Goal: Communication & Community: Answer question/provide support

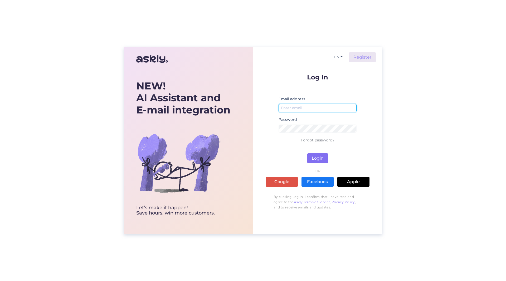
type input "[PERSON_NAME][EMAIL_ADDRESS][PERSON_NAME][DOMAIN_NAME]"
click at [316, 158] on button "Login" at bounding box center [317, 158] width 21 height 10
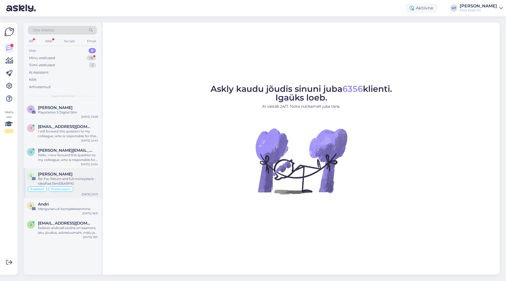
click at [82, 181] on div "Re: Fw: Return and full moneyback - IdeaPad Slim515ARP10" at bounding box center [68, 180] width 60 height 9
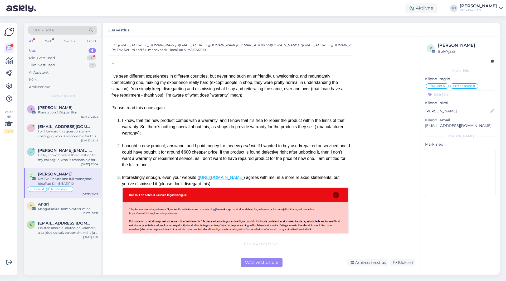
scroll to position [203, 0]
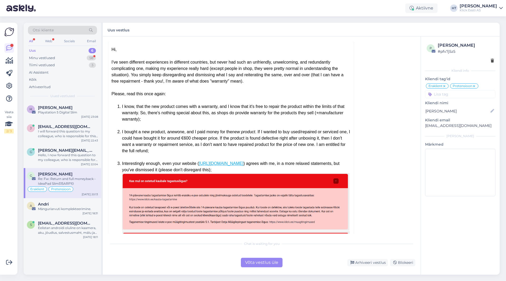
click at [212, 6] on div "Aktiivne HT [PERSON_NAME] [PERSON_NAME] Eesti AS" at bounding box center [253, 8] width 506 height 16
click at [82, 55] on div "Minu vestlused 58" at bounding box center [62, 57] width 69 height 7
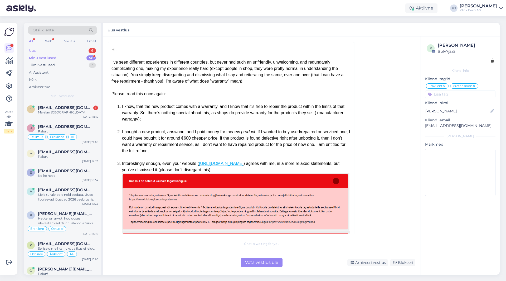
click at [87, 48] on div "Uus 6" at bounding box center [62, 50] width 69 height 7
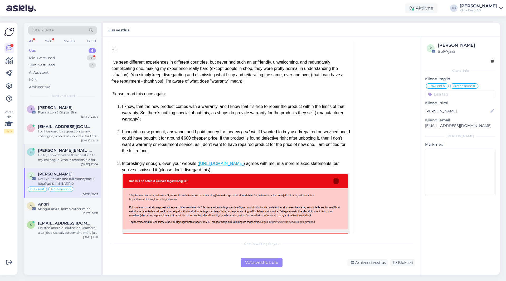
click at [76, 155] on div "Hello, I now forward this question to my colleague, who is responsible for this…" at bounding box center [68, 157] width 60 height 9
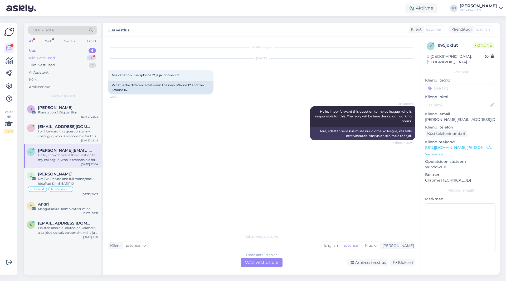
click at [76, 58] on div "Minu vestlused 58" at bounding box center [62, 57] width 69 height 7
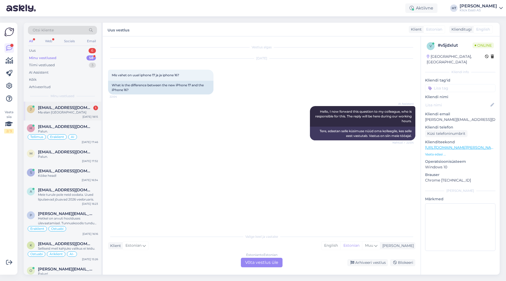
click at [75, 106] on span "[EMAIL_ADDRESS][DOMAIN_NAME]" at bounding box center [65, 107] width 55 height 5
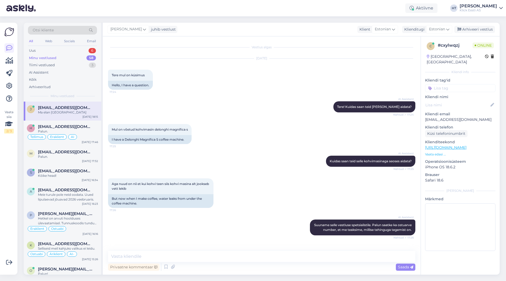
scroll to position [397, 0]
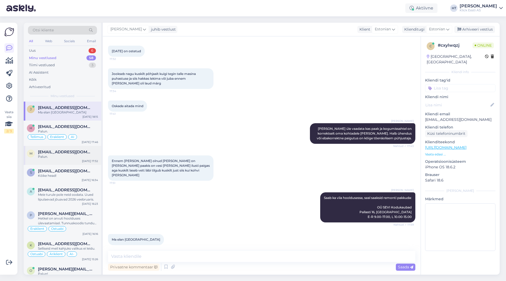
click at [80, 155] on div "Palun." at bounding box center [68, 156] width 60 height 5
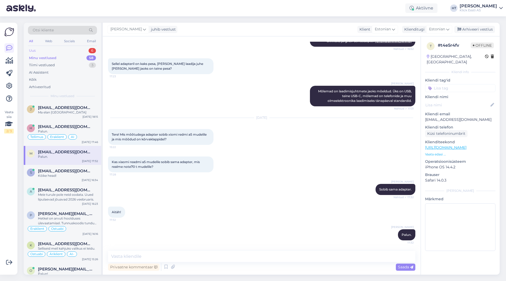
click at [89, 50] on div "6" at bounding box center [92, 50] width 7 height 5
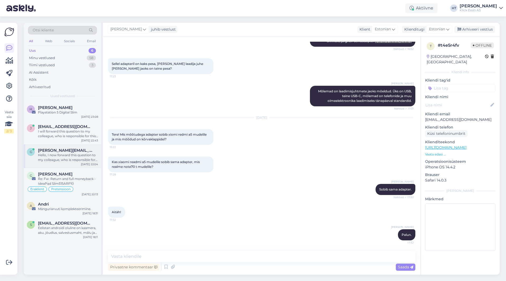
click at [76, 164] on div "[PERSON_NAME] [PERSON_NAME][EMAIL_ADDRESS][DOMAIN_NAME] Hello, I now forward th…" at bounding box center [62, 156] width 77 height 24
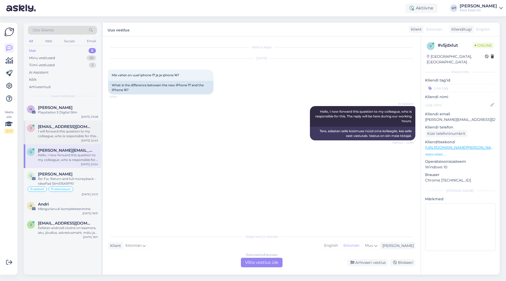
click at [83, 133] on div "I will forward this question to my colleague, who is responsible for this. The …" at bounding box center [68, 133] width 60 height 9
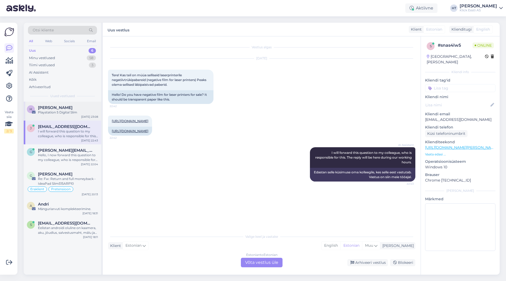
click at [82, 115] on div "[DATE] 23:08" at bounding box center [89, 117] width 17 height 4
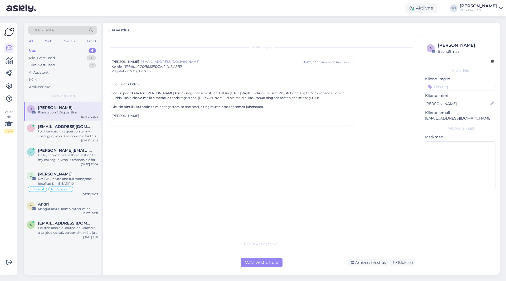
click at [144, 158] on div "Vestlus [PERSON_NAME] Heinmaa [EMAIL_ADDRESS][DOMAIN_NAME] [DATE] 23:08 ( umbes…" at bounding box center [264, 138] width 312 height 192
click at [85, 181] on div "Re: Fw: Return and full moneyback - IdeaPad Slim515ARP10" at bounding box center [68, 180] width 60 height 9
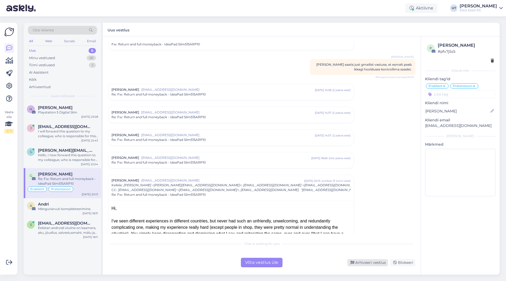
click at [316, 262] on div "Arhiveeri vestlus" at bounding box center [367, 262] width 41 height 7
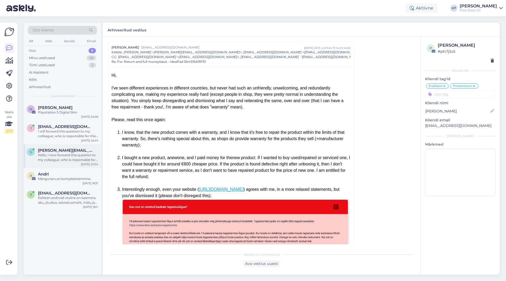
click at [59, 163] on div "[PERSON_NAME] [PERSON_NAME][EMAIL_ADDRESS][DOMAIN_NAME] Hello, I now forward th…" at bounding box center [62, 156] width 77 height 24
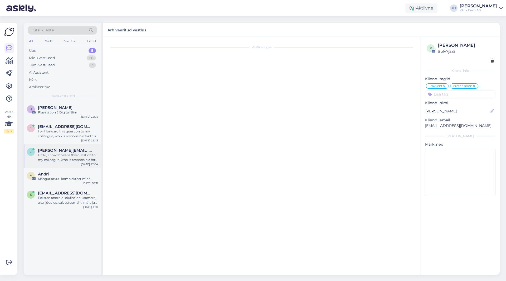
scroll to position [0, 0]
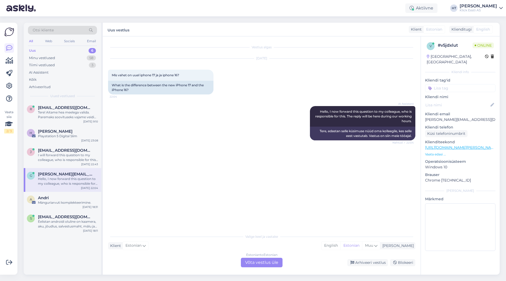
click at [267, 265] on div "Estonian to Estonian Võta vestlus üle" at bounding box center [262, 261] width 42 height 9
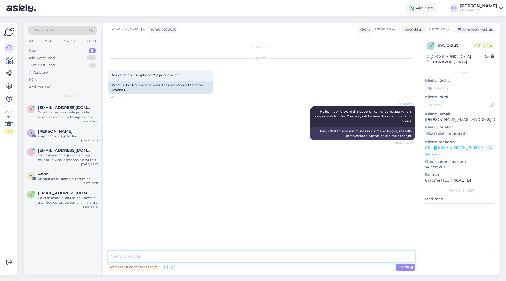
click at [230, 252] on textarea at bounding box center [261, 256] width 307 height 11
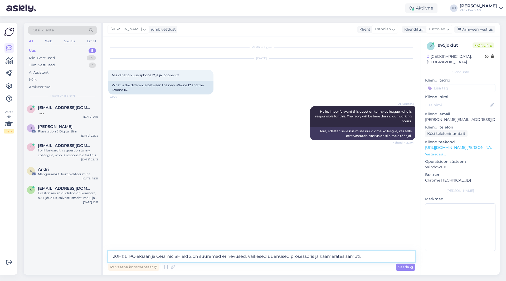
click at [181, 257] on textarea "120Hz LTPO ekraan ja Ceramic SHield 2 on suuremad erinevused. Väikesed uuenused…" at bounding box center [261, 256] width 307 height 11
type textarea "120Hz LTPO ekraan ja Ceramic Shield 2 on suuremad erinevused. Väikesed uuenused…"
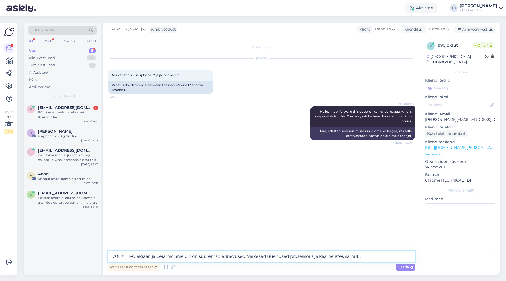
click at [316, 257] on textarea "120Hz LTPO ekraan ja Ceramic Shield 2 on suuremad erinevused. Väikesed uuenused…" at bounding box center [261, 256] width 307 height 11
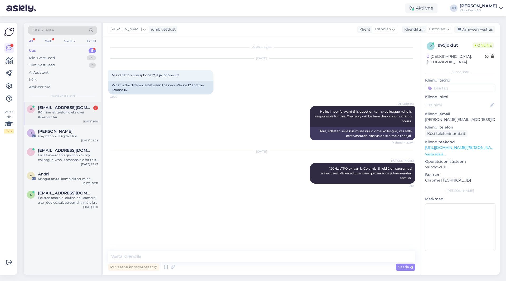
click at [72, 114] on div "Põhiline, et telefon oleks okei. Kaamera ka." at bounding box center [68, 114] width 60 height 9
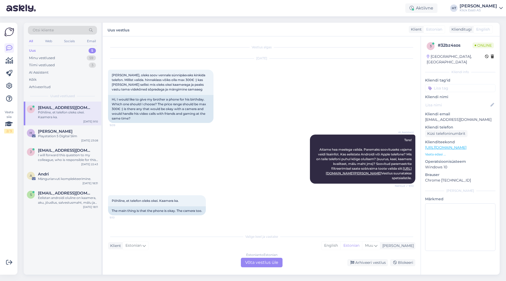
click at [260, 264] on div "Estonian to Estonian Võta vestlus üle" at bounding box center [262, 261] width 42 height 9
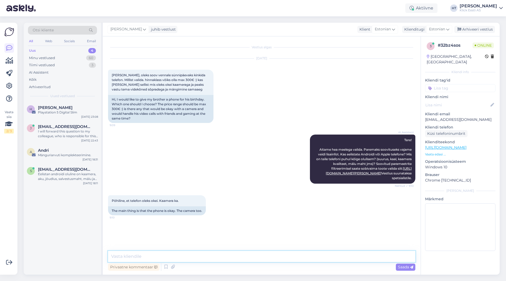
click at [257, 261] on textarea at bounding box center [261, 256] width 307 height 11
paste textarea "[URL][DOMAIN_NAME]"
type textarea "Jõudluse poolest on hinnaklassis parim: [URL][DOMAIN_NAME]"
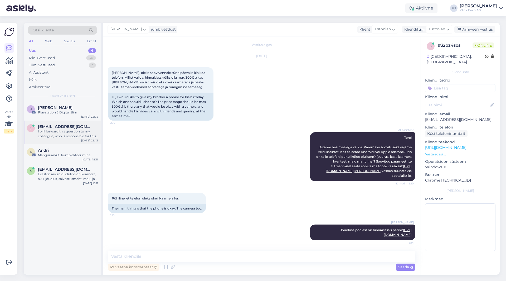
click at [77, 130] on div "I will forward this question to my colleague, who is responsible for this. The …" at bounding box center [68, 133] width 60 height 9
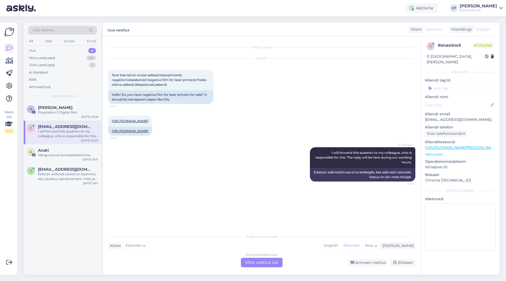
click at [247, 264] on div "Estonian to Estonian Võta vestlus üle" at bounding box center [262, 261] width 42 height 9
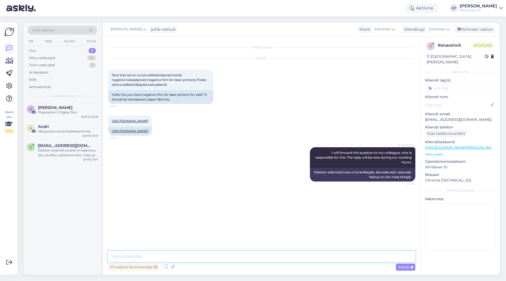
click at [250, 259] on textarea at bounding box center [261, 256] width 307 height 11
type textarea "Selliseid meil kahjuks ei leidu."
click at [79, 145] on span "[EMAIL_ADDRESS][DOMAIN_NAME]" at bounding box center [65, 145] width 55 height 5
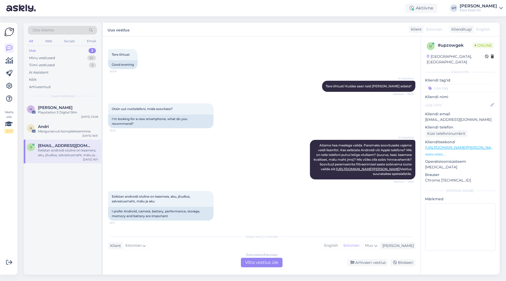
click at [223, 162] on div "AI Assistent [PERSON_NAME] hea meelega valida. Paremaks soovituseks vajame veid…" at bounding box center [261, 159] width 307 height 51
click at [243, 199] on div "Eelistan androidi oluline on kaamera, aku, jõudlus, salvestusmaht, mälu ja aku …" at bounding box center [261, 205] width 307 height 41
click at [262, 263] on div "Estonian to Estonian Võta vestlus üle" at bounding box center [262, 261] width 42 height 9
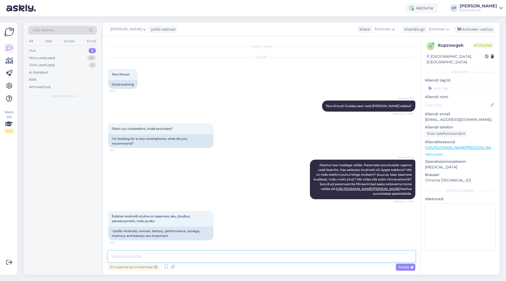
click at [261, 260] on textarea at bounding box center [261, 256] width 307 height 11
paste textarea "[URL][DOMAIN_NAME]"
type textarea "Xiaomi 15 Ultra oleks kõikidelt nimetatud omadustelt üks parimaid: [URL][DOMAIN…"
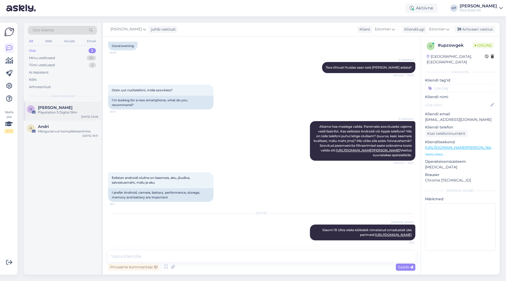
click at [82, 105] on div "[PERSON_NAME]" at bounding box center [68, 107] width 60 height 5
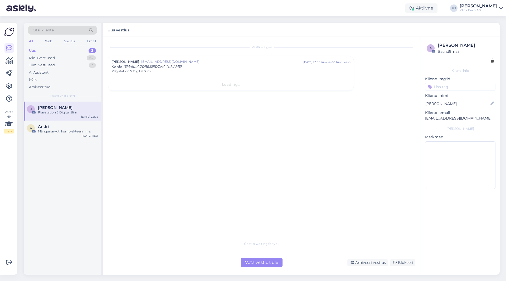
scroll to position [0, 0]
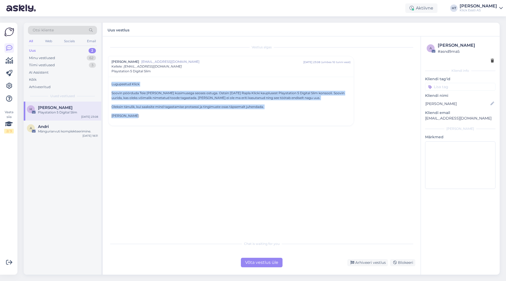
drag, startPoint x: 111, startPoint y: 85, endPoint x: 242, endPoint y: 117, distance: 134.6
click at [242, 117] on div "Lugupeetud Klick Soovin pöörduda Teie [PERSON_NAME] küsimusega seoses ostuga. O…" at bounding box center [230, 101] width 245 height 49
click at [242, 117] on p "[PERSON_NAME]" at bounding box center [230, 115] width 239 height 5
drag, startPoint x: 143, startPoint y: 117, endPoint x: 112, endPoint y: 83, distance: 46.3
click at [112, 83] on div "Lugupeetud Klick Soovin pöörduda Teie [PERSON_NAME] küsimusega seoses ostuga. O…" at bounding box center [230, 100] width 239 height 36
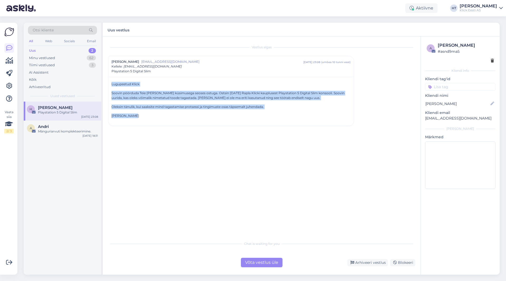
click at [112, 83] on p "Lugupeetud Klick" at bounding box center [230, 84] width 239 height 5
drag, startPoint x: 112, startPoint y: 83, endPoint x: 227, endPoint y: 116, distance: 119.6
click at [227, 116] on div "Lugupeetud Klick Soovin pöörduda Teie [PERSON_NAME] küsimusega seoses ostuga. O…" at bounding box center [230, 100] width 239 height 36
click at [222, 114] on p "[PERSON_NAME]" at bounding box center [230, 115] width 239 height 5
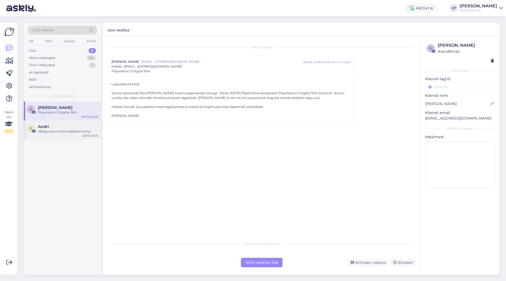
click at [96, 125] on div "Andri" at bounding box center [68, 126] width 60 height 5
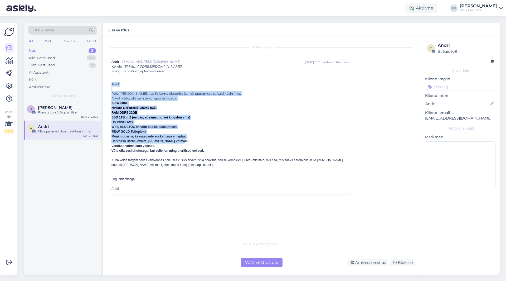
drag, startPoint x: 111, startPoint y: 94, endPoint x: 203, endPoint y: 143, distance: 104.0
click at [203, 143] on div "Darkflash DS900 (white) [PERSON_NAME] võimalik." at bounding box center [230, 141] width 239 height 5
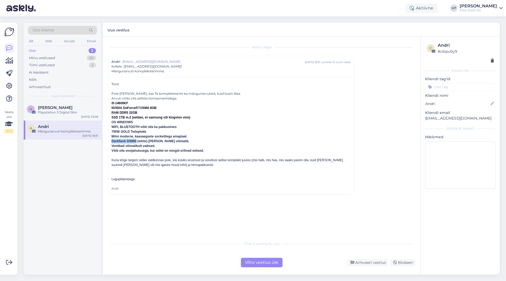
drag, startPoint x: 111, startPoint y: 143, endPoint x: 137, endPoint y: 144, distance: 26.1
click at [137, 144] on div "Tere! Pole [PERSON_NAME], kas Te komplekteerite ka mänguriarvuteid, kuid küsin …" at bounding box center [230, 135] width 245 height 117
copy font "Darkflash DS900"
click at [229, 133] on div "750W GOLD Toiteplokk" at bounding box center [230, 131] width 239 height 5
click at [77, 72] on div "AI Assistent" at bounding box center [62, 72] width 69 height 7
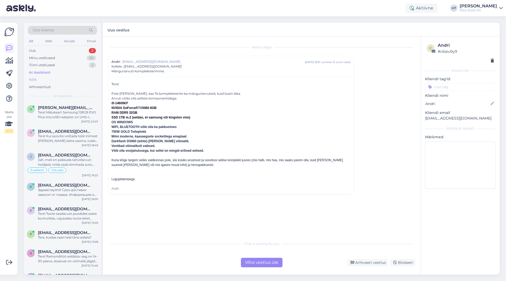
click at [71, 82] on div "Kõik" at bounding box center [62, 79] width 69 height 7
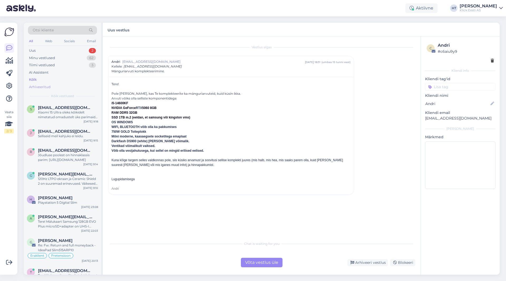
click at [71, 85] on div "Arhiveeritud" at bounding box center [62, 86] width 69 height 7
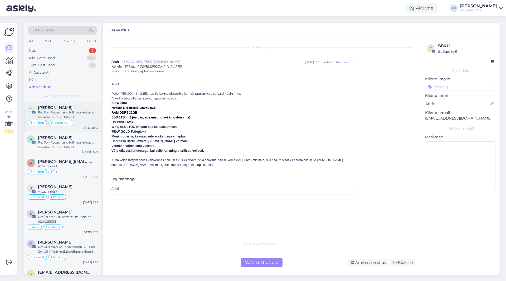
click at [74, 107] on div "[PERSON_NAME]" at bounding box center [68, 107] width 60 height 5
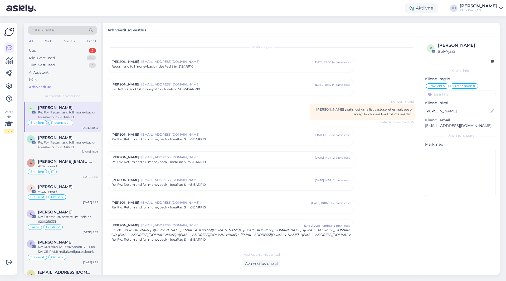
click at [199, 69] on div "Return and full moneyback - IdeaPad Slim515ARP10" at bounding box center [230, 66] width 239 height 5
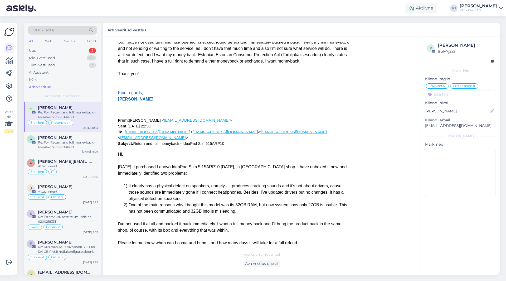
scroll to position [2051, 0]
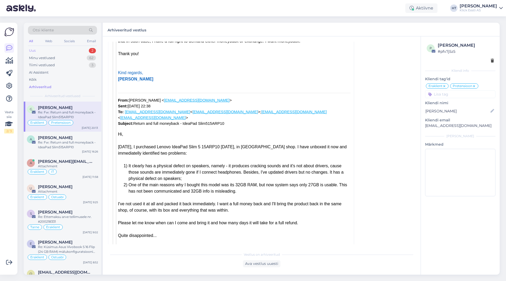
click at [93, 51] on div "2" at bounding box center [92, 50] width 7 height 5
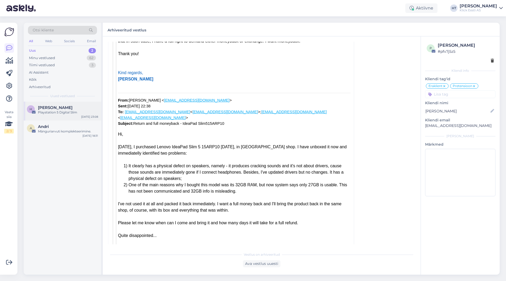
click at [89, 110] on div "[PERSON_NAME]" at bounding box center [68, 107] width 60 height 5
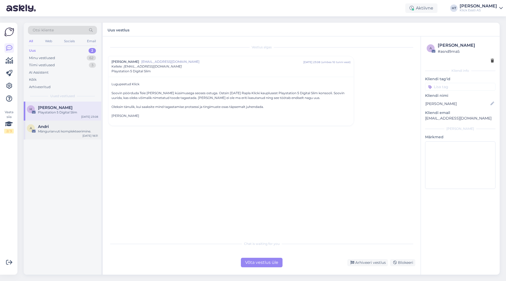
click at [89, 125] on div "Andri" at bounding box center [68, 126] width 60 height 5
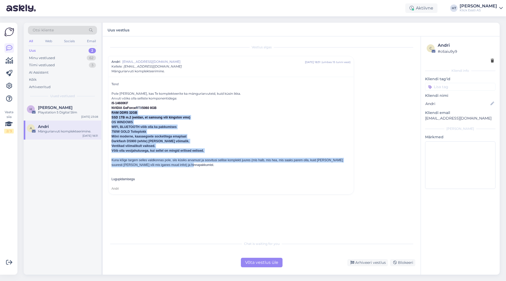
drag, startPoint x: 111, startPoint y: 112, endPoint x: 348, endPoint y: 168, distance: 243.7
click at [316, 168] on div "Tere! Pole [PERSON_NAME], kas Te komplekteerite ka mänguriarvuteid, kuid küsin …" at bounding box center [230, 135] width 245 height 117
click at [182, 167] on div "Kuna kõige targem selles valdkonnas pole, siis küsiks arvamust ja soovitusi sel…" at bounding box center [230, 162] width 239 height 9
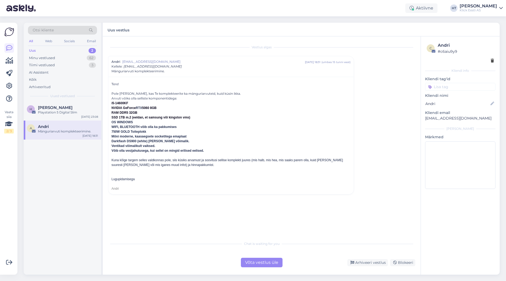
click at [110, 162] on div "Tere! Pole [PERSON_NAME], kas Te komplekteerite ka mänguriarvuteid, kuid küsin …" at bounding box center [230, 135] width 245 height 117
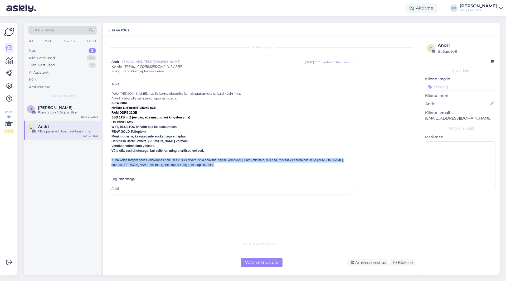
drag, startPoint x: 111, startPoint y: 162, endPoint x: 195, endPoint y: 174, distance: 84.5
click at [195, 174] on div "Pole [PERSON_NAME], kas Te komplekteerite ka mänguriarvuteid, kuid küsin ikka. …" at bounding box center [230, 141] width 239 height 100
click at [195, 172] on div at bounding box center [230, 169] width 239 height 5
drag, startPoint x: 111, startPoint y: 163, endPoint x: 202, endPoint y: 194, distance: 95.3
click at [202, 191] on div "Pole [PERSON_NAME], kas Te komplekteerite ka mänguriarvuteid, kuid küsin ikka. …" at bounding box center [230, 141] width 239 height 100
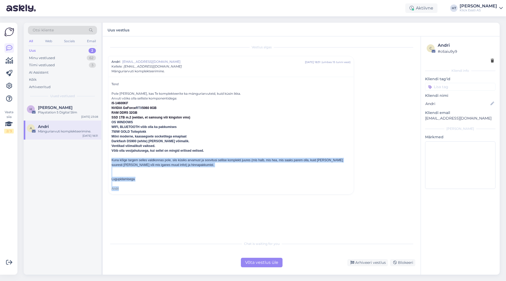
click at [202, 191] on div "Andri" at bounding box center [230, 188] width 239 height 5
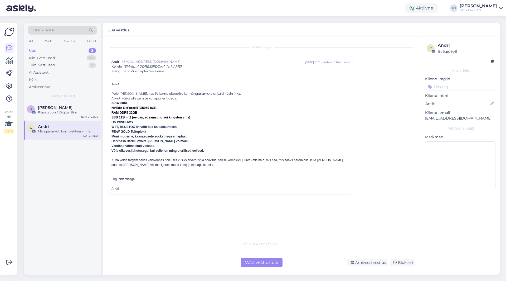
drag, startPoint x: 125, startPoint y: 107, endPoint x: 175, endPoint y: 111, distance: 50.2
click at [175, 111] on div "Pole [PERSON_NAME], kas Te komplekteerite ka mänguriarvuteid, kuid küsin ikka. …" at bounding box center [230, 141] width 239 height 100
click at [147, 113] on div "RAM DDR5 32GB" at bounding box center [230, 112] width 239 height 5
drag, startPoint x: 140, startPoint y: 114, endPoint x: 111, endPoint y: 103, distance: 31.0
click at [111, 104] on div "Tere! Pole [PERSON_NAME], kas Te komplekteerite ka mänguriarvuteid, kuid küsin …" at bounding box center [230, 135] width 245 height 117
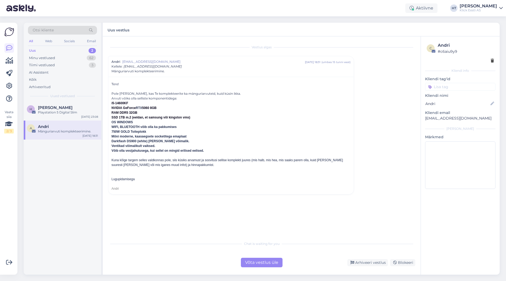
click at [111, 102] on font "i5-14600KF" at bounding box center [119, 103] width 17 height 4
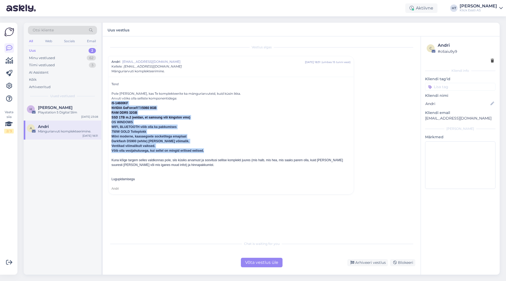
drag, startPoint x: 111, startPoint y: 102, endPoint x: 216, endPoint y: 153, distance: 116.2
click at [216, 153] on div "Pole [PERSON_NAME], kas Te komplekteerite ka mänguriarvuteid, kuid küsin ikka. …" at bounding box center [230, 141] width 239 height 100
click at [216, 153] on div "Võib olla vesijahutusega, kui sellel on mingid erilised eelised." at bounding box center [230, 150] width 239 height 5
drag, startPoint x: 217, startPoint y: 154, endPoint x: 111, endPoint y: 83, distance: 126.9
click at [111, 83] on div "Tere! Pole [PERSON_NAME], kas Te komplekteerite ka mänguriarvuteid, kuid küsin …" at bounding box center [230, 135] width 245 height 117
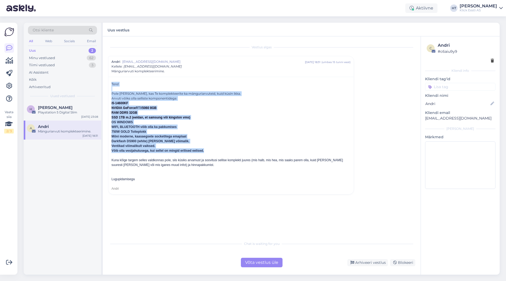
click at [112, 83] on div "Tere! Pole [PERSON_NAME], kas Te komplekteerite ka mänguriarvuteid, kuid küsin …" at bounding box center [230, 136] width 239 height 109
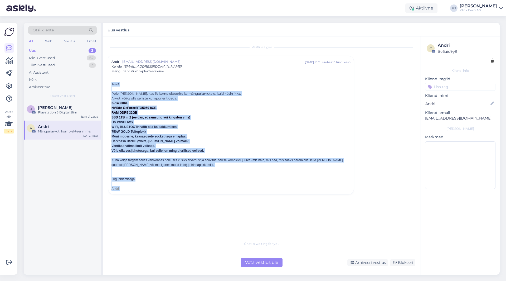
drag, startPoint x: 112, startPoint y: 83, endPoint x: 255, endPoint y: 202, distance: 186.0
click at [255, 202] on div "Vestlus [PERSON_NAME] [PERSON_NAME][EMAIL_ADDRESS][DOMAIN_NAME] [DATE] 18:31 ( …" at bounding box center [264, 138] width 312 height 192
click at [126, 191] on div "Andri" at bounding box center [230, 188] width 239 height 5
drag, startPoint x: 121, startPoint y: 194, endPoint x: 111, endPoint y: 82, distance: 112.5
click at [111, 82] on div "Tere! Pole [PERSON_NAME], kas Te komplekteerite ka mänguriarvuteid, kuid küsin …" at bounding box center [230, 135] width 245 height 117
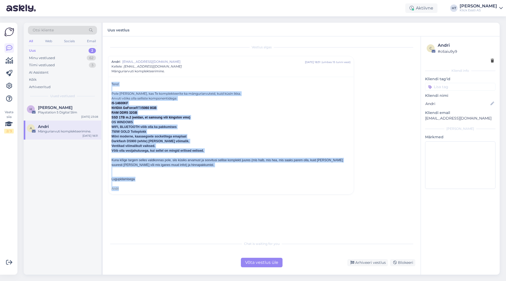
click at [111, 83] on div "Tere! Pole [PERSON_NAME], kas Te komplekteerite ka mänguriarvuteid, kuid küsin …" at bounding box center [230, 136] width 239 height 109
drag, startPoint x: 111, startPoint y: 83, endPoint x: 206, endPoint y: 195, distance: 147.1
click at [206, 191] on div "Tere! Pole [PERSON_NAME], kas Te komplekteerite ka mänguriarvuteid, kuid küsin …" at bounding box center [230, 136] width 239 height 109
click at [206, 191] on div "Andri" at bounding box center [230, 188] width 239 height 5
drag, startPoint x: 121, startPoint y: 194, endPoint x: 111, endPoint y: 79, distance: 116.0
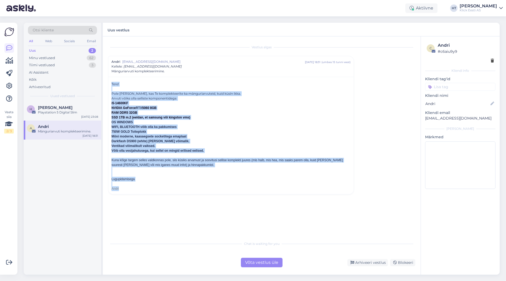
click at [111, 79] on div "Tere! Pole [PERSON_NAME], kas Te komplekteerite ka mänguriarvuteid, kuid küsin …" at bounding box center [230, 135] width 245 height 117
click at [111, 81] on div "Tere! Pole [PERSON_NAME], kas Te komplekteerite ka mänguriarvuteid, kuid küsin …" at bounding box center [230, 135] width 245 height 117
drag, startPoint x: 111, startPoint y: 81, endPoint x: 205, endPoint y: 199, distance: 150.7
click at [205, 199] on div "Vestlus [PERSON_NAME] [PERSON_NAME][EMAIL_ADDRESS][DOMAIN_NAME] [DATE] 18:31 ( …" at bounding box center [264, 138] width 312 height 192
click at [196, 191] on div "Andri" at bounding box center [230, 188] width 239 height 5
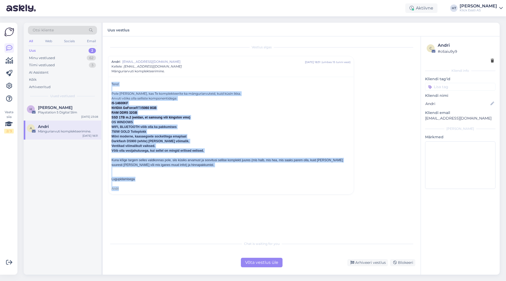
drag, startPoint x: 121, startPoint y: 194, endPoint x: 111, endPoint y: 84, distance: 110.6
click at [111, 84] on div "Tere! Pole [PERSON_NAME], kas Te komplekteerite ka mänguriarvuteid, kuid küsin …" at bounding box center [230, 135] width 245 height 117
drag, startPoint x: 111, startPoint y: 83, endPoint x: 212, endPoint y: 197, distance: 152.5
click at [212, 194] on div "Tere! Pole [PERSON_NAME], kas Te komplekteerite ka mänguriarvuteid, kuid küsin …" at bounding box center [230, 135] width 245 height 117
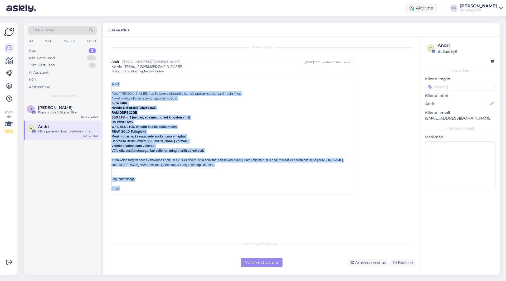
click at [212, 194] on div "Tere! Pole [PERSON_NAME], kas Te komplekteerite ka mänguriarvuteid, kuid küsin …" at bounding box center [230, 135] width 245 height 117
drag, startPoint x: 126, startPoint y: 196, endPoint x: 112, endPoint y: 85, distance: 112.2
click at [112, 85] on div "Tere! Pole [PERSON_NAME], kas Te komplekteerite ka mänguriarvuteid, kuid küsin …" at bounding box center [230, 135] width 245 height 117
click at [112, 85] on div "Tere! Pole [PERSON_NAME], kas Te komplekteerite ka mänguriarvuteid, kuid küsin …" at bounding box center [230, 136] width 239 height 109
drag, startPoint x: 112, startPoint y: 85, endPoint x: 188, endPoint y: 195, distance: 134.3
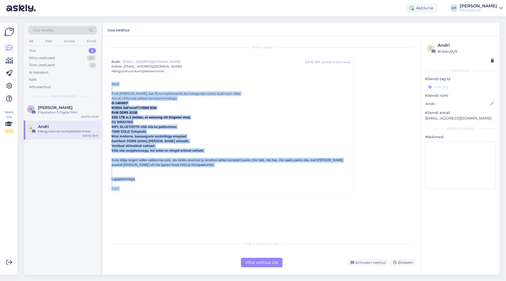
click at [188, 191] on div "Tere! Pole [PERSON_NAME], kas Te komplekteerite ka mänguriarvuteid, kuid küsin …" at bounding box center [230, 136] width 239 height 109
click at [188, 191] on div "Andri" at bounding box center [230, 188] width 239 height 5
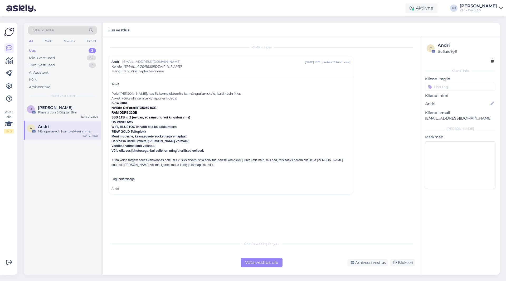
click at [186, 191] on div "Andri" at bounding box center [230, 188] width 239 height 5
click at [82, 114] on div "Playstation 5 Digital Slim" at bounding box center [68, 112] width 60 height 5
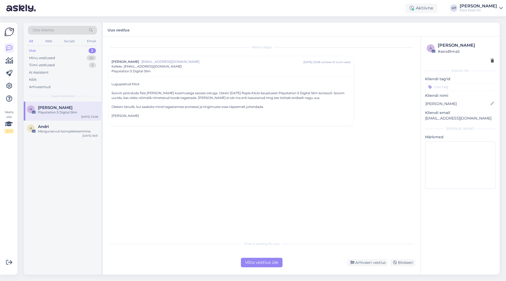
click at [55, 32] on div "Otsi kliente" at bounding box center [62, 30] width 69 height 9
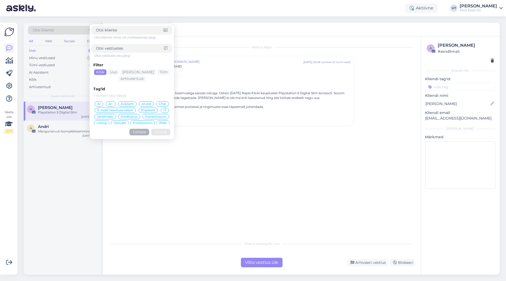
click at [124, 47] on input at bounding box center [130, 49] width 68 height 6
type input "tagastusõigus"
click button "Otsing" at bounding box center [160, 132] width 19 height 7
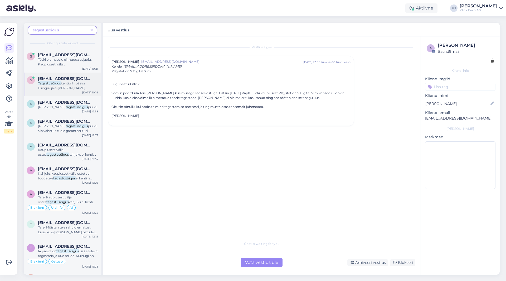
click at [82, 87] on span "kehtib 14 päeva liisingu- ja e-[PERSON_NAME] ostudele, ja ainult eraisikule. Ka…" at bounding box center [63, 92] width 50 height 23
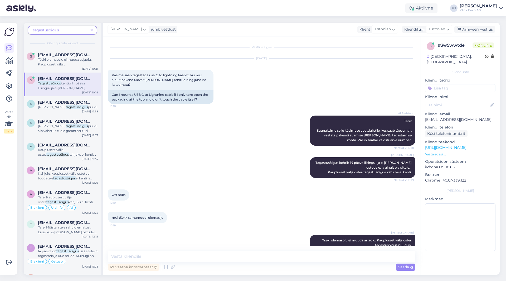
scroll to position [28, 0]
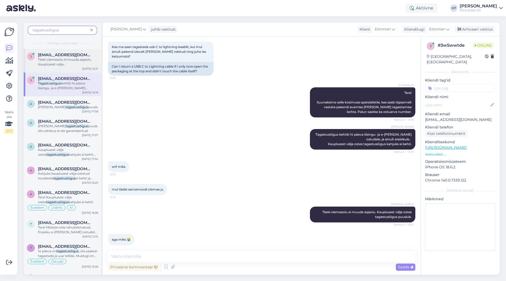
click at [80, 56] on span "[EMAIL_ADDRESS][DOMAIN_NAME]" at bounding box center [65, 54] width 55 height 5
click at [64, 112] on div "a [EMAIL_ADDRESS][DOMAIN_NAME] [PERSON_NAME] tagastusõigus puudub? [DATE] 17:38" at bounding box center [62, 105] width 77 height 19
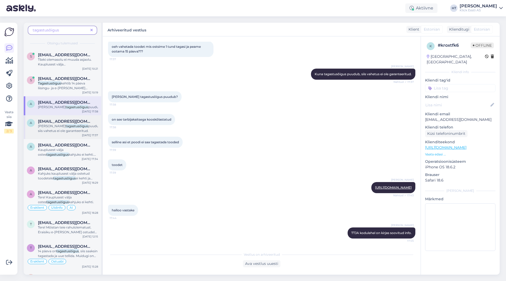
click at [78, 127] on span "puudub, siis vahetus ei ole garanteeritud." at bounding box center [69, 128] width 63 height 9
click at [69, 152] on mark "tagastusõigus" at bounding box center [57, 154] width 22 height 4
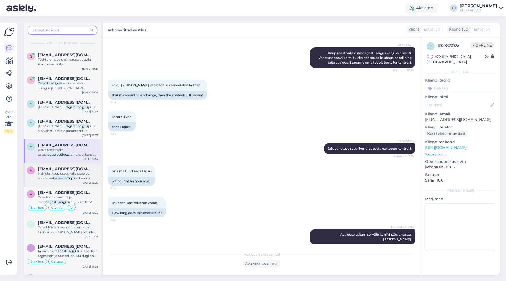
click at [77, 174] on span "Kahjuks kauplusest välja ostetud toodetele" at bounding box center [64, 175] width 52 height 9
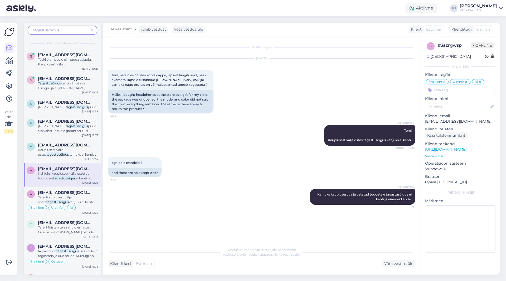
scroll to position [0, 0]
click at [86, 193] on span "[EMAIL_ADDRESS][DOMAIN_NAME]" at bounding box center [65, 192] width 55 height 5
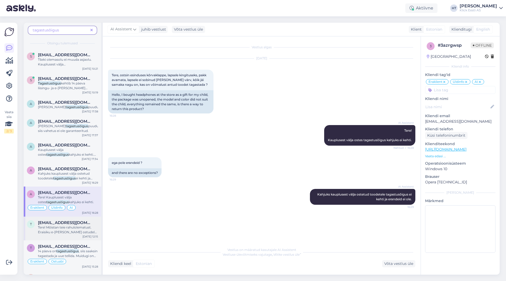
click at [92, 224] on span "[EMAIL_ADDRESS][DOMAIN_NAME]" at bounding box center [65, 222] width 55 height 5
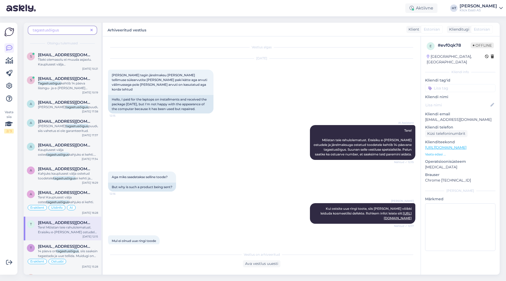
scroll to position [31, 0]
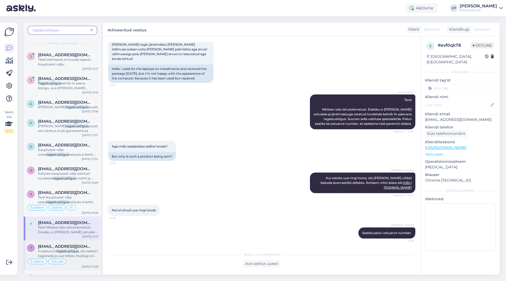
click at [91, 246] on div "[EMAIL_ADDRESS][DOMAIN_NAME]" at bounding box center [68, 246] width 60 height 5
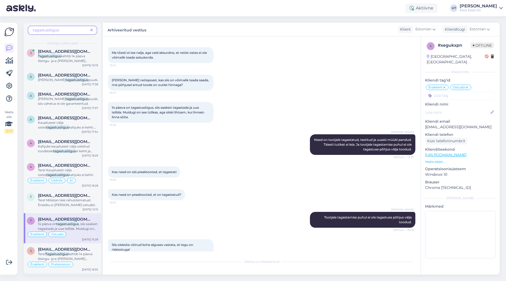
scroll to position [79, 0]
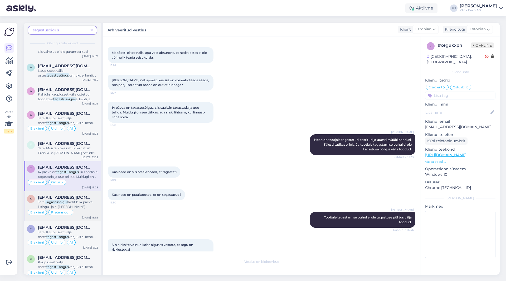
click at [87, 203] on span "kehtib 14 päeva liisingu- ja e-[PERSON_NAME] ostudele, ja ainult eraisikule. Ka…" at bounding box center [65, 211] width 55 height 23
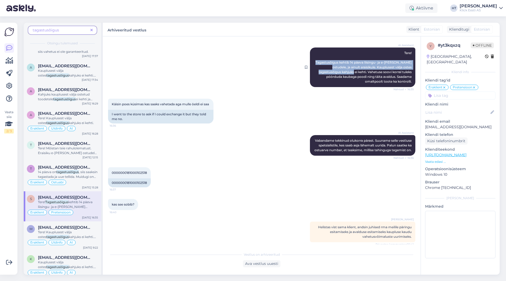
drag, startPoint x: 310, startPoint y: 60, endPoint x: 346, endPoint y: 72, distance: 37.4
click at [316, 72] on div "AI Assistent Tere! Tagastusõigus kehtib 14 päeva liisingu- ja e-[PERSON_NAME] o…" at bounding box center [362, 67] width 105 height 40
copy span "Tagastusõigus kehtib 14 päeva liisingu- ja e-[PERSON_NAME] ostudele, ja ainult …"
click at [316, 81] on div "AI Assistent Tere! Tagastusõigus kehtib 14 päeva liisingu- ja e-[PERSON_NAME] o…" at bounding box center [362, 67] width 105 height 40
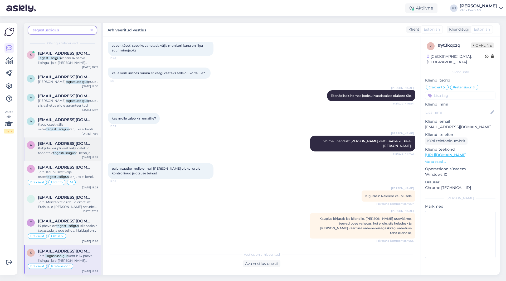
scroll to position [0, 0]
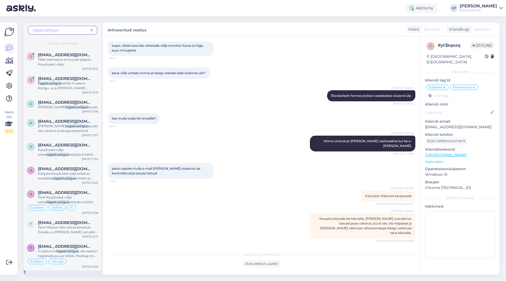
click at [93, 30] on span at bounding box center [91, 30] width 7 height 6
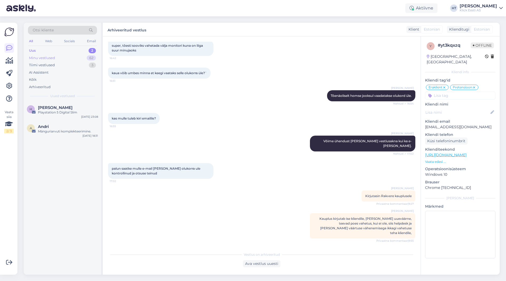
click at [87, 58] on div "62" at bounding box center [91, 57] width 9 height 5
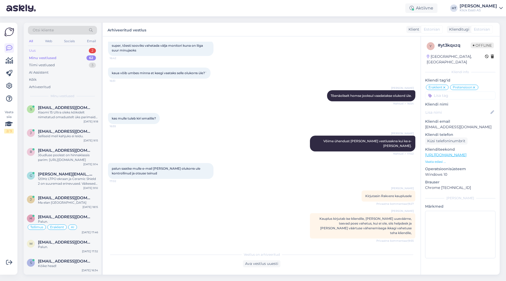
click at [89, 51] on div "Uus 2" at bounding box center [62, 50] width 69 height 7
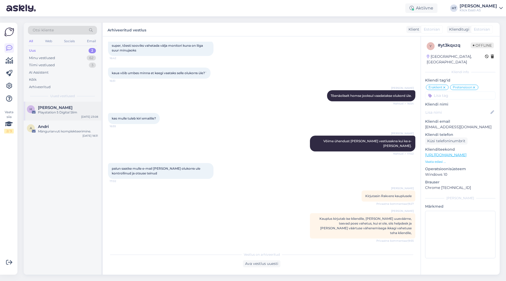
click at [75, 114] on div "Playstation 5 Digital Slim" at bounding box center [68, 112] width 60 height 5
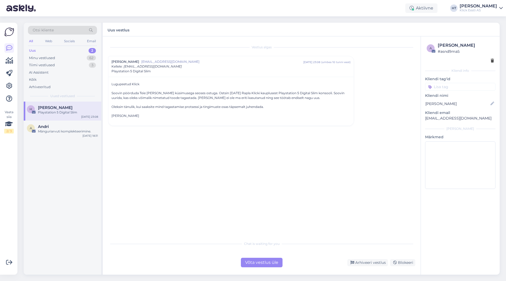
click at [272, 265] on div "Võta vestlus üle" at bounding box center [262, 261] width 42 height 9
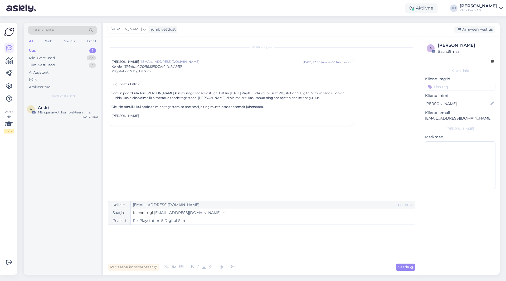
click at [193, 233] on div "﻿" at bounding box center [261, 243] width 301 height 32
click at [316, 267] on span "Saada" at bounding box center [405, 266] width 15 height 5
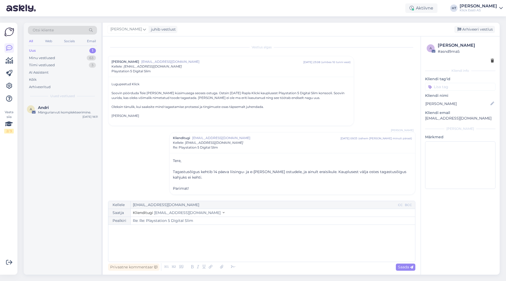
click at [316, 85] on input at bounding box center [460, 87] width 70 height 8
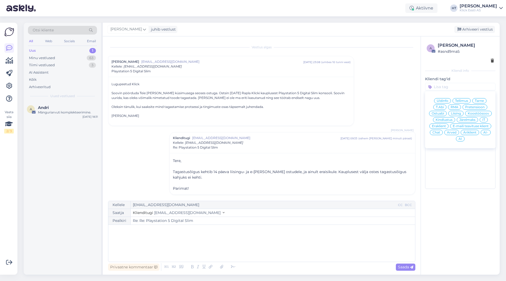
click at [316, 100] on span "Üldinfo" at bounding box center [443, 100] width 12 height 3
type input "Re: Playstation 5 Digital Slim"
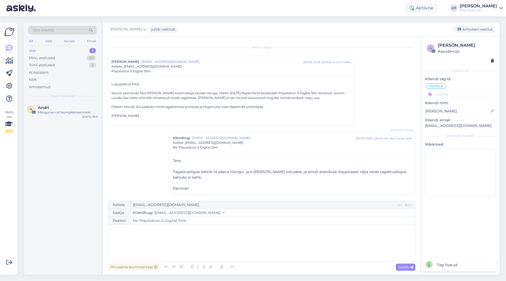
click at [316, 90] on input at bounding box center [460, 94] width 70 height 8
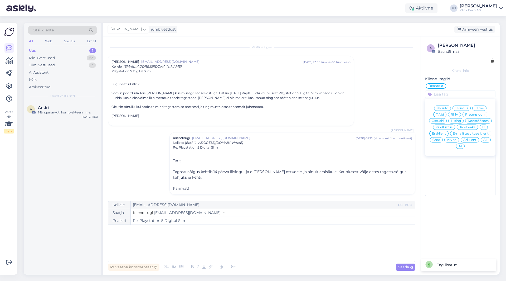
click at [316, 132] on span "Eraklient" at bounding box center [439, 133] width 14 height 3
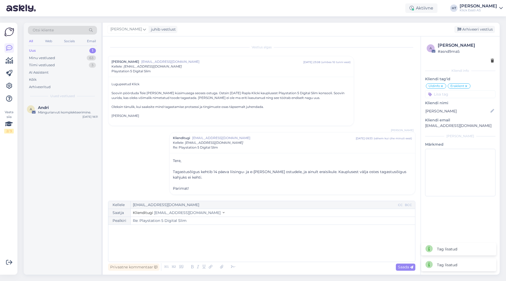
click at [316, 104] on div "Vestlus [PERSON_NAME] Heinmaa [EMAIL_ADDRESS][DOMAIN_NAME] [DATE] 23:08 ( umbes…" at bounding box center [264, 119] width 312 height 154
click at [63, 114] on div "Mänguriarvuti komplekteerimine." at bounding box center [68, 112] width 60 height 5
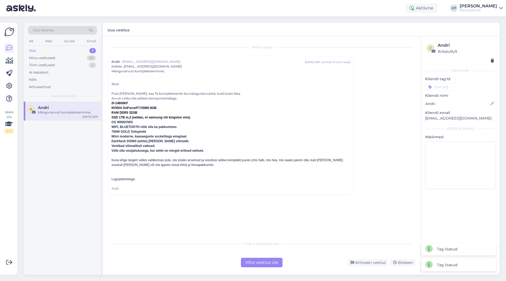
click at [275, 260] on div "Võta vestlus üle" at bounding box center [262, 261] width 42 height 9
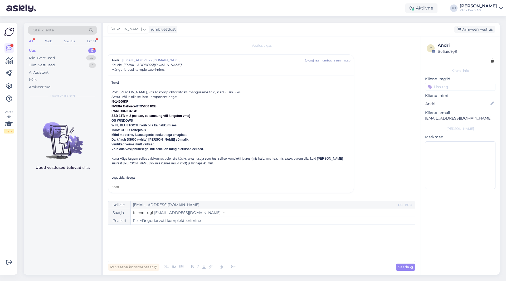
click at [85, 47] on div "Uus 0" at bounding box center [62, 50] width 69 height 7
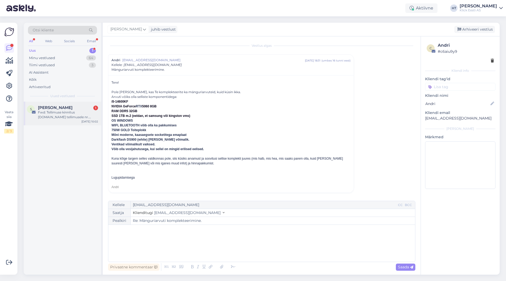
click at [77, 105] on div "S [PERSON_NAME] 1 Fwd: Tellimuse kinnitus [DOMAIN_NAME] tellimusele nr. #500006…" at bounding box center [62, 113] width 77 height 24
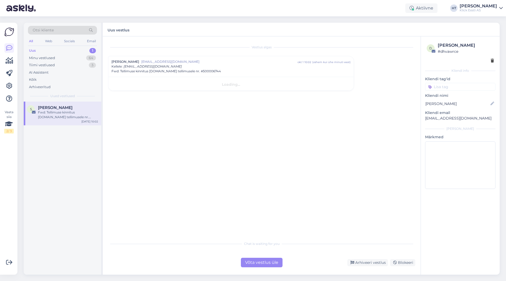
scroll to position [0, 0]
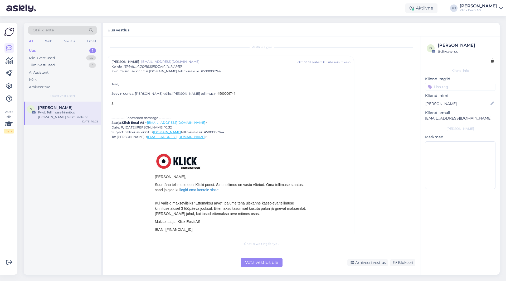
click at [218, 92] on span "#500006744" at bounding box center [227, 94] width 18 height 4
copy span "500006744"
click at [238, 99] on div at bounding box center [230, 98] width 239 height 5
click at [262, 261] on div "Võta vestlus üle" at bounding box center [262, 261] width 42 height 9
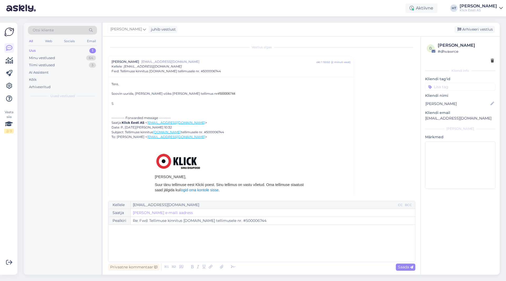
scroll to position [14, 0]
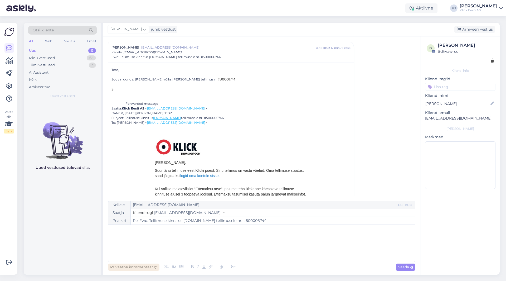
click at [144, 265] on div "Privaatne kommentaar" at bounding box center [133, 266] width 51 height 7
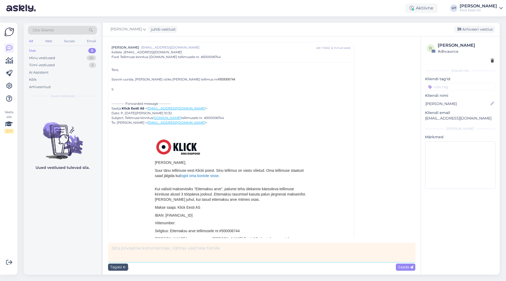
click at [153, 251] on textarea at bounding box center [261, 251] width 307 height 19
type textarea "3 päeva hiljaks jäänud, seotud ostutellimus puudub."
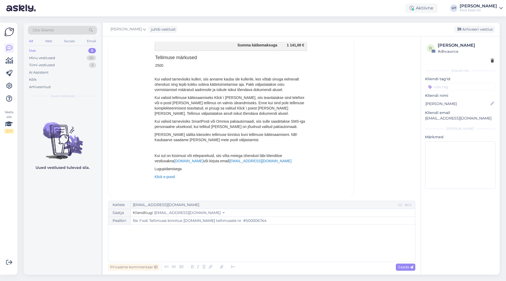
scroll to position [430, 0]
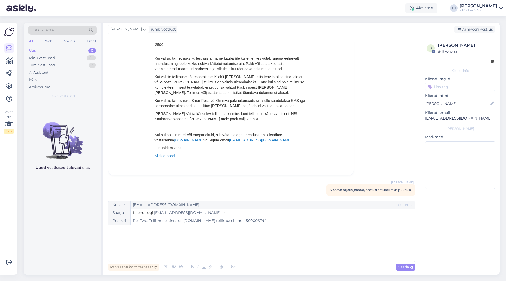
click at [316, 87] on input at bounding box center [460, 87] width 70 height 8
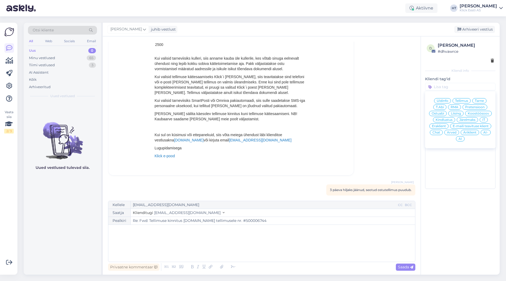
click at [316, 101] on span "Tarne" at bounding box center [479, 100] width 9 height 3
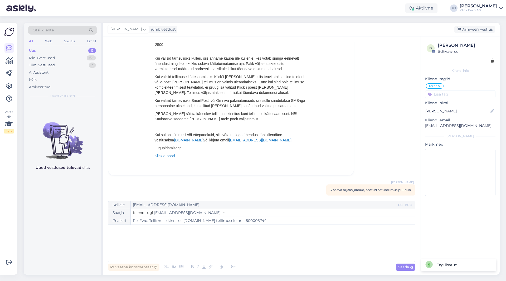
click at [316, 94] on input at bounding box center [460, 94] width 70 height 8
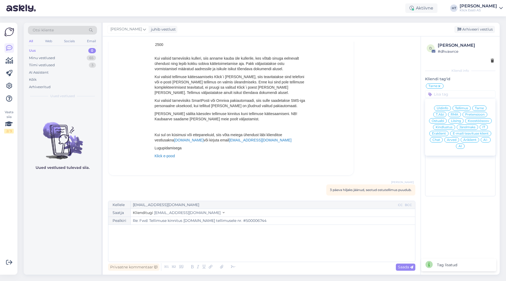
click at [316, 141] on span "Äriklient" at bounding box center [469, 139] width 13 height 3
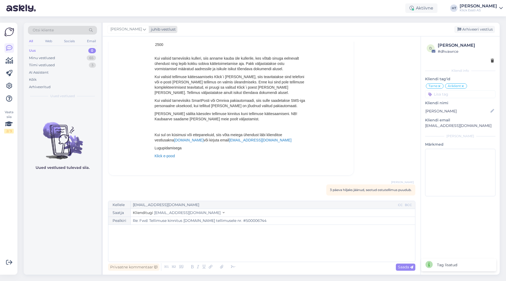
click at [143, 30] on icon at bounding box center [144, 29] width 3 height 6
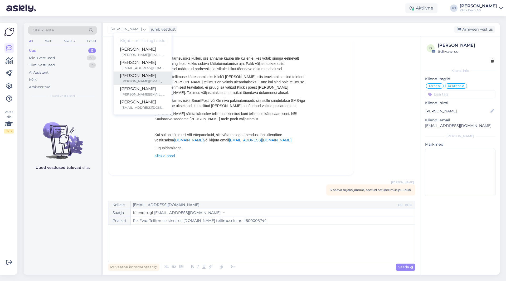
scroll to position [0, 0]
click at [142, 91] on div "[PERSON_NAME]" at bounding box center [142, 92] width 45 height 6
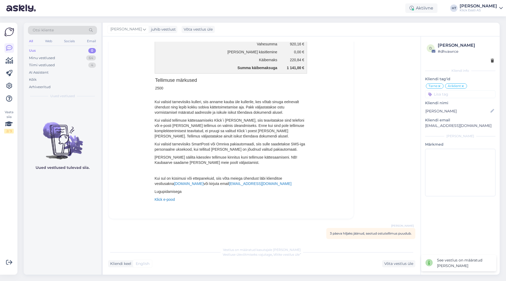
click at [70, 219] on div "Uued vestlused tulevad siia." at bounding box center [62, 187] width 77 height 173
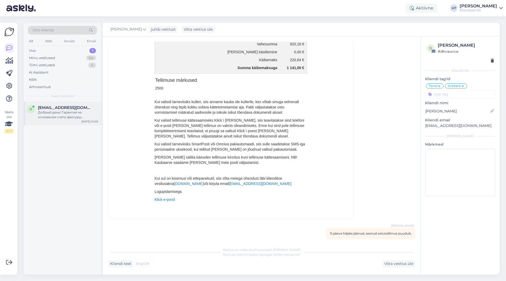
click at [55, 118] on div "Добрый день! Гарантия на основании счета-фактуры составляет 2 года для частных …" at bounding box center [68, 114] width 60 height 9
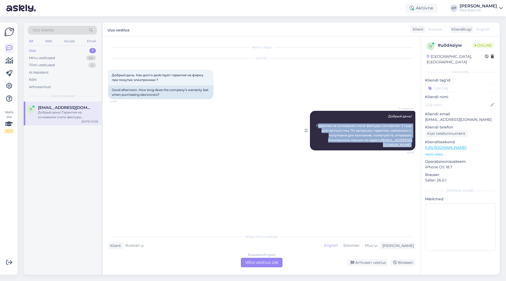
drag, startPoint x: 317, startPoint y: 125, endPoint x: 413, endPoint y: 140, distance: 96.3
click at [316, 140] on div "AI Assistent Добрый день! Гарантия на основании счета-фактуры составляет 2 года…" at bounding box center [362, 131] width 105 height 40
copy span "арантия на основании счета-фактуры составляет 2 года для частных лиц. По вопрос…"
click at [261, 141] on div "AI Assistent Добрый день! Гарантия на основании счета-фактуры составляет 2 года…" at bounding box center [261, 130] width 307 height 51
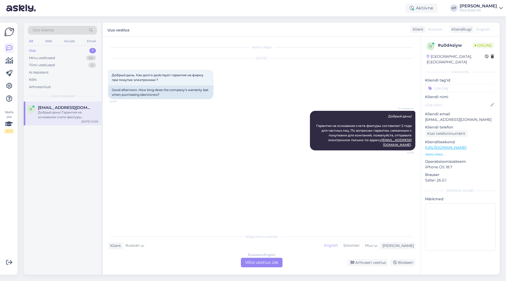
click at [183, 154] on div "Vestlus algas [DATE] Добрый день. Как долго действует гарантия на фирму при пок…" at bounding box center [264, 134] width 312 height 184
click at [260, 263] on div "Russian to English Võta vestlus üle" at bounding box center [262, 261] width 42 height 9
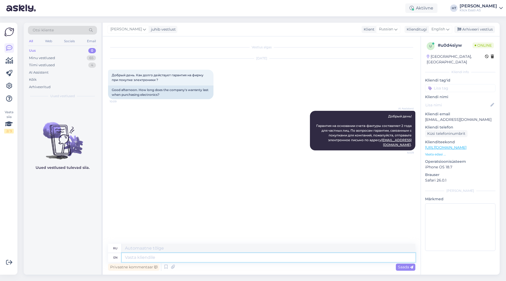
click at [254, 257] on textarea at bounding box center [268, 257] width 293 height 9
type textarea "B2B"
type textarea "В2В"
type textarea "B2B warranty"
type textarea "Гарантия B2B"
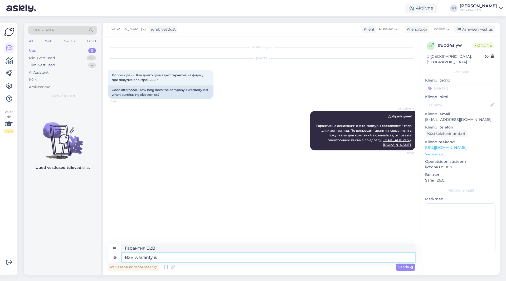
type textarea "B2B warranty is d"
type textarea "Гарантия B2B — это"
type textarea "B2B warranty is dependant o"
type textarea "Гарантия B2B зависит"
type textarea "B2B warranty is dependant on th"
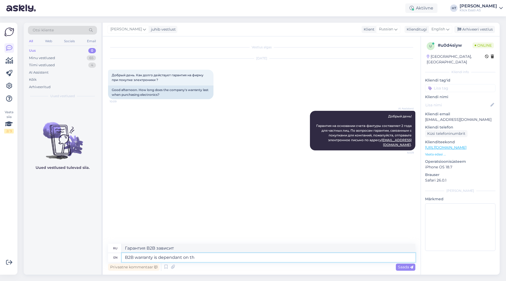
type textarea "Гарантия B2B зависит от"
type textarea "B2B warranty is dependant on the manufacturer"
type textarea "Гарантия B2B зависит от производителя"
type textarea "B2B warranty is dependant on the manufacturer's warr"
type textarea "Гарантия B2B зависит от гарантии производителя."
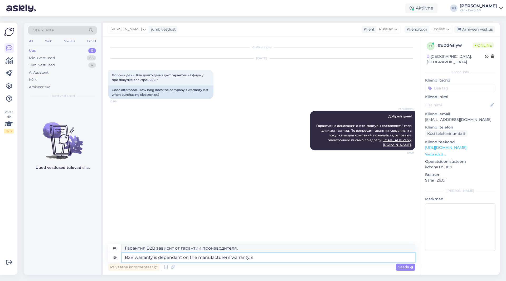
type textarea "B2B warranty is dependant on the manufacturer's warranty, so"
type textarea "Гарантия B2B зависит от гарантии производителя,"
type textarea "B2B warranty is dependant on the manufacturer's warranty, so"
type textarea "Гарантия B2B зависит от гарантии производителя, поэтому"
type textarea "B2B warranty is dependant on the manufacturer's warranty, so it"
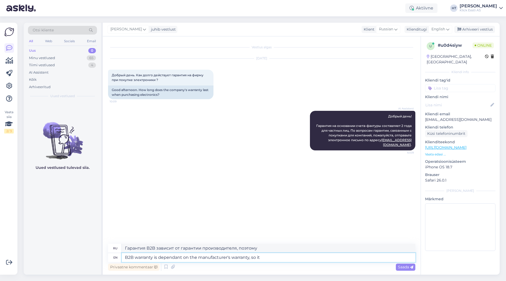
type textarea "Гарантия B2B зависит от гарантии производителя, поэтому она"
type textarea "B2B warranty is dependant on the manufacturer's warranty, so it varies f"
type textarea "Гарантия B2B зависит от гарантии производителя, поэтому она варьируется"
type textarea "B2B warranty is dependant on the manufacturer's warranty, so it varies from p"
type textarea "Гарантия B2B зависит от гарантии производителя, поэтому она варьируется от"
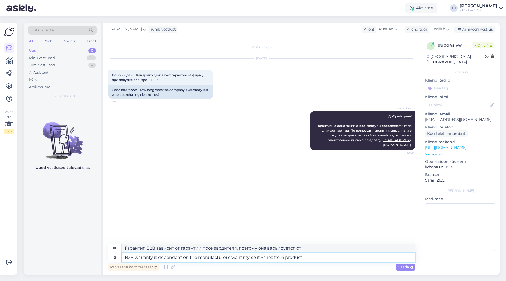
type textarea "B2B warranty is dependant on the manufacturer's warranty, so it varies from pro…"
type textarea "Гарантия B2B зависит от гарантии производителя, поэтому она различается в завис…"
type textarea "B2B warranty is dependant on the manufacturer's warranty, so it varies from pro…"
type textarea "Гарантия B2B зависит от гарантии производителя, поэтому она варьируется от прод…"
type textarea "B2B warranty is dependant on the manufacturer's warranty, so it varies from pro…"
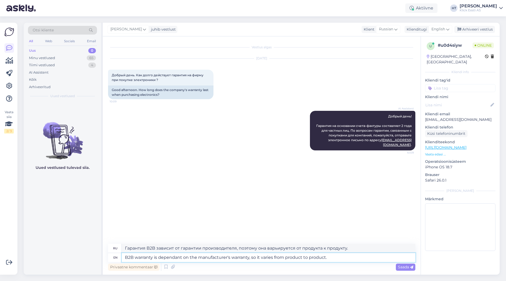
type textarea "Гарантия B2B зависит от гарантии производителя, поэтому она различается для раз…"
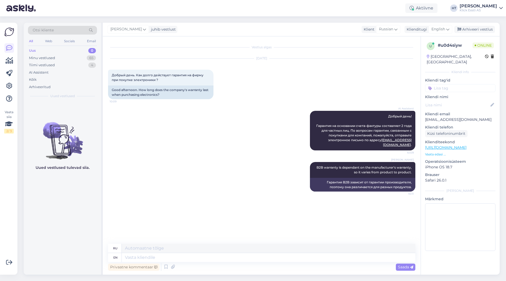
click at [316, 86] on input at bounding box center [460, 88] width 70 height 8
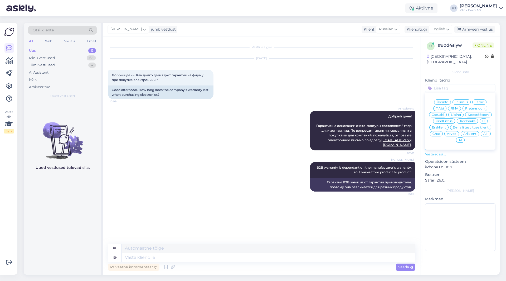
click at [316, 93] on div "[DATE] Добрый день. Как долго действует гарантия на фирму при покупке электрони…" at bounding box center [261, 79] width 307 height 52
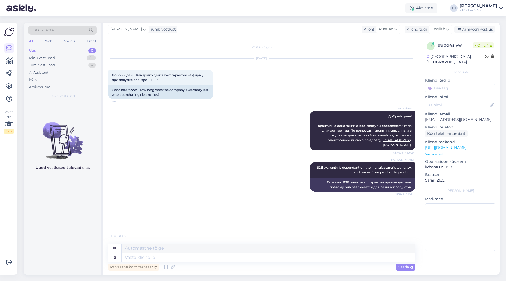
click at [316, 84] on input at bounding box center [460, 88] width 70 height 8
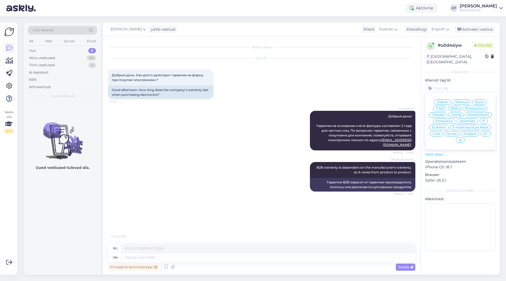
click at [316, 132] on span "AI-" at bounding box center [485, 133] width 5 height 3
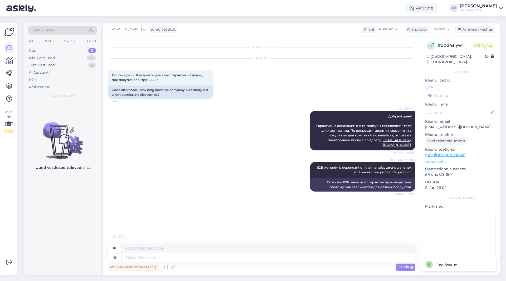
click at [316, 92] on input at bounding box center [460, 95] width 70 height 8
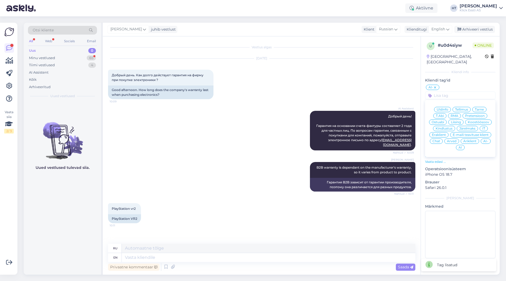
click at [233, 128] on div "AI Assistent Добрый день! Гарантия на основании счета-фактуры составляет 2 года…" at bounding box center [261, 130] width 307 height 51
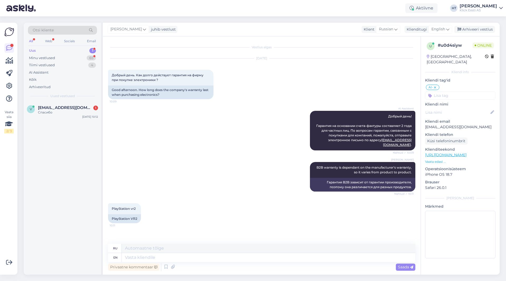
click at [202, 162] on div "[PERSON_NAME] B2B warranty is dependant on the manufacturer's warranty, so it v…" at bounding box center [261, 176] width 307 height 41
click at [184, 260] on textarea at bounding box center [268, 257] width 293 height 9
type textarea "Th"
type textarea "Чт"
type textarea "That"
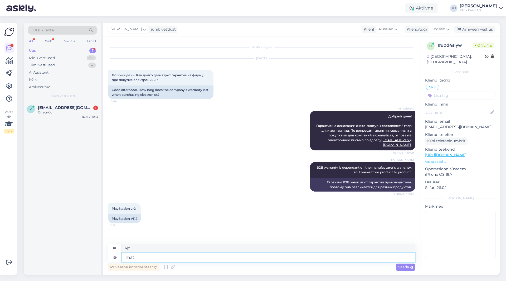
type textarea "Что"
type textarea "That has"
type textarea "Это имеет"
type textarea "That has 1 ye"
type textarea "У которого есть 1"
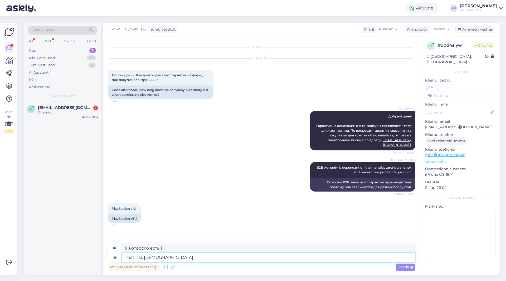
type textarea "That has 1 year of"
type textarea "У которого 1 год"
type textarea "That has 1 year of wa"
type textarea "Который имеет 1 год"
type textarea "That has 1 year of warranty."
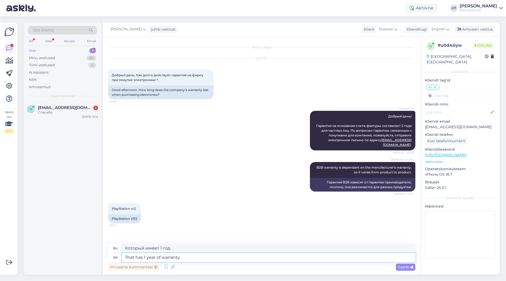
type textarea "Гарантия составляет 1 год."
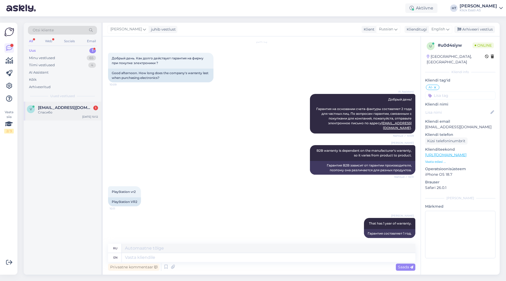
click at [80, 107] on span "[EMAIL_ADDRESS][DOMAIN_NAME]" at bounding box center [65, 107] width 55 height 5
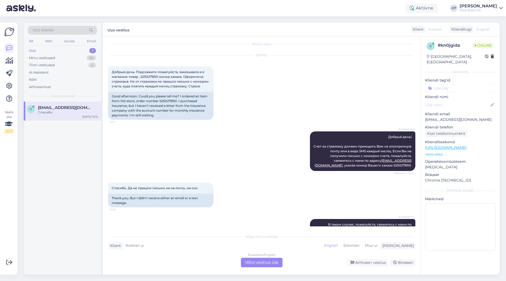
scroll to position [0, 0]
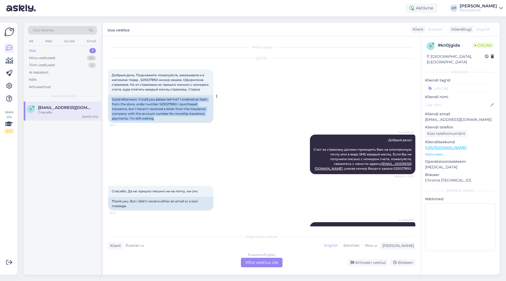
drag, startPoint x: 112, startPoint y: 99, endPoint x: 209, endPoint y: 118, distance: 99.7
click at [209, 118] on div "Good afternoon. Could you please tell me? I ordered an item from the store, ord…" at bounding box center [160, 109] width 105 height 28
click at [191, 119] on div "Good afternoon. Could you please tell me? I ordered an item from the store, ord…" at bounding box center [160, 109] width 105 height 28
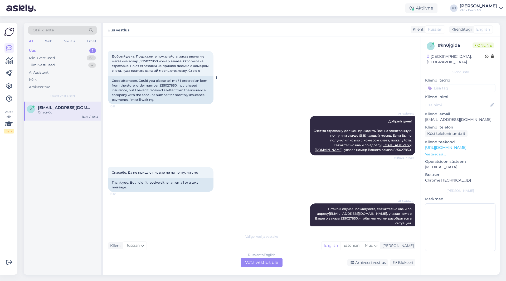
scroll to position [1, 0]
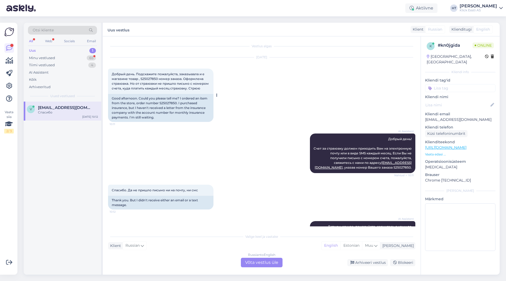
click at [168, 103] on div "Good afternoon. Could you please tell me? I ordered an item from the store, ord…" at bounding box center [160, 108] width 105 height 28
copy div "S25027850"
click at [219, 146] on div "AI Assistent Добрый день! Счет за страховку должен приходить Вам на электронную…" at bounding box center [261, 153] width 307 height 51
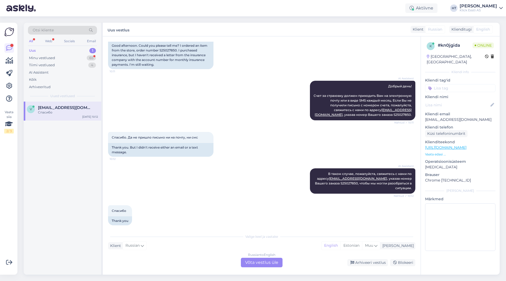
click at [269, 103] on div "AI Assistent Добрый день! Счет за страховку должен приходить Вам на электронную…" at bounding box center [261, 100] width 307 height 51
click at [260, 135] on div "Спасибо. Да не пришло письмо ни на почту, ни смс 10:12 Thank you. But I didn't …" at bounding box center [261, 144] width 307 height 36
click at [223, 101] on div "AI Assistent Добрый день! Счет за страховку должен приходить Вам на электронную…" at bounding box center [261, 100] width 307 height 51
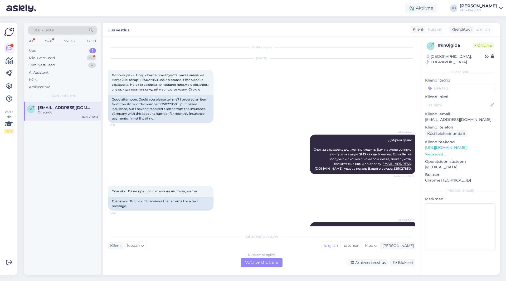
click at [291, 192] on div "Спасибо. Да не пришло письмо ни на почту, ни смс 10:12 Thank you. But I didn't …" at bounding box center [261, 198] width 307 height 36
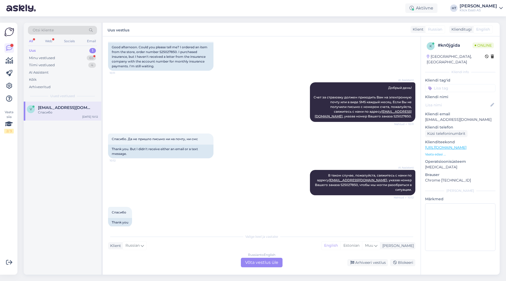
scroll to position [54, 0]
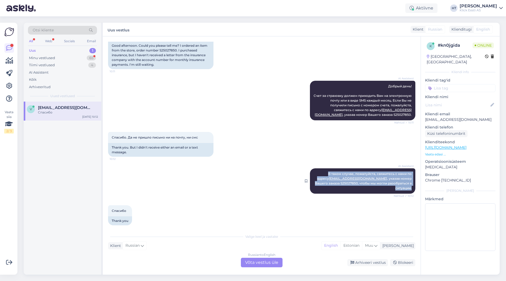
drag, startPoint x: 311, startPoint y: 172, endPoint x: 408, endPoint y: 182, distance: 97.0
click at [316, 182] on div "AI Assistent В таком случае, пожалуйста, свяжитесь с нами по адресу [EMAIL_ADDR…" at bounding box center [362, 180] width 105 height 25
copy span "В таком случае, пожалуйста, свяжитесь с нами по адресу [EMAIL_ADDRESS][DOMAIN_N…"
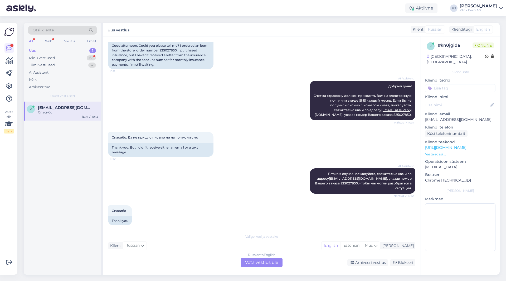
click at [273, 136] on div "Спасибо. Да не пришло письмо ни на почту, ни смс 10:12 Thank you. But I didn't …" at bounding box center [261, 144] width 307 height 36
click at [230, 112] on div "AI Assistent Добрый день! Счет за страховку должен приходить Вам на электронную…" at bounding box center [261, 100] width 307 height 51
click at [258, 262] on div "Russian to English Võta vestlus üle" at bounding box center [262, 261] width 42 height 9
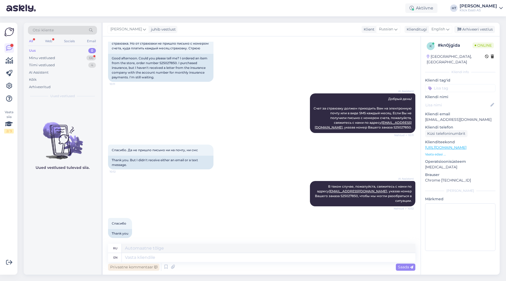
click at [120, 268] on div "Privaatne kommentaar" at bounding box center [133, 266] width 51 height 7
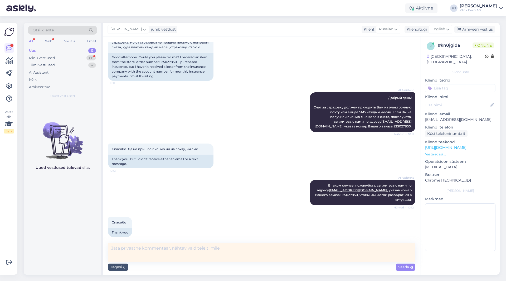
click at [145, 249] on textarea at bounding box center [261, 251] width 307 height 19
paste textarea "92961623"
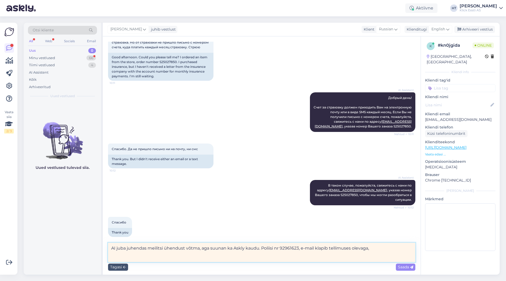
drag, startPoint x: 376, startPoint y: 248, endPoint x: 368, endPoint y: 248, distance: 8.4
click at [316, 248] on textarea "AI juba juhendas meilitsi ühendust võtma, aga suunan ka Askly kaudu. Poliisi nr…" at bounding box center [261, 251] width 307 height 19
drag, startPoint x: 330, startPoint y: 248, endPoint x: 370, endPoint y: 249, distance: 40.1
click at [316, 249] on textarea "AI juba juhendas meilitsi ühendust võtma, aga suunan ka Askly kaudu. Poliisi nr…" at bounding box center [261, 251] width 307 height 19
click at [316, 250] on textarea "AI juba juhendas meilitsi ühendust võtma, aga suunan ka Askly kaudu. Poliisi nr…" at bounding box center [261, 251] width 307 height 19
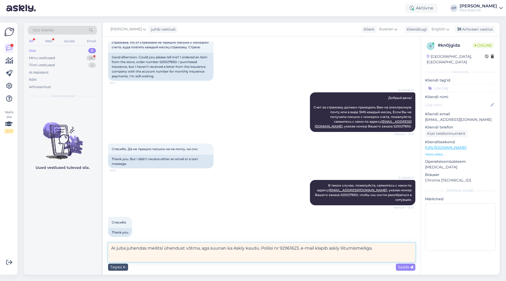
click at [316, 248] on textarea "AI juba juhendas meilitsi ühendust võtma, aga suunan ka Askly kaudu. Poliisi nr…" at bounding box center [261, 251] width 307 height 19
type textarea "AI juba juhendas meilitsi ühendust võtma, aga suunan ka Askly kaudu. Poliisi nr…"
click at [316, 266] on span "Saada" at bounding box center [405, 266] width 15 height 5
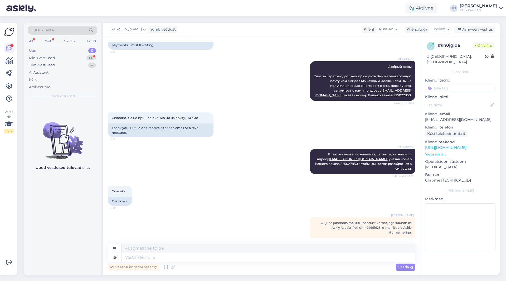
click at [316, 84] on input at bounding box center [460, 88] width 70 height 8
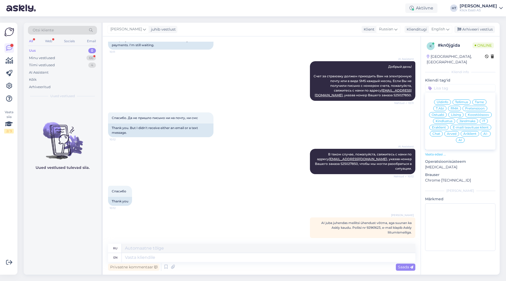
click at [316, 119] on span "Kindlustus" at bounding box center [444, 120] width 17 height 3
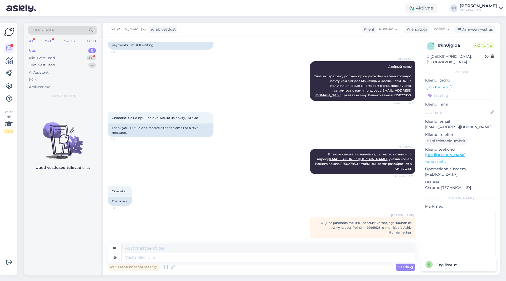
click at [316, 91] on input at bounding box center [460, 95] width 70 height 8
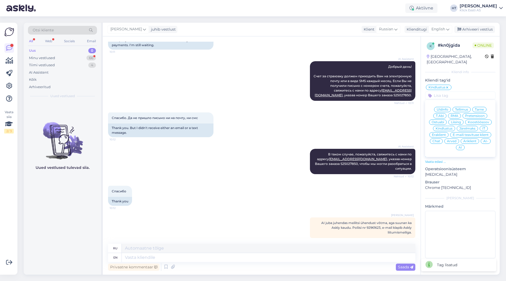
click at [316, 132] on div "Eraklient" at bounding box center [438, 134] width 19 height 5
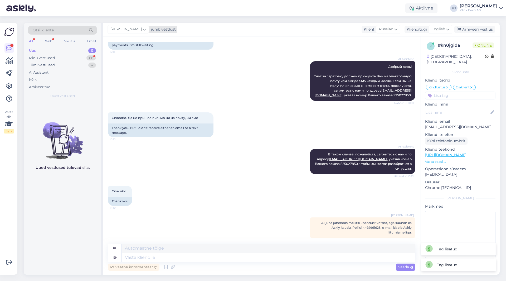
click at [149, 31] on div "juhib vestlust" at bounding box center [162, 30] width 27 height 6
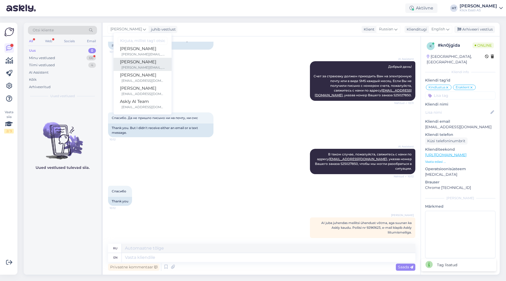
scroll to position [31, 0]
click at [140, 74] on div "[PERSON_NAME]" at bounding box center [142, 75] width 45 height 6
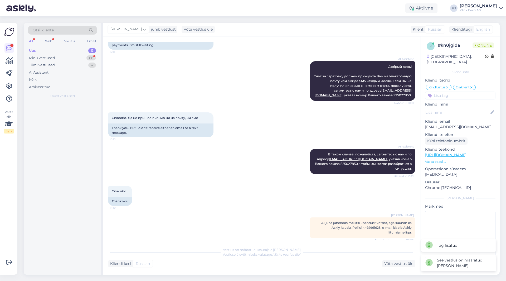
scroll to position [73, 0]
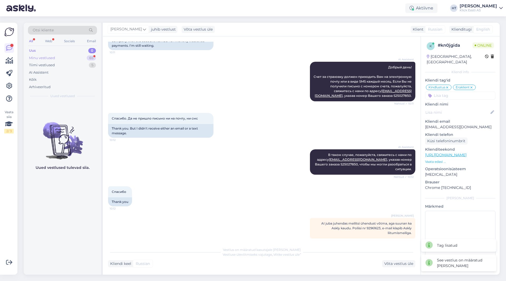
click at [90, 59] on div "65" at bounding box center [91, 57] width 9 height 5
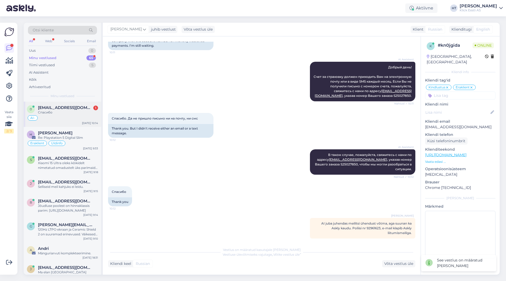
click at [84, 109] on div "[EMAIL_ADDRESS][DOMAIN_NAME] 1" at bounding box center [68, 107] width 60 height 5
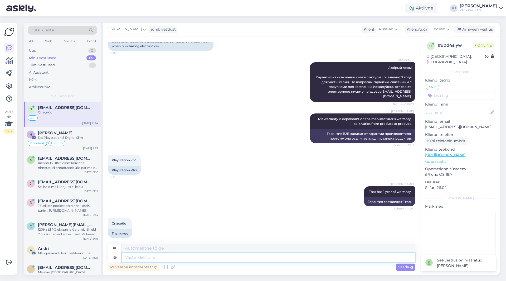
click at [181, 255] on textarea at bounding box center [268, 257] width 293 height 9
type textarea "You're"
type textarea "Ты"
type textarea "You're welcome."
type textarea "Пожалуйста."
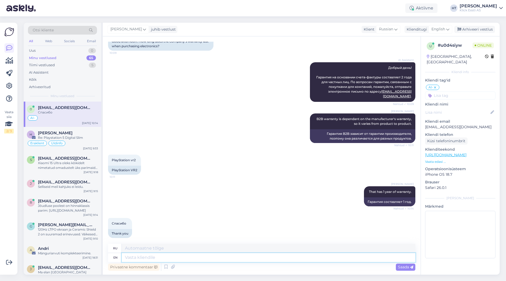
scroll to position [80, 0]
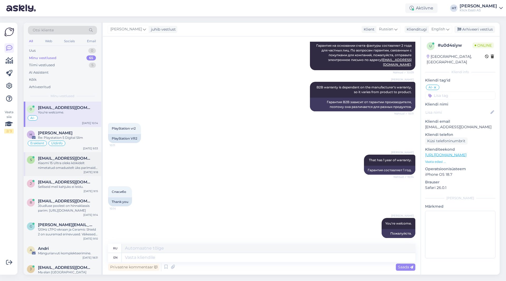
click at [63, 170] on div "s [EMAIL_ADDRESS][DOMAIN_NAME] Xiaomi 15 Ultra oleks kõikidelt nimetatud omadus…" at bounding box center [62, 164] width 77 height 24
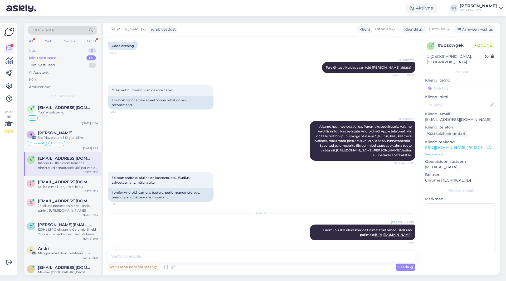
click at [79, 51] on div "Uus 0" at bounding box center [62, 50] width 69 height 7
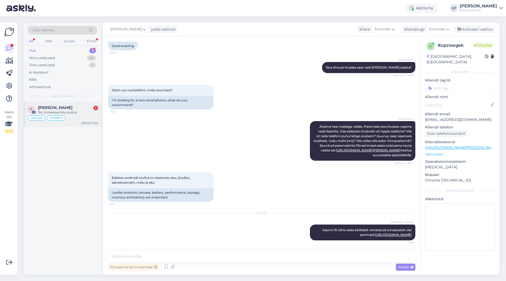
click at [78, 113] on div "Re: Kinkekaartide soetus" at bounding box center [68, 112] width 60 height 5
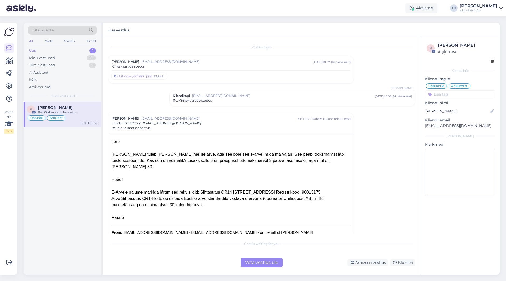
click at [232, 104] on div "Klienditugi [EMAIL_ADDRESS][DOMAIN_NAME] [DATE] 10:09 ( 14 päeva eest ) Re: Kin…" at bounding box center [292, 98] width 245 height 16
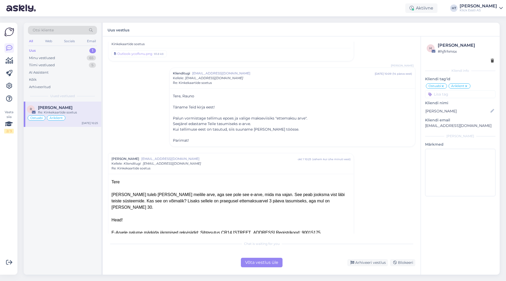
scroll to position [79, 0]
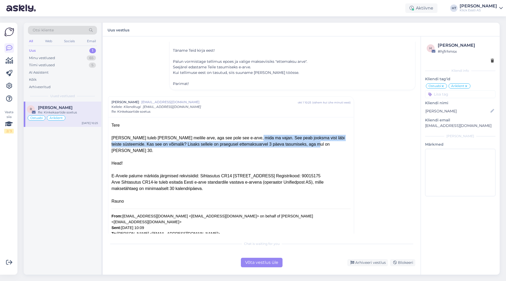
drag, startPoint x: 230, startPoint y: 137, endPoint x: 325, endPoint y: 146, distance: 95.3
click at [316, 146] on div "Tere [PERSON_NAME] tuleb [PERSON_NAME] meilile arve, aga see pole see e-arve, m…" at bounding box center [230, 144] width 239 height 44
click at [257, 145] on div "Tere [PERSON_NAME] tuleb [PERSON_NAME] meilile arve, aga see pole see e-arve, m…" at bounding box center [230, 144] width 239 height 44
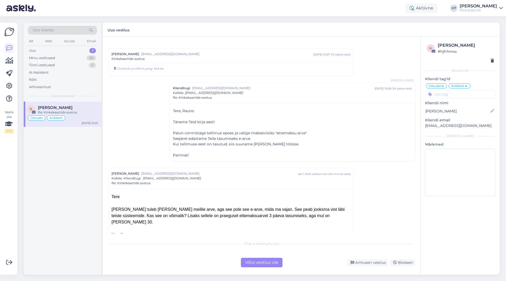
scroll to position [0, 0]
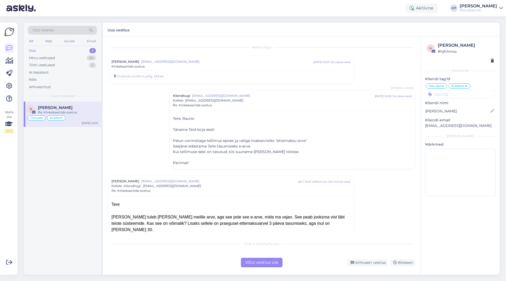
click at [208, 59] on div "[PERSON_NAME] [EMAIL_ADDRESS][DOMAIN_NAME] [DATE] 10:07 ( 14 päeva eest ) Kinke…" at bounding box center [230, 69] width 245 height 27
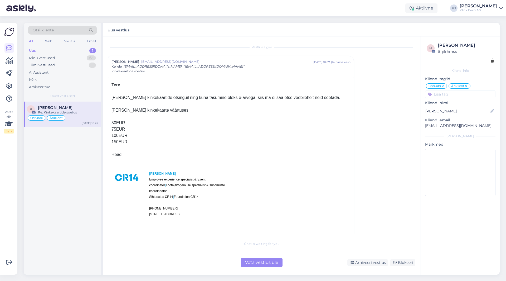
click at [316, 125] on p "[EMAIL_ADDRESS][DOMAIN_NAME]" at bounding box center [460, 126] width 70 height 6
copy div "[EMAIL_ADDRESS][DOMAIN_NAME] [PERSON_NAME]"
click at [316, 134] on div "Vestlus algas [PERSON_NAME] [EMAIL_ADDRESS][DOMAIN_NAME] [DATE] 10:07 ( 14 päev…" at bounding box center [264, 138] width 312 height 192
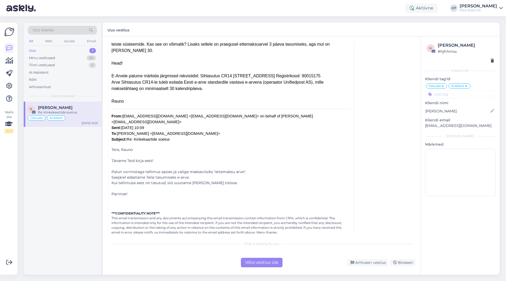
scroll to position [384, 0]
click at [316, 141] on div "Vestlus algas [PERSON_NAME] [EMAIL_ADDRESS][DOMAIN_NAME] [DATE] 10:07 ( 14 päev…" at bounding box center [264, 138] width 312 height 192
click at [254, 261] on div "Võta vestlus üle" at bounding box center [262, 261] width 42 height 9
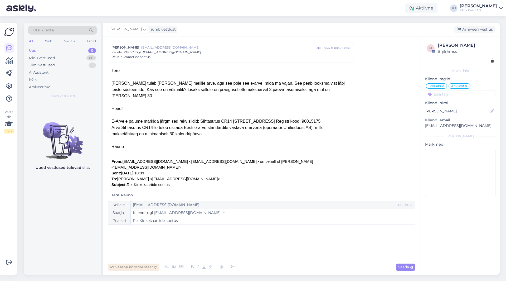
click at [146, 268] on div "Privaatne kommentaar" at bounding box center [133, 266] width 51 height 7
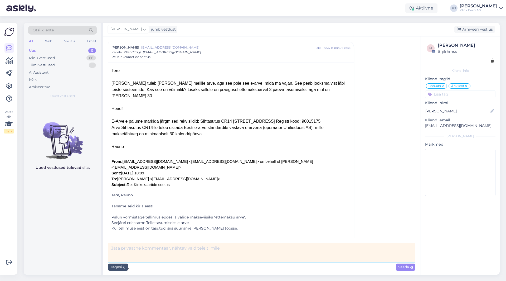
click at [165, 247] on textarea at bounding box center [261, 251] width 307 height 19
drag, startPoint x: 186, startPoint y: 246, endPoint x: 176, endPoint y: 244, distance: 9.6
click at [185, 246] on textarea at bounding box center [261, 251] width 307 height 19
paste textarea "#200218522"
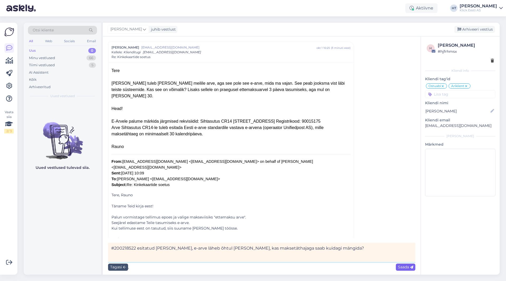
type textarea "#200218522 esitatud [PERSON_NAME], e-arve läheb õhtul [PERSON_NAME], kas makset…"
click at [316, 268] on span "Saada" at bounding box center [405, 266] width 15 height 5
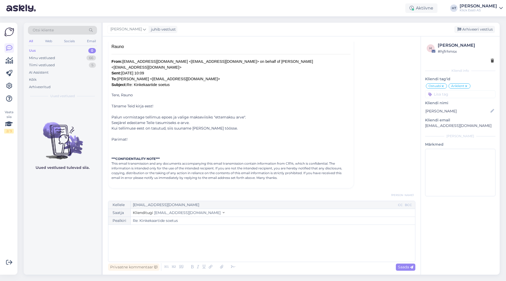
scroll to position [448, 0]
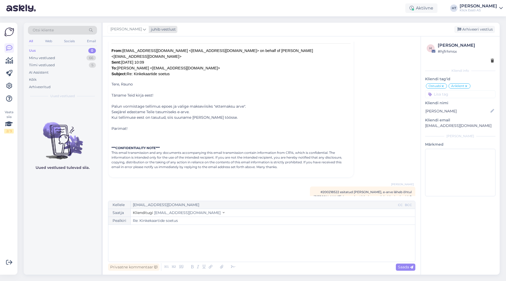
click at [128, 28] on span "[PERSON_NAME]" at bounding box center [125, 29] width 31 height 6
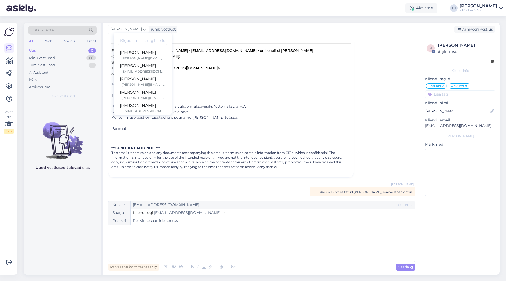
click at [316, 89] on div "Ostuabi Äriklient Üldinfo Tellimus Tarne T.Abi RMA Pretensioon Ostuabi Liising …" at bounding box center [460, 90] width 70 height 15
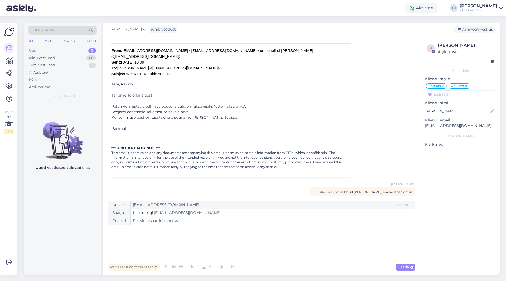
click at [316, 95] on input at bounding box center [460, 94] width 70 height 8
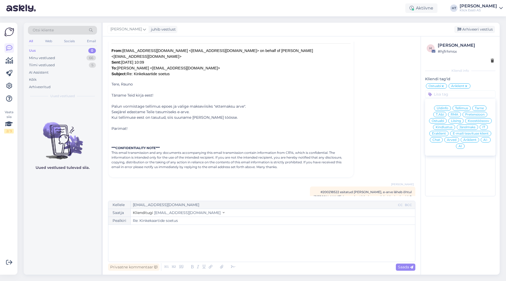
click at [316, 109] on span "Tellimus" at bounding box center [461, 107] width 13 height 3
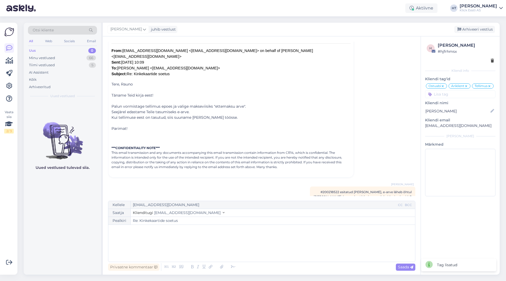
click at [316, 81] on div "Vestlus algas [PERSON_NAME] [EMAIL_ADDRESS][DOMAIN_NAME] [DATE] 10:07 ( 14 päev…" at bounding box center [264, 119] width 312 height 154
click at [131, 26] on div "[PERSON_NAME]" at bounding box center [127, 29] width 41 height 8
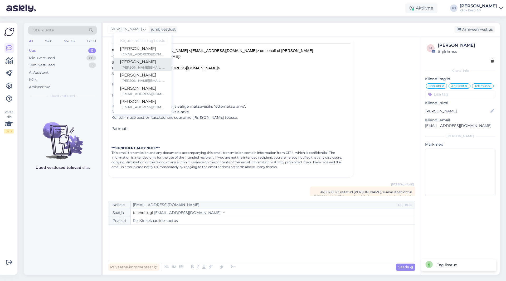
scroll to position [31, 0]
click at [133, 64] on div "[PERSON_NAME]" at bounding box center [142, 61] width 45 height 6
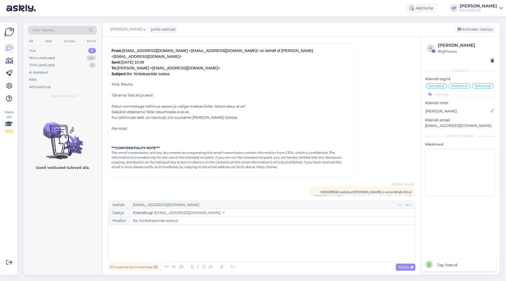
scroll to position [405, 0]
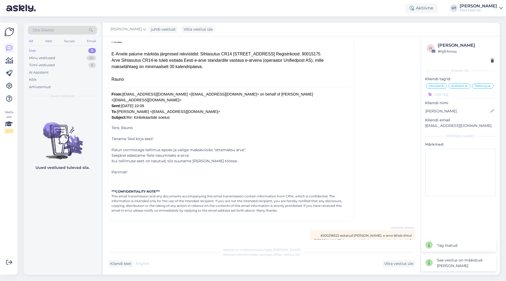
click at [316, 132] on div "Vestlus algas [PERSON_NAME] [EMAIL_ADDRESS][DOMAIN_NAME] [DATE] 10:07 ( 14 päev…" at bounding box center [264, 141] width 312 height 198
click at [84, 56] on div "Minu vestlused 65" at bounding box center [62, 57] width 69 height 7
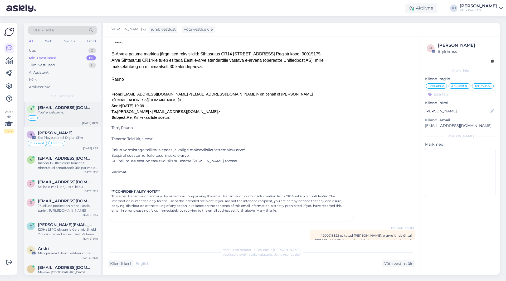
click at [83, 119] on div "AI-" at bounding box center [62, 118] width 71 height 6
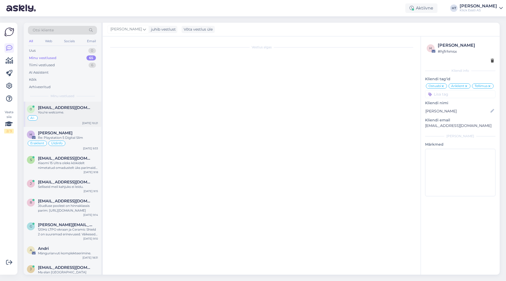
scroll to position [80, 0]
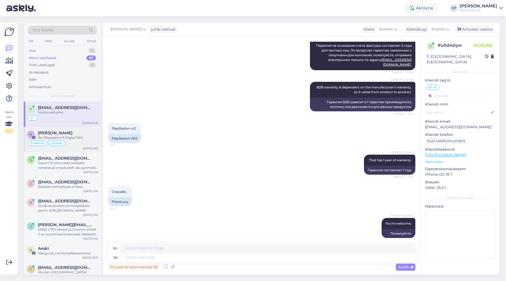
click at [88, 136] on div "Re: Playstation 5 Digital Slim" at bounding box center [68, 137] width 60 height 5
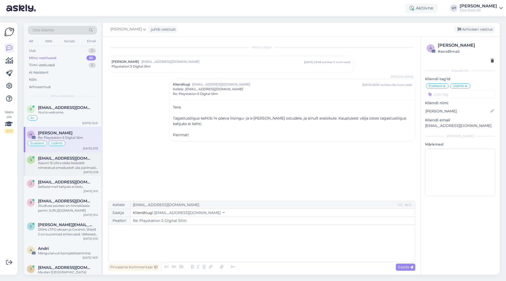
click at [87, 170] on div "[DATE] 9:18" at bounding box center [91, 172] width 14 height 4
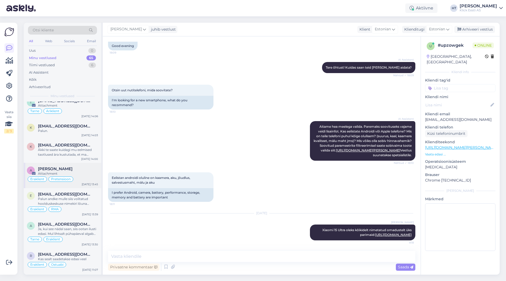
scroll to position [1253, 0]
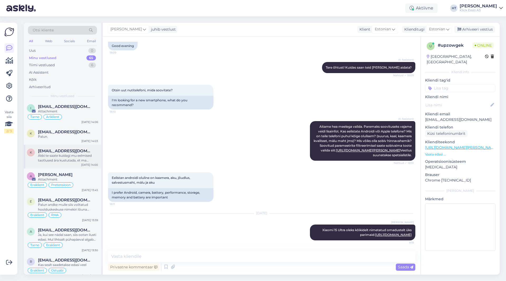
click at [85, 145] on div "K [EMAIL_ADDRESS][DOMAIN_NAME] Äkki te saate kuidagi mu eelmised taotlused ära …" at bounding box center [62, 157] width 77 height 24
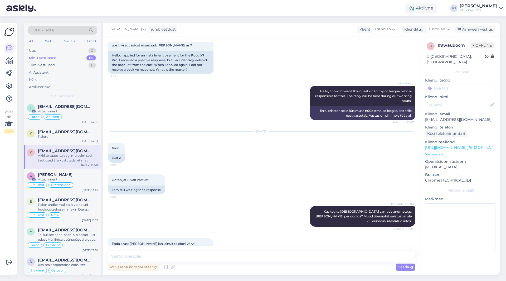
scroll to position [76, 0]
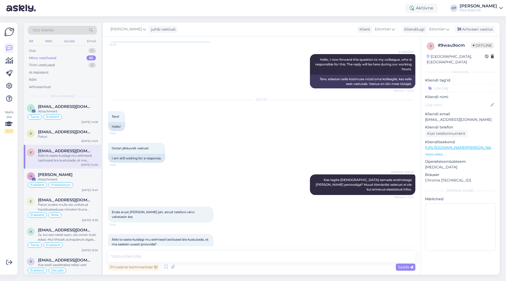
click at [316, 84] on input at bounding box center [460, 88] width 70 height 8
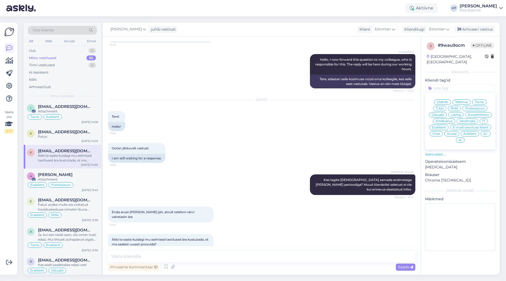
click at [316, 119] on span "Järelmaks" at bounding box center [467, 120] width 16 height 3
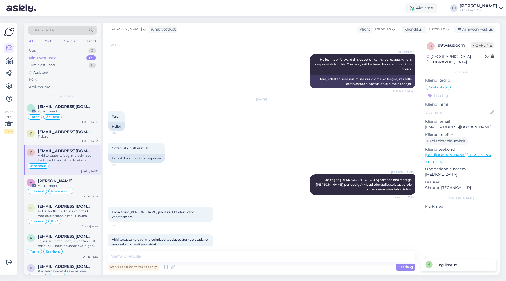
click at [316, 91] on input at bounding box center [460, 95] width 70 height 8
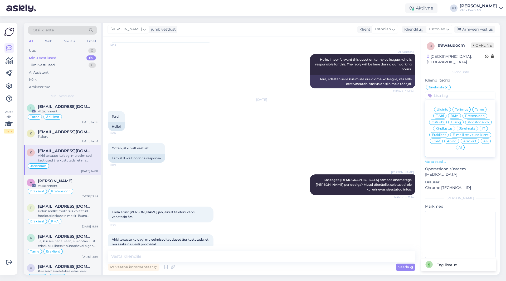
click at [316, 133] on span "Eraklient" at bounding box center [439, 134] width 14 height 3
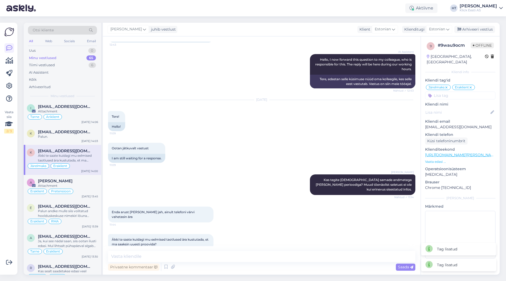
drag, startPoint x: 248, startPoint y: 129, endPoint x: 206, endPoint y: 130, distance: 41.4
click at [247, 129] on div "[DATE] Tere! 11:09 Hello!" at bounding box center [261, 115] width 307 height 43
click at [12, 126] on icon at bounding box center [9, 123] width 8 height 9
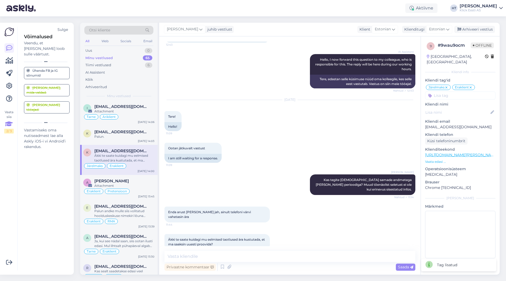
click at [41, 158] on div "Võimalused Veendu, et Askly loob sulle väärtust. Sulge Ühenda FB ja IG sõnumid …" at bounding box center [43, 148] width 52 height 243
click at [244, 122] on div "[DATE] Tere! 11:09 Hello!" at bounding box center [289, 115] width 251 height 43
click at [65, 29] on div "Sulge" at bounding box center [62, 30] width 11 height 6
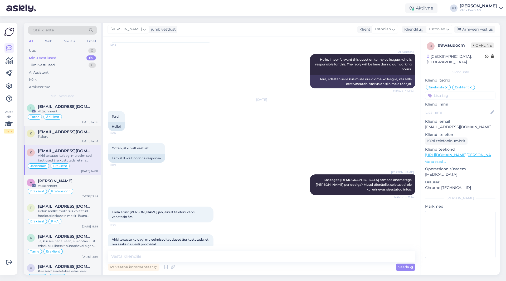
click at [82, 129] on span "[EMAIL_ADDRESS][DOMAIN_NAME]" at bounding box center [65, 131] width 55 height 5
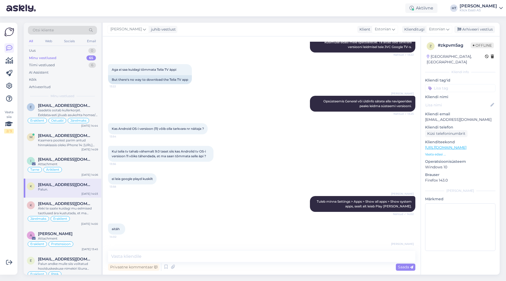
scroll to position [115, 0]
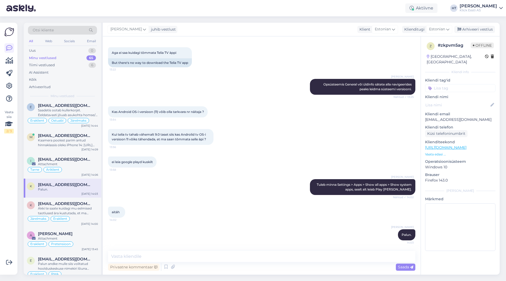
click at [316, 84] on input at bounding box center [460, 88] width 70 height 8
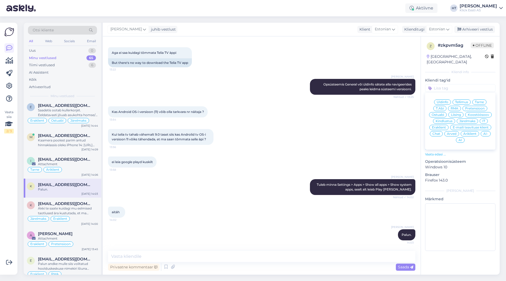
click at [316, 107] on span "T.Abi" at bounding box center [440, 108] width 8 height 3
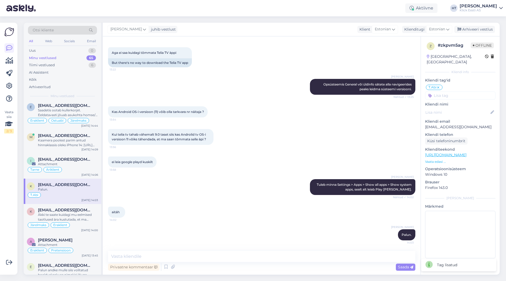
click at [316, 94] on input at bounding box center [460, 95] width 70 height 8
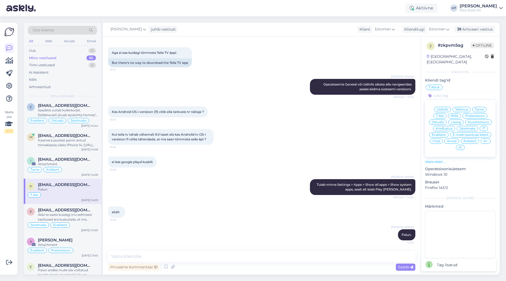
click at [316, 133] on span "Eraklient" at bounding box center [439, 134] width 14 height 3
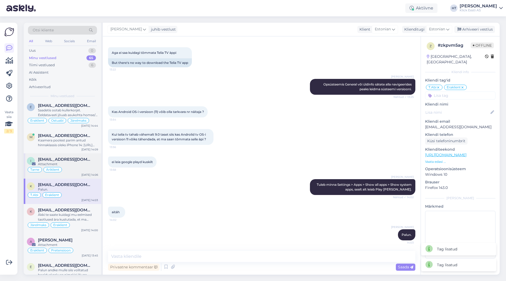
click at [73, 157] on div "[EMAIL_ADDRESS][DOMAIN_NAME]" at bounding box center [68, 159] width 60 height 5
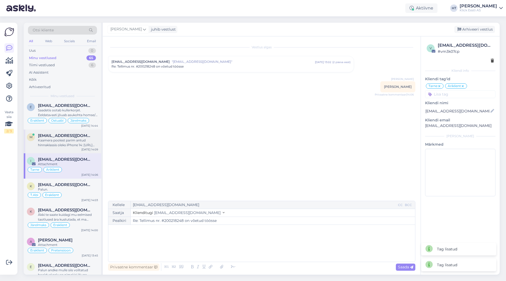
click at [76, 138] on div "Kaamera poolest parim antud hinnaklassis oleks iPhone 14: [URL][DOMAIN_NAME]" at bounding box center [68, 142] width 60 height 9
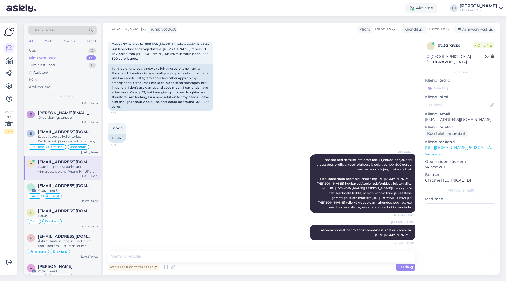
scroll to position [1148, 0]
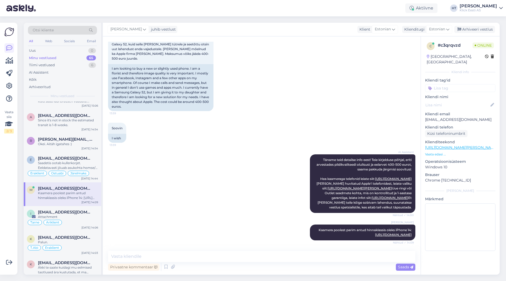
click at [316, 86] on input at bounding box center [460, 88] width 70 height 8
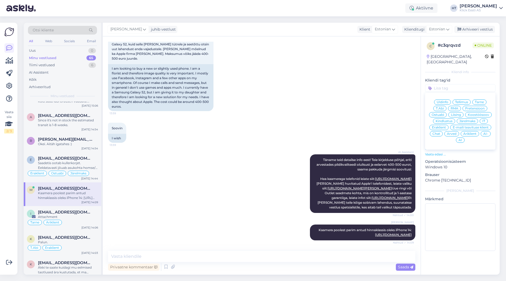
click at [316, 113] on span "Ostuabi" at bounding box center [438, 114] width 12 height 3
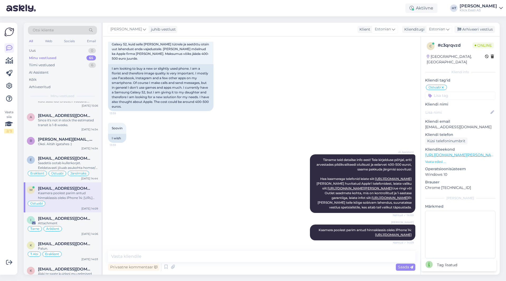
click at [316, 91] on input at bounding box center [460, 95] width 70 height 8
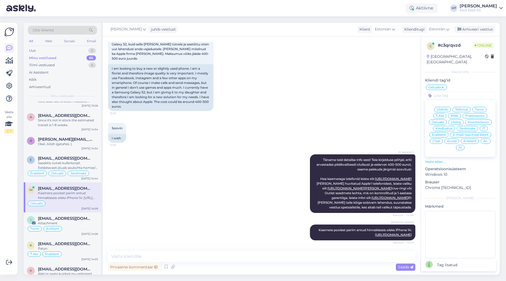
click at [316, 132] on div "Eraklient" at bounding box center [438, 134] width 19 height 5
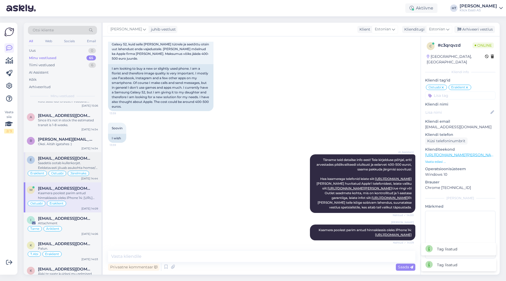
click at [80, 160] on div "Saadetis ootab kullerkorjet. Eeldatavasti jõuab asukohta homse/ülehomse jooksul." at bounding box center [68, 164] width 60 height 9
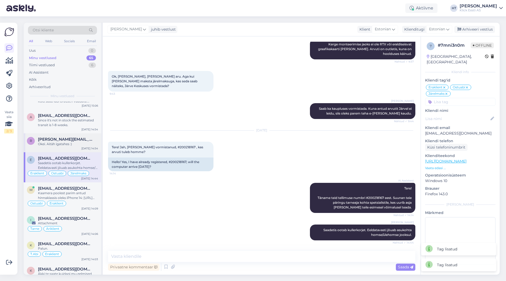
click at [85, 141] on div "Okei. Aitäh igatahes :)" at bounding box center [68, 143] width 60 height 5
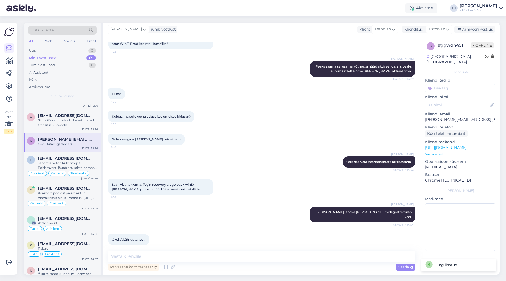
click at [316, 84] on input at bounding box center [460, 88] width 70 height 8
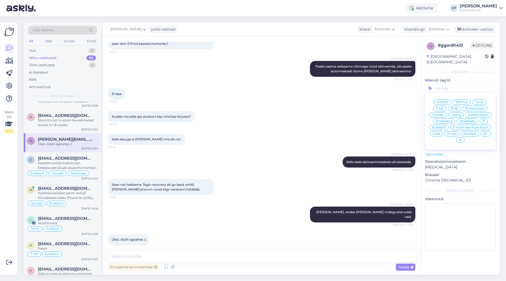
click at [316, 107] on span "T.Abi" at bounding box center [440, 108] width 8 height 3
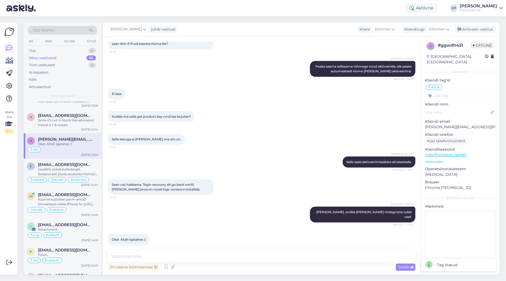
click at [316, 91] on input at bounding box center [460, 95] width 70 height 8
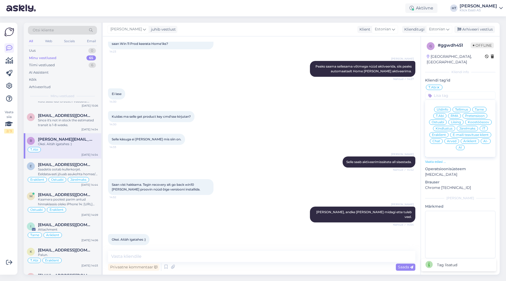
click at [316, 133] on span "Eraklient" at bounding box center [439, 134] width 14 height 3
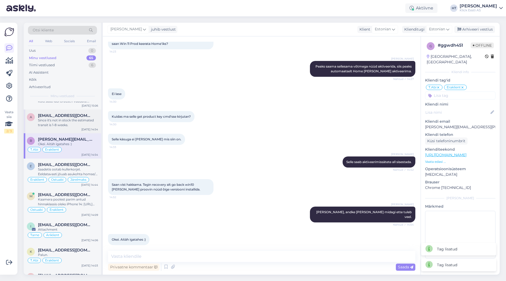
click at [57, 118] on div "Since it's not in stock the estimated transit is 1-8 weeks." at bounding box center [68, 122] width 60 height 9
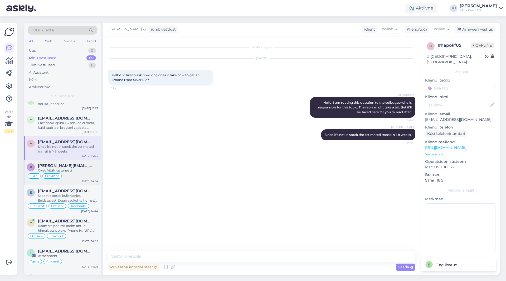
scroll to position [1095, 0]
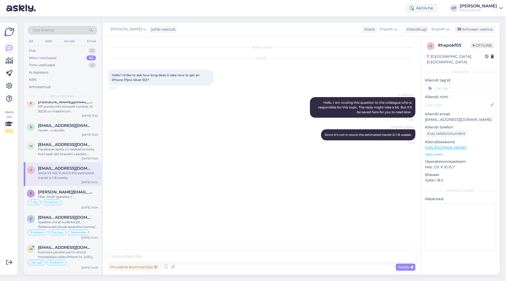
click at [316, 84] on input at bounding box center [460, 88] width 70 height 8
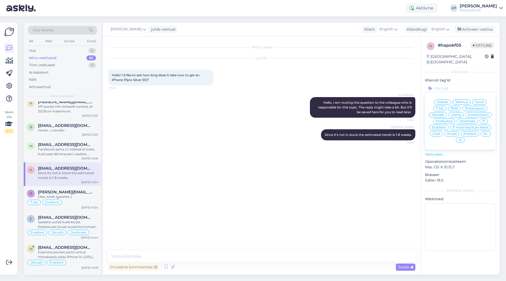
click at [316, 113] on span "Ostuabi" at bounding box center [438, 114] width 12 height 3
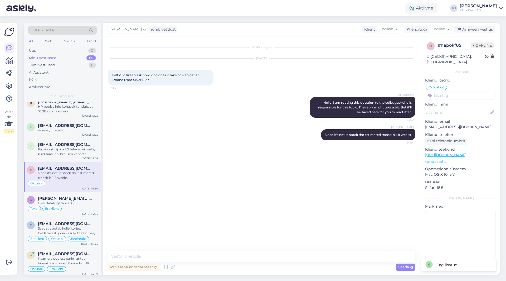
click at [316, 91] on input at bounding box center [460, 95] width 70 height 8
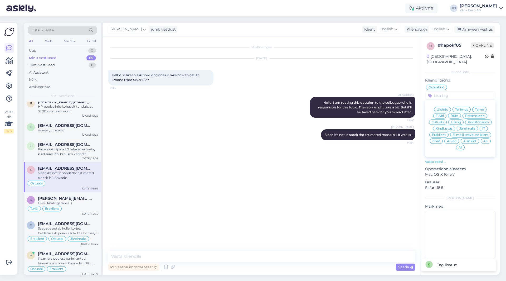
click at [316, 133] on span "Eraklient" at bounding box center [439, 134] width 14 height 3
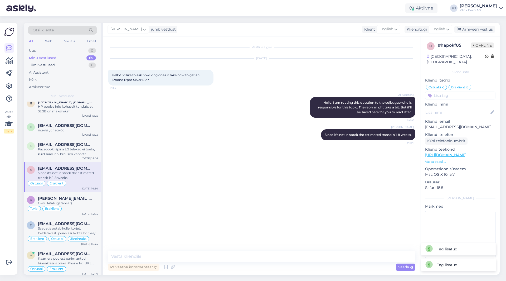
click at [316, 186] on div "Vestlus algas [DATE] Hello! I'd like to ask how long does it take now to get an…" at bounding box center [264, 144] width 312 height 204
click at [69, 51] on div "Uus 0" at bounding box center [62, 50] width 69 height 7
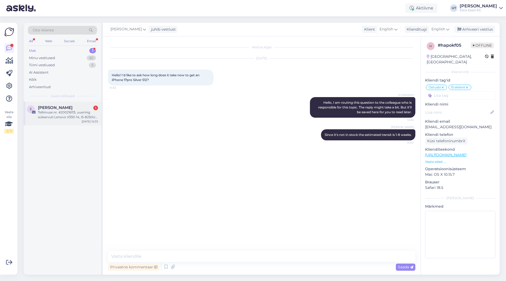
click at [76, 112] on div "Tellimuse nr. #200216113, uuerinig sülearvuti Lenovo V330-14, i5-8250U 8GB 256GB" at bounding box center [68, 114] width 60 height 9
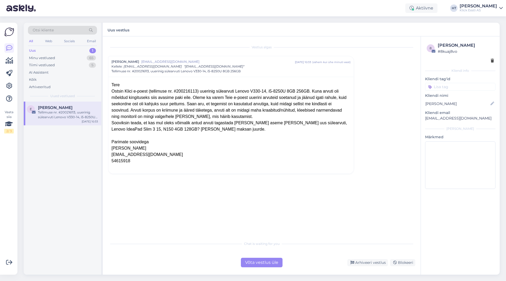
click at [51, 206] on div "E [PERSON_NAME] nr. #200216113, uuerinig sülearvuti Lenovo V330-14, i5-8250U 8G…" at bounding box center [62, 187] width 77 height 173
click at [265, 265] on div "Võta vestlus üle" at bounding box center [262, 261] width 42 height 9
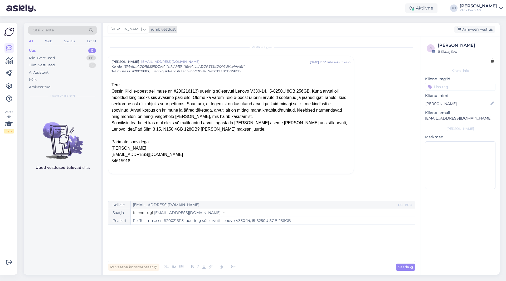
click at [126, 30] on span "[PERSON_NAME]" at bounding box center [125, 29] width 31 height 6
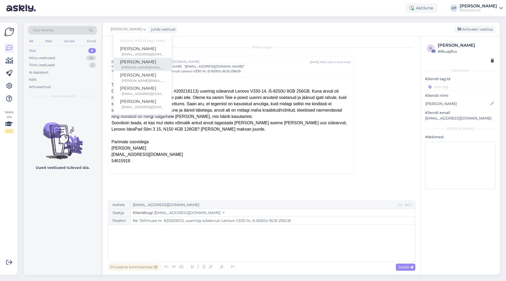
scroll to position [26, 0]
click at [137, 82] on div "[EMAIL_ADDRESS][DOMAIN_NAME]" at bounding box center [143, 84] width 44 height 5
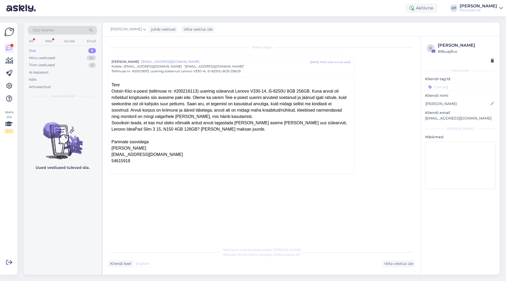
click at [316, 86] on input at bounding box center [460, 87] width 70 height 8
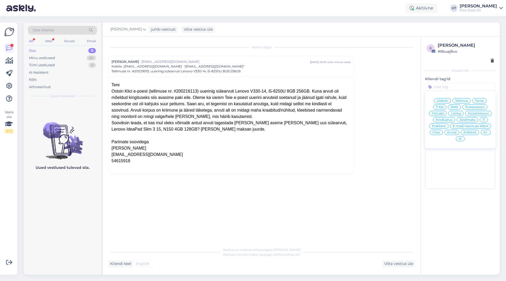
click at [316, 108] on span "Pretensioon" at bounding box center [474, 106] width 19 height 3
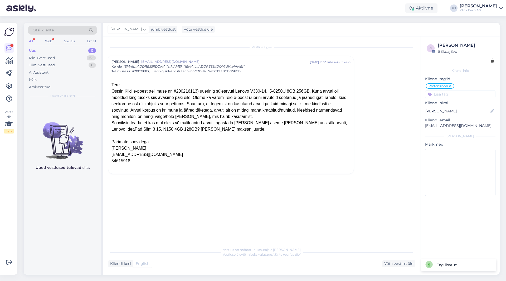
click at [316, 96] on input at bounding box center [460, 94] width 70 height 8
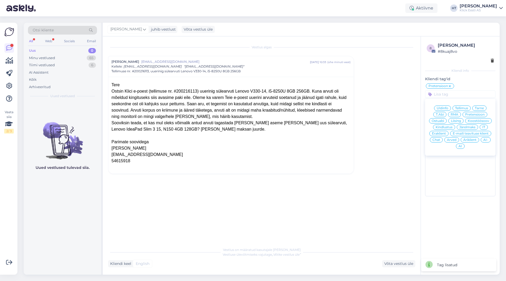
click at [316, 134] on span "Eraklient" at bounding box center [439, 133] width 14 height 3
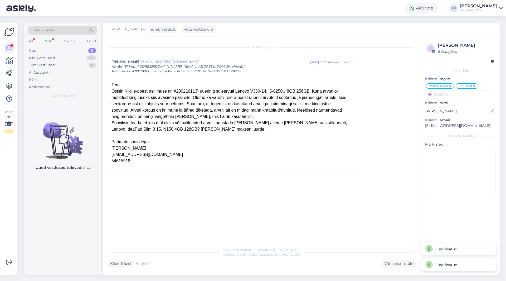
click at [316, 184] on div "Vestlus algas [PERSON_NAME] [PERSON_NAME][EMAIL_ADDRESS][DOMAIN_NAME] [DATE] 10…" at bounding box center [264, 141] width 312 height 198
click at [67, 56] on div "Minu vestlused 65" at bounding box center [62, 57] width 69 height 7
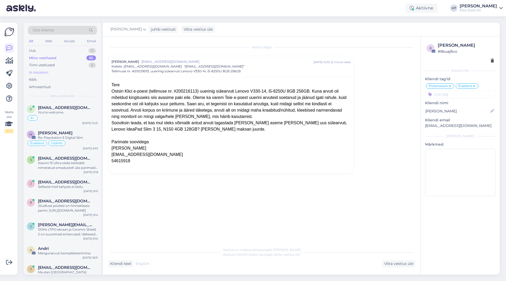
click at [67, 69] on div "AI Assistent" at bounding box center [62, 72] width 69 height 7
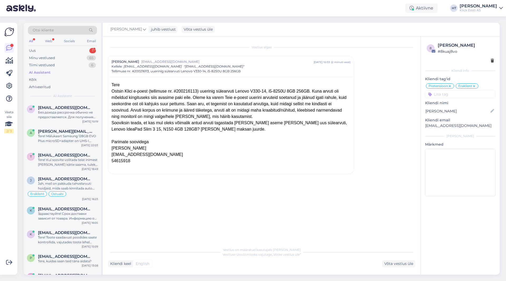
click at [188, 251] on div "Vestlus on määratud kasutajale [PERSON_NAME] Vestluse ülevõtmiseks vajutage „Võ…" at bounding box center [261, 251] width 307 height 9
click at [55, 111] on div "Без дохода рассрочка обычно не предоставляется. Для получения более точной инфо…" at bounding box center [68, 114] width 60 height 9
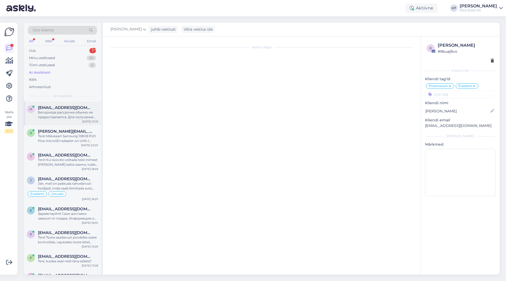
scroll to position [165, 0]
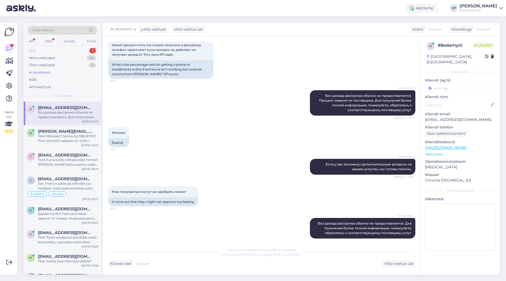
click at [73, 50] on div "Uus 1" at bounding box center [62, 50] width 69 height 7
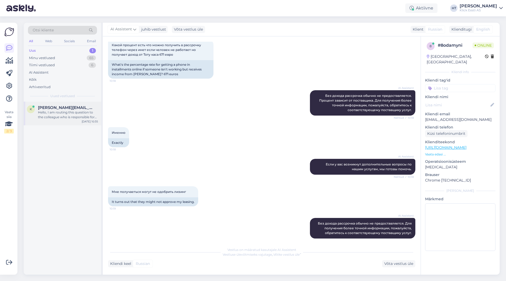
click at [76, 110] on div "Hello, I am routing this question to the colleague who is responsible for this …" at bounding box center [68, 114] width 60 height 9
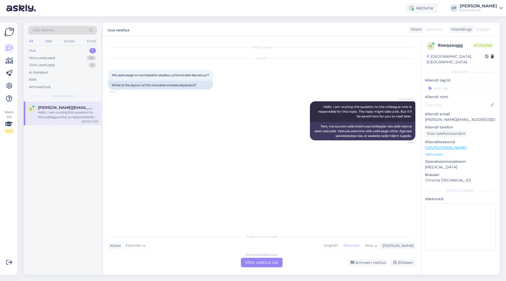
scroll to position [0, 0]
click at [230, 135] on div "AI Assistent Hello, I am routing this question to the colleague who is responsi…" at bounding box center [261, 120] width 307 height 51
click at [241, 180] on div "Vestlus algas [DATE] Mis asetusega on komplektis sisalduv juhtmevaba klaviatuur…" at bounding box center [264, 134] width 312 height 184
click at [254, 264] on div "Estonian to Estonian Võta vestlus üle" at bounding box center [262, 261] width 42 height 9
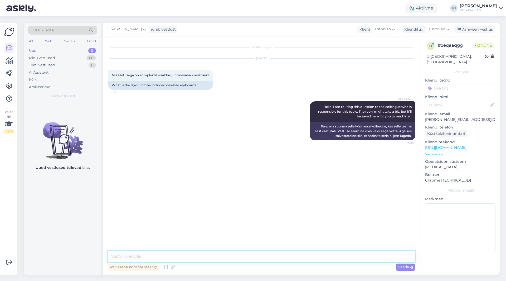
click at [247, 257] on textarea at bounding box center [261, 256] width 307 height 11
type textarea "[PERSON_NAME] tootel täpsemalt?"
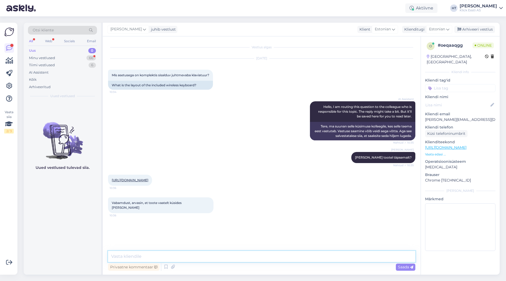
click at [196, 253] on textarea at bounding box center [261, 256] width 307 height 11
type textarea "D"
type textarea "Detailseid tegevusi kahjuks ei näe, aga klaviatuur on SWE asetusega."
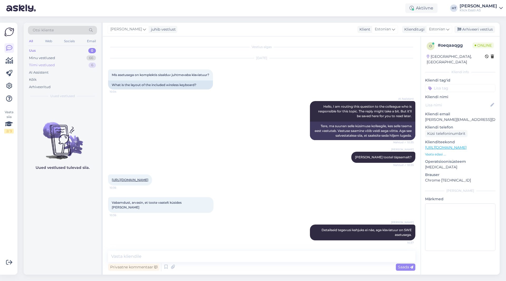
click at [87, 65] on div "Tiimi vestlused 6" at bounding box center [62, 64] width 69 height 7
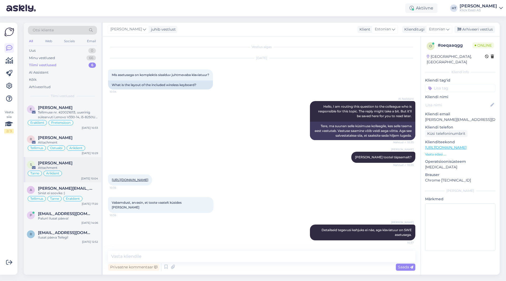
click at [88, 163] on div "[PERSON_NAME]" at bounding box center [68, 162] width 60 height 5
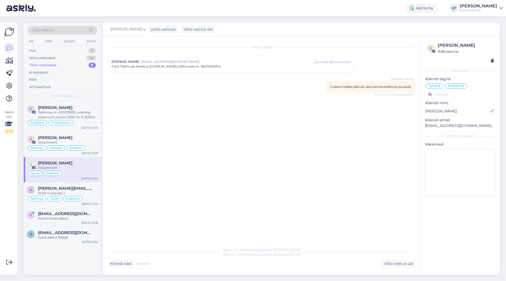
click at [231, 63] on span "[EMAIL_ADDRESS][DOMAIN_NAME]" at bounding box center [227, 61] width 173 height 5
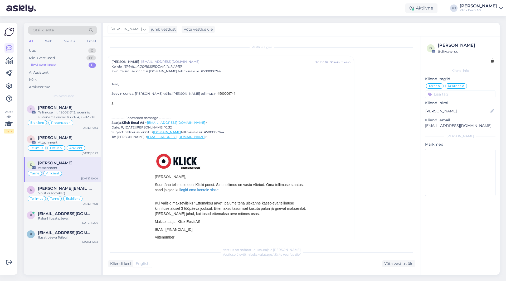
click at [236, 67] on div "[PERSON_NAME] [EMAIL_ADDRESS][DOMAIN_NAME] [DATE] 10:02 ( 38 minuti eest ) Kell…" at bounding box center [230, 66] width 239 height 14
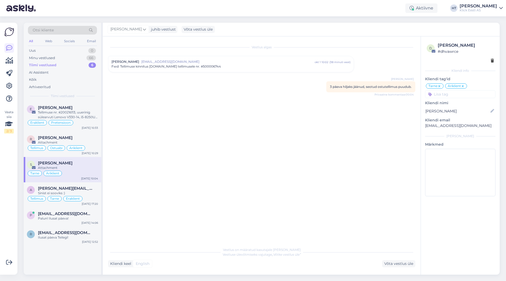
click at [165, 116] on div "Vestlus algas [PERSON_NAME] [EMAIL_ADDRESS][DOMAIN_NAME] [DATE] 10:02 ( 38 minu…" at bounding box center [264, 141] width 312 height 198
click at [82, 196] on div "Tellimus Tarne Eraklient" at bounding box center [62, 198] width 71 height 6
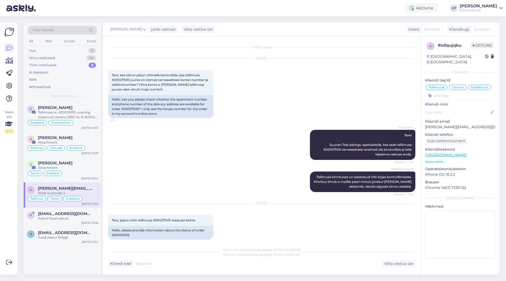
scroll to position [480, 0]
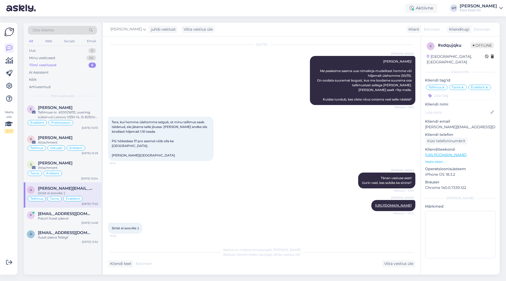
click at [149, 187] on div "[PERSON_NAME] vastuse eest! Uurin veel, kas sobiks ka sinine? Nähtud ✓ 13:21" at bounding box center [261, 180] width 307 height 27
click at [83, 59] on div "Minu vestlused 66" at bounding box center [62, 57] width 69 height 7
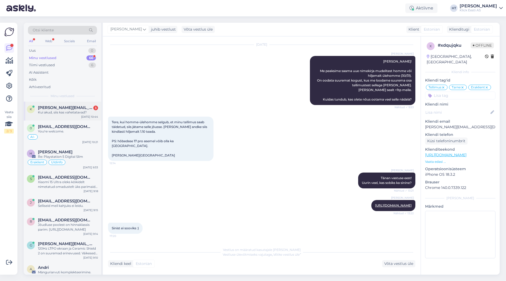
click at [90, 105] on div "K [PERSON_NAME][EMAIL_ADDRESS][DOMAIN_NAME] 3 Kui akud, siis kas vahetatavad? […" at bounding box center [62, 110] width 77 height 19
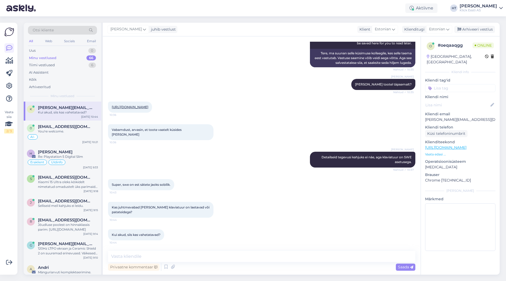
click at [225, 207] on div "Kas juhtmevabad [PERSON_NAME] klaviatuur on laetavad või patateidega? 10:44" at bounding box center [261, 209] width 307 height 27
click at [216, 253] on textarea at bounding box center [261, 256] width 307 height 11
type textarea "Patareide toitel töötavad nii hiir kui klaviatuur."
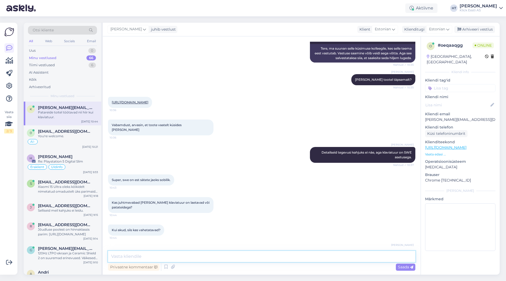
scroll to position [100, 0]
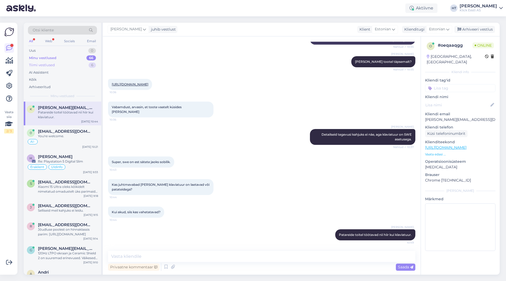
click at [58, 66] on div "Tiimi vestlused 6" at bounding box center [62, 64] width 69 height 7
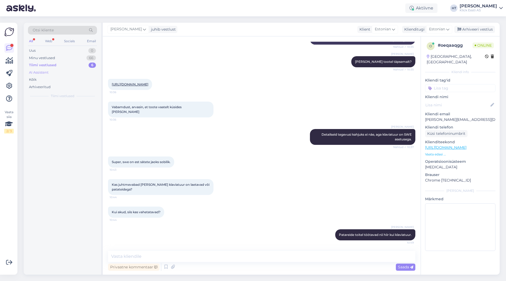
click at [60, 70] on div "AI Assistent" at bounding box center [62, 72] width 69 height 7
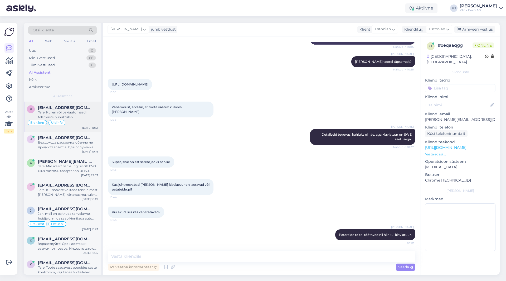
click at [77, 106] on span "[EMAIL_ADDRESS][DOMAIN_NAME]" at bounding box center [65, 107] width 55 height 5
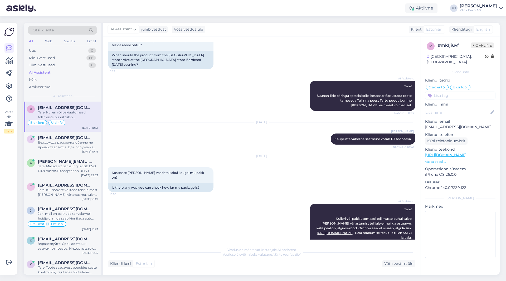
click at [316, 124] on p "[EMAIL_ADDRESS][DOMAIN_NAME]" at bounding box center [460, 127] width 70 height 6
copy p "[EMAIL_ADDRESS][DOMAIN_NAME]"
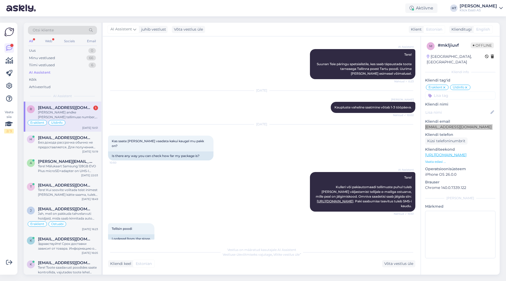
scroll to position [94, 0]
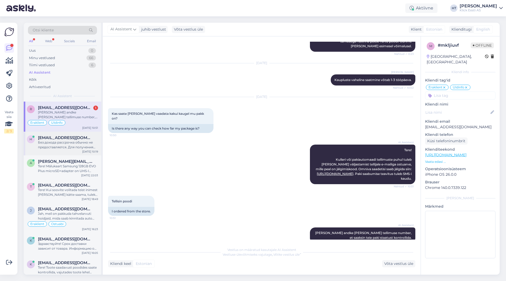
click at [86, 137] on div "[EMAIL_ADDRESS][DOMAIN_NAME]" at bounding box center [68, 137] width 60 height 5
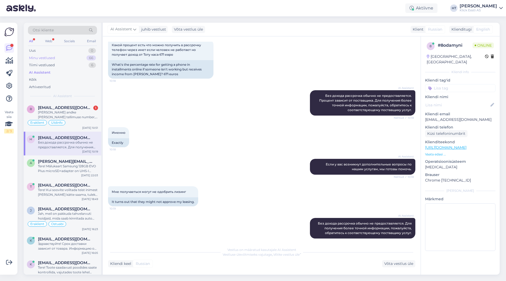
click at [90, 58] on div "66" at bounding box center [90, 57] width 9 height 5
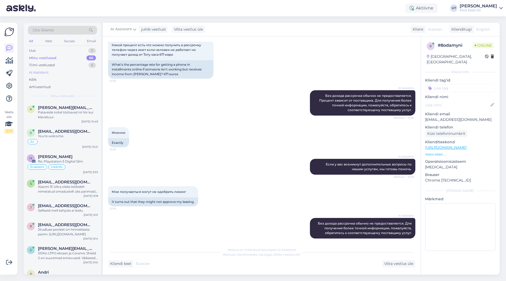
click at [69, 70] on div "AI Assistent" at bounding box center [62, 72] width 69 height 7
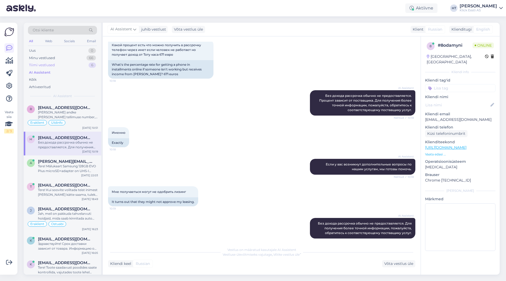
click at [70, 65] on div "Tiimi vestlused 6" at bounding box center [62, 64] width 69 height 7
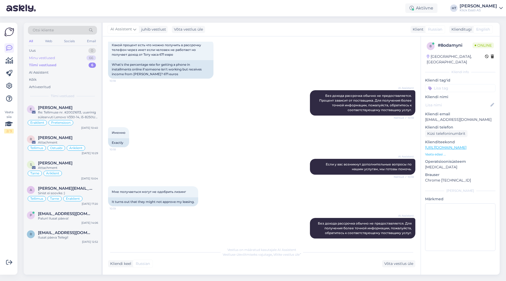
click at [73, 58] on div "Minu vestlused 66" at bounding box center [62, 57] width 69 height 7
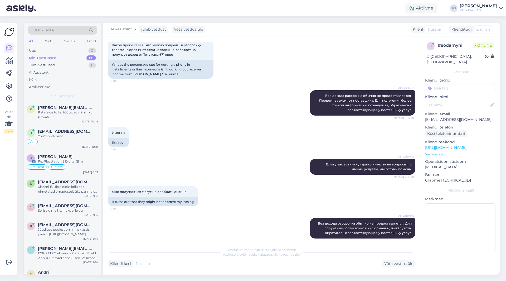
click at [131, 85] on div "AI Assistent Без дохода рассрочка обычно не предоставляется. Процент зависит от…" at bounding box center [261, 102] width 307 height 37
click at [61, 71] on div "AI Assistent" at bounding box center [62, 72] width 69 height 7
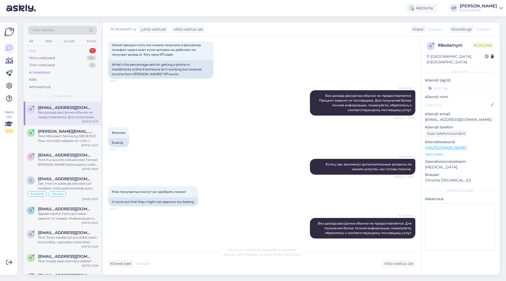
click at [70, 51] on div "Uus 1" at bounding box center [62, 50] width 69 height 7
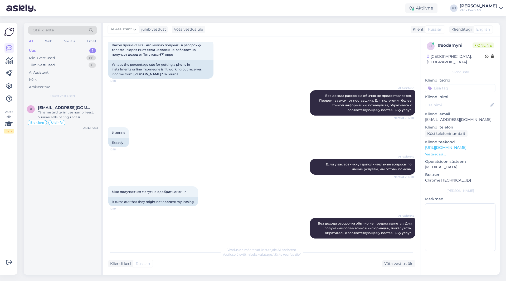
click at [76, 101] on div "Otsi kliente All Web Socials Email Uus 1 Minu vestlused 66 Tiimi vestlused 6 AI…" at bounding box center [62, 62] width 77 height 79
click at [75, 104] on div "R [EMAIL_ADDRESS][DOMAIN_NAME] Täname teid tellimuse numbri eest. Suunan selle …" at bounding box center [62, 116] width 77 height 30
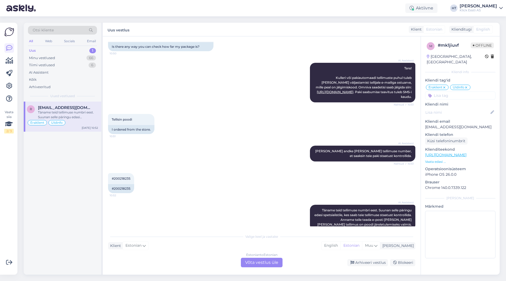
click at [256, 262] on div "Estonian to Estonian Võta vestlus üle" at bounding box center [262, 261] width 42 height 9
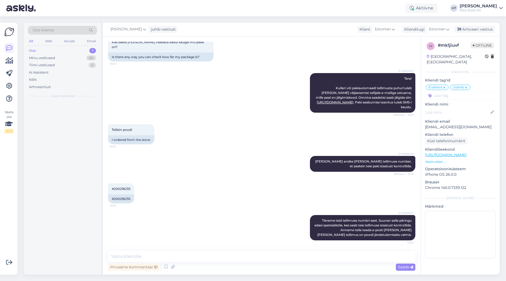
scroll to position [156, 0]
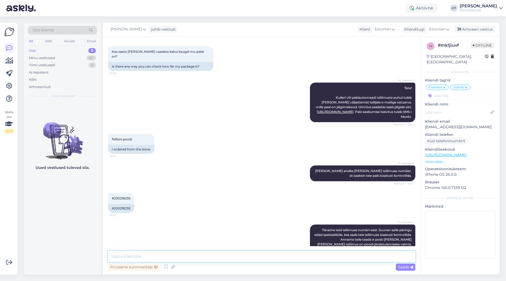
click at [255, 257] on textarea at bounding box center [261, 256] width 307 height 11
type textarea "S"
type textarea "Liigub hetkel kaupluste vahel, jälgimiskoodi sel juhul ei anta. Teavitame paki …"
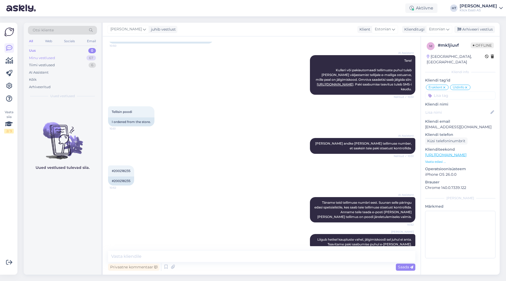
click at [91, 61] on div "Minu vestlused 67" at bounding box center [62, 57] width 69 height 7
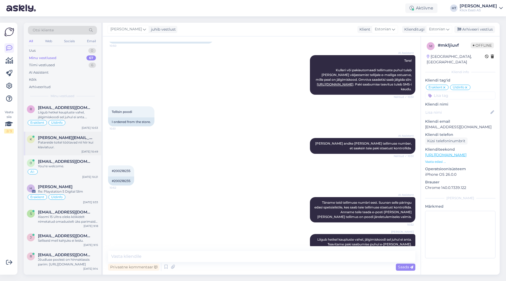
click at [87, 154] on div "K [PERSON_NAME][EMAIL_ADDRESS][DOMAIN_NAME] Patareide toitel töötavad nii hiir …" at bounding box center [62, 143] width 77 height 24
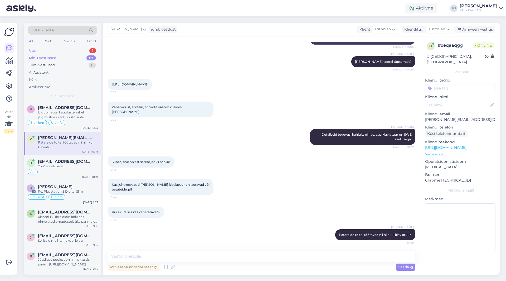
click at [72, 51] on div "Uus 1" at bounding box center [62, 50] width 69 height 7
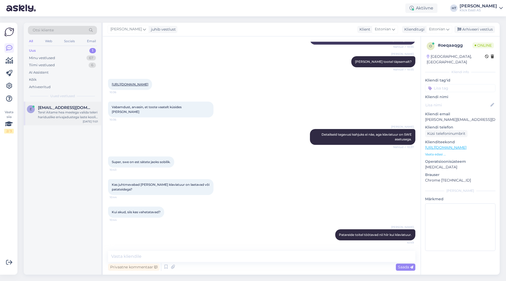
click at [85, 108] on div "[EMAIL_ADDRESS][DOMAIN_NAME]" at bounding box center [68, 107] width 60 height 5
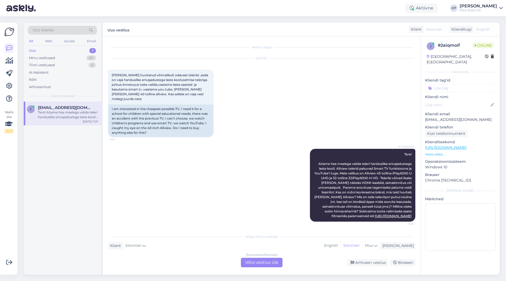
click at [316, 152] on p "Vaata edasi ..." at bounding box center [460, 154] width 70 height 5
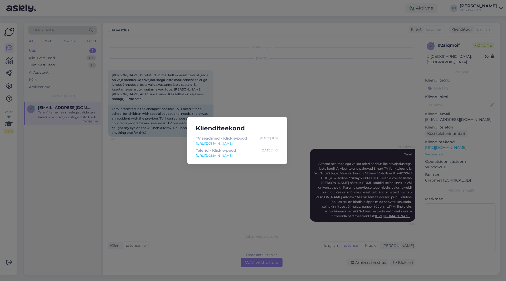
click at [206, 172] on div "Klienditeekond TV seadmed - Klick e-pood [DATE] 11:02 [URL][DOMAIN_NAME] Teleri…" at bounding box center [253, 140] width 506 height 281
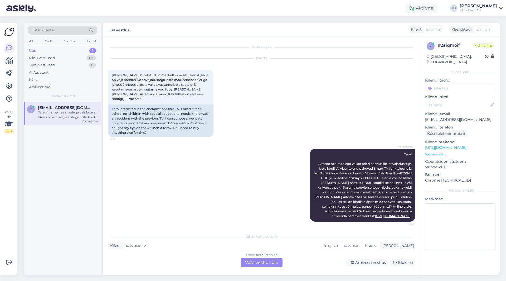
click at [252, 262] on div "Estonian to Estonian Võta vestlus üle" at bounding box center [262, 261] width 42 height 9
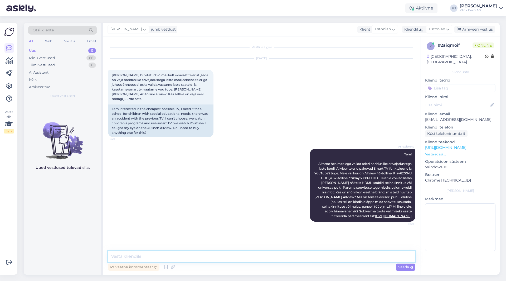
click at [252, 257] on textarea at bounding box center [261, 256] width 307 height 11
type textarea "KUi ainult YOuTUbei kaudu"
drag, startPoint x: 202, startPoint y: 257, endPoint x: 63, endPoint y: 253, distance: 138.9
click at [63, 253] on div "Otsi kliente All Web Socials Email Uus 0 Minu vestlused 68 Tiimi vestlused 6 AI…" at bounding box center [262, 149] width 476 height 252
click at [152, 258] on textarea at bounding box center [261, 256] width 307 height 11
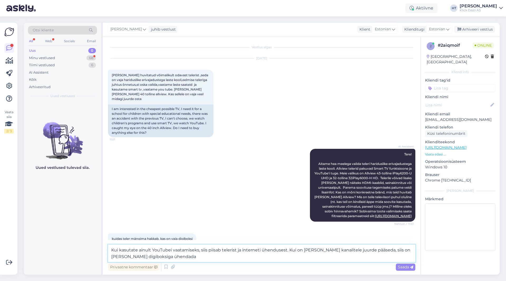
type textarea "Kui kasutate ainult YouTubei vaatamiseks, siis piisab telerist ja interneti ühe…"
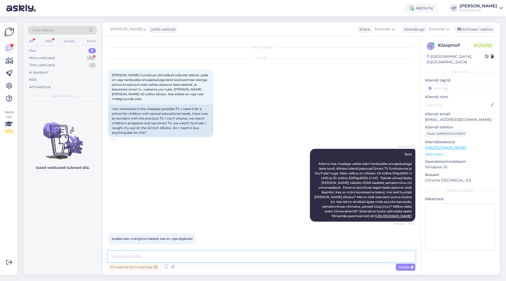
scroll to position [31, 0]
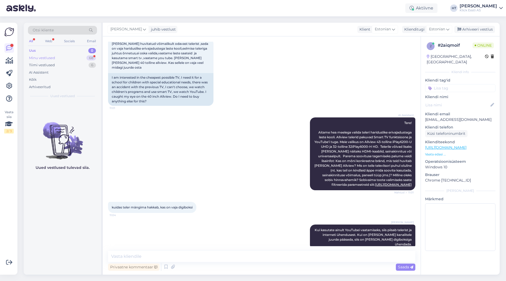
click at [93, 57] on div "68" at bounding box center [90, 57] width 9 height 5
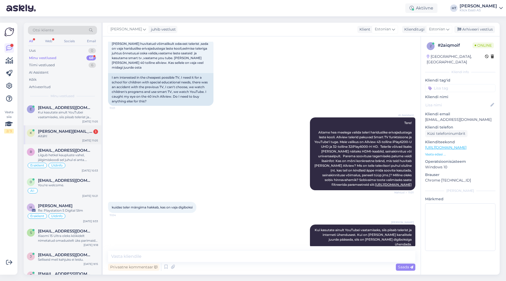
click at [85, 131] on div "[PERSON_NAME][EMAIL_ADDRESS][DOMAIN_NAME] 1" at bounding box center [68, 131] width 60 height 5
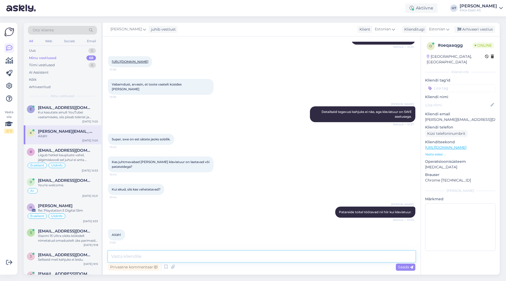
click at [189, 253] on textarea at bounding box center [261, 256] width 307 height 11
type textarea "Palun!"
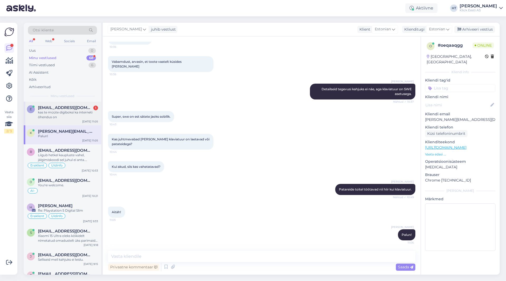
click at [74, 116] on div "kas te müüte digiboksi ka interneti õhendus on" at bounding box center [68, 114] width 60 height 9
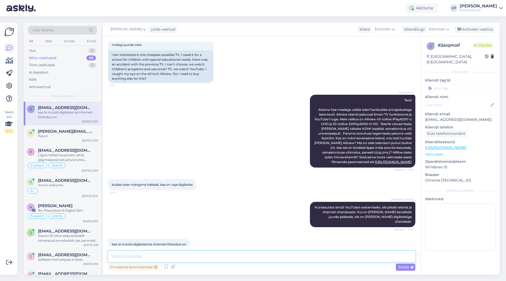
click at [198, 254] on textarea at bounding box center [261, 256] width 307 height 11
type textarea "Kas eelnevast telekast ei jäänud digiboks üle?"
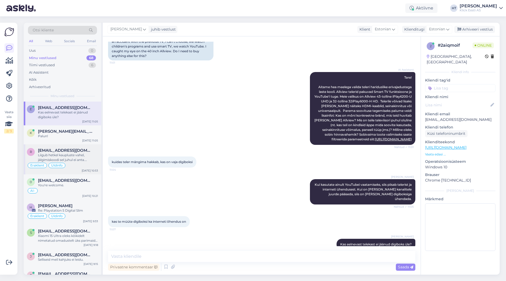
click at [80, 163] on div "Eraklient Üldinfo" at bounding box center [62, 165] width 71 height 6
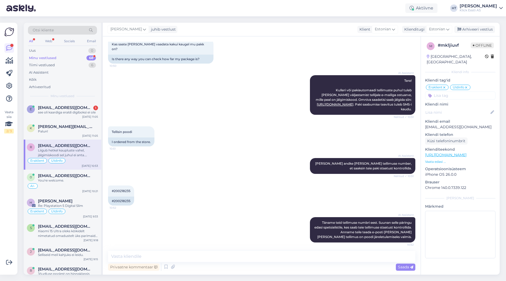
scroll to position [183, 0]
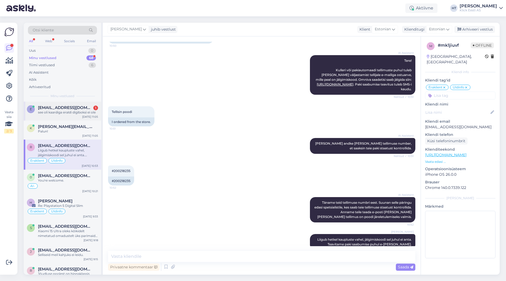
click at [70, 115] on div "e [EMAIL_ADDRESS][DOMAIN_NAME] 1 see oli kaardiga eraldi digiboksi ei ole [DATE…" at bounding box center [62, 110] width 77 height 19
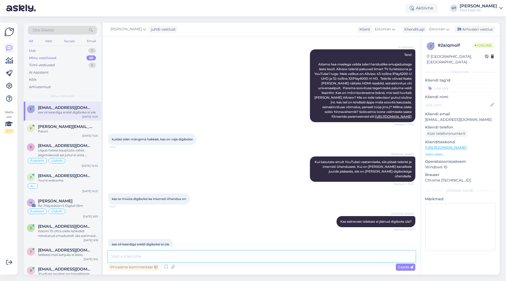
click at [213, 259] on textarea at bounding box center [261, 256] width 307 height 11
type textarea "Kui mõtlete vaatajakaarti, siis selle saab uude telekasse panna. Muidu kui on […"
click at [310, 258] on textarea "Kui mõtlete vaatajakaarti, siis selle saab uude telekasse panna. Muidu kui on […" at bounding box center [261, 256] width 307 height 11
click at [309, 257] on textarea "Kui mõtlete vaatajakaarti, siis selle saab uude telekasse panna. Muidu kui on […" at bounding box center [261, 256] width 307 height 11
drag, startPoint x: 292, startPoint y: 257, endPoint x: 103, endPoint y: 256, distance: 189.7
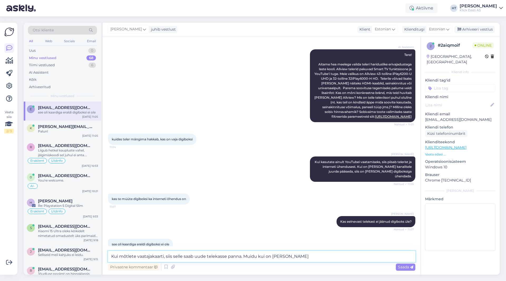
click at [103, 256] on div "Vestlus algas [DATE] [PERSON_NAME] huvitatud võimalikult odavast telerist ,seda…" at bounding box center [262, 155] width 318 height 238
click at [224, 254] on textarea at bounding box center [261, 256] width 307 height 11
click at [196, 261] on textarea at bounding box center [261, 256] width 307 height 11
click at [197, 260] on textarea at bounding box center [261, 256] width 307 height 11
click at [197, 259] on textarea at bounding box center [261, 256] width 307 height 11
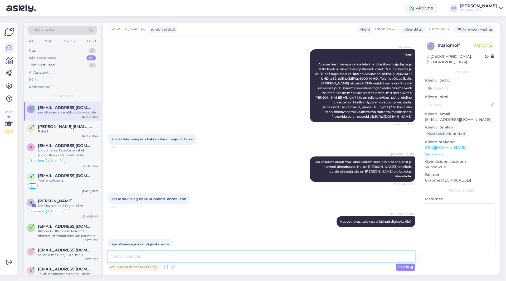
click at [197, 258] on textarea at bounding box center [261, 256] width 307 height 11
type textarea "V"
click at [85, 50] on div "Uus 1" at bounding box center [62, 50] width 69 height 7
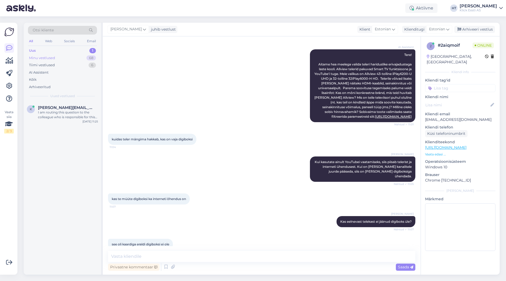
click at [88, 57] on div "68" at bounding box center [90, 57] width 9 height 5
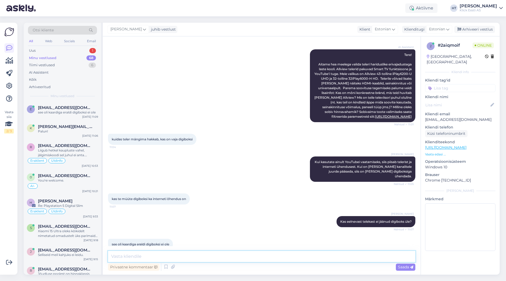
click at [222, 259] on textarea at bounding box center [261, 256] width 307 height 11
click at [238, 256] on textarea at bounding box center [261, 256] width 307 height 11
click at [245, 254] on textarea at bounding box center [261, 256] width 307 height 11
click at [255, 261] on textarea at bounding box center [261, 256] width 307 height 11
click at [255, 258] on textarea at bounding box center [261, 256] width 307 height 11
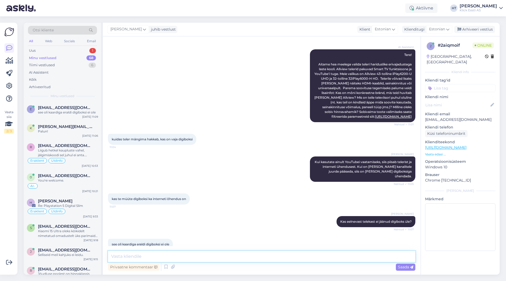
click at [255, 255] on textarea at bounding box center [261, 256] width 307 height 11
click at [251, 255] on textarea at bounding box center [261, 256] width 307 height 11
click at [251, 256] on textarea at bounding box center [261, 256] width 307 height 11
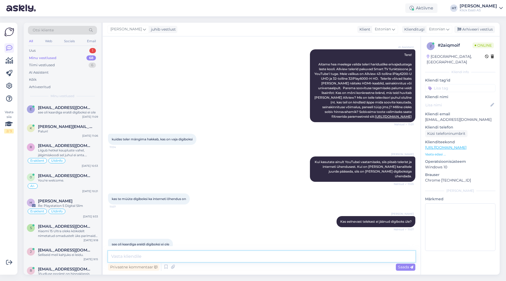
click at [249, 256] on textarea at bounding box center [261, 256] width 307 height 11
click at [253, 254] on textarea at bounding box center [261, 256] width 307 height 11
click at [213, 251] on textarea at bounding box center [261, 256] width 307 height 11
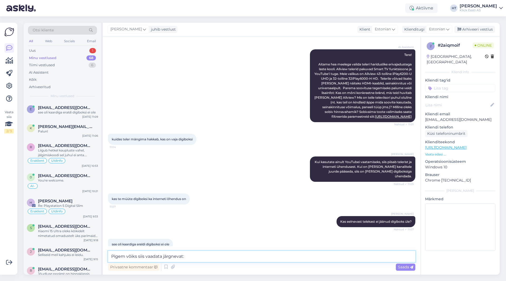
paste textarea "[URL][DOMAIN_NAME]"
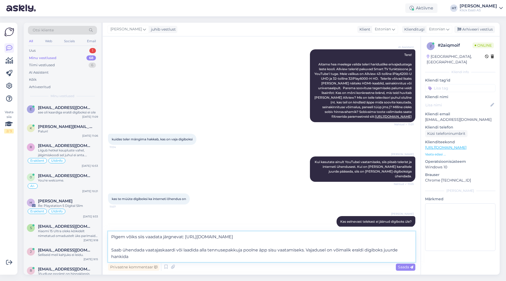
type textarea "Pigem võiks siis vaadata järgnevat: [URL][DOMAIN_NAME] Saab ühendada vaatajaska…"
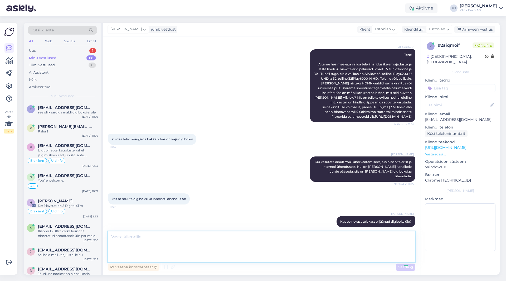
scroll to position [146, 0]
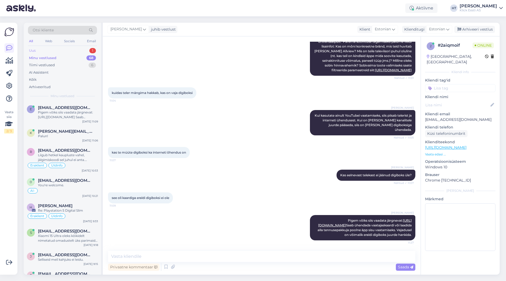
click at [78, 51] on div "Uus 1" at bounding box center [62, 50] width 69 height 7
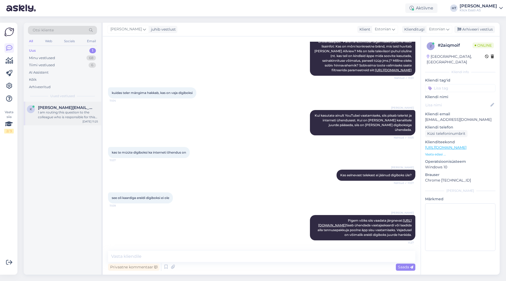
click at [81, 103] on div "K [PERSON_NAME][EMAIL_ADDRESS][DOMAIN_NAME] I am routing this question to the c…" at bounding box center [62, 113] width 77 height 24
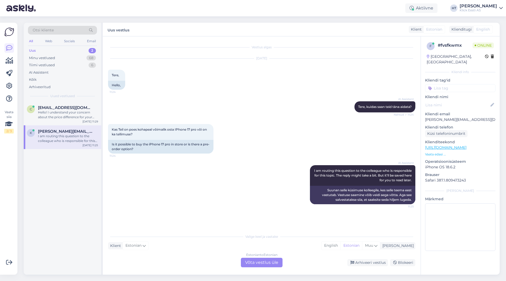
click at [209, 111] on div "AI Assistent [PERSON_NAME], kuidas saan teid [PERSON_NAME] aidata? Nähtud ✓ 11:…" at bounding box center [261, 106] width 307 height 23
click at [81, 118] on div "Hello! I understand your concern about the price difference for your reserved M…" at bounding box center [68, 114] width 60 height 9
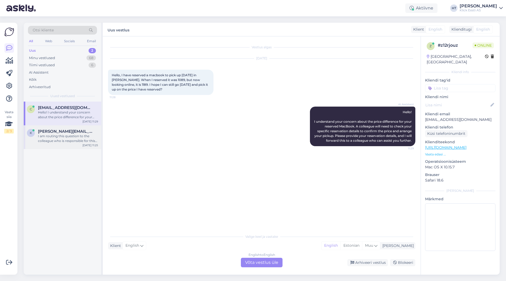
click at [95, 138] on div "I am routing this question to the colleague who is responsible for this topic. …" at bounding box center [68, 138] width 60 height 9
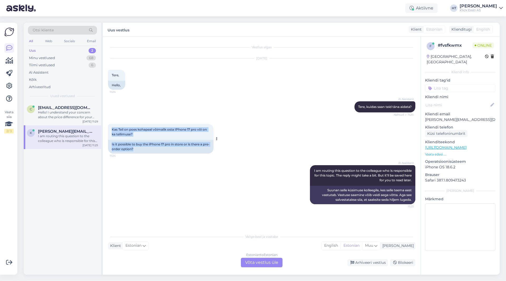
drag, startPoint x: 148, startPoint y: 149, endPoint x: 112, endPoint y: 126, distance: 41.6
click at [112, 126] on div "Kas Teil on poes kohapeal võimalik osta IPhone 17 pro või on ka tellimuse? 11:2…" at bounding box center [160, 139] width 105 height 30
click at [112, 129] on span "Kas Teil on poes kohapeal võimalik osta IPhone 17 pro või on ka tellimuse?" at bounding box center [160, 131] width 96 height 9
drag, startPoint x: 112, startPoint y: 129, endPoint x: 154, endPoint y: 150, distance: 46.8
click at [154, 150] on div "Kas Teil on poes kohapeal võimalik osta IPhone 17 pro või on ka tellimuse? 11:2…" at bounding box center [160, 139] width 105 height 30
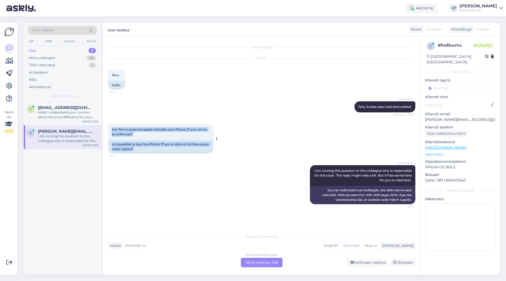
click at [148, 149] on div "Is it possible to buy the iPhone 17 pro in store or is there a pre-order option?" at bounding box center [160, 147] width 105 height 14
drag, startPoint x: 145, startPoint y: 149, endPoint x: 112, endPoint y: 129, distance: 38.5
click at [112, 129] on div "Kas Teil on poes kohapeal võimalik osta IPhone 17 pro või on ka tellimuse? 11:2…" at bounding box center [160, 139] width 105 height 30
click at [112, 129] on span "Kas Teil on poes kohapeal võimalik osta IPhone 17 pro või on ka tellimuse?" at bounding box center [160, 131] width 96 height 9
drag, startPoint x: 112, startPoint y: 129, endPoint x: 151, endPoint y: 148, distance: 43.6
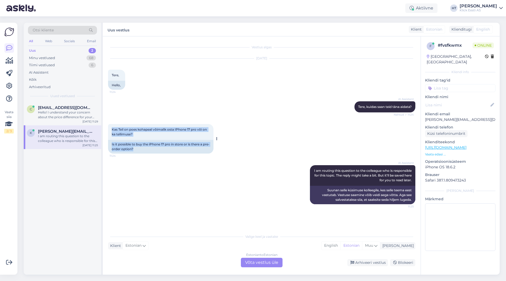
click at [151, 148] on div "Kas Teil on poes kohapeal võimalik osta IPhone 17 pro või on ka tellimuse? 11:2…" at bounding box center [160, 139] width 105 height 30
click at [146, 149] on div "Is it possible to buy the iPhone 17 pro in store or is there a pre-order option?" at bounding box center [160, 147] width 105 height 14
drag, startPoint x: 141, startPoint y: 150, endPoint x: 112, endPoint y: 129, distance: 35.4
click at [112, 129] on div "Kas Teil on poes kohapeal võimalik osta IPhone 17 pro või on ka tellimuse? 11:2…" at bounding box center [160, 139] width 105 height 30
click at [112, 129] on span "Kas Teil on poes kohapeal võimalik osta IPhone 17 pro või on ka tellimuse?" at bounding box center [160, 131] width 96 height 9
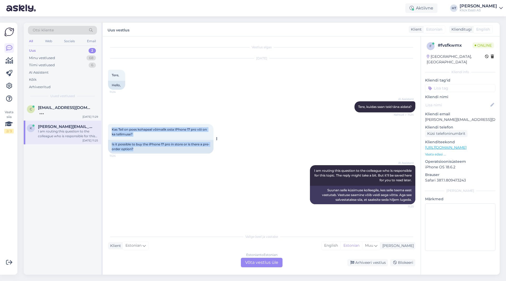
drag, startPoint x: 112, startPoint y: 129, endPoint x: 143, endPoint y: 149, distance: 37.0
click at [143, 149] on div "Kas Teil on poes kohapeal võimalik osta IPhone 17 pro või on ka tellimuse? 11:2…" at bounding box center [160, 139] width 105 height 30
click at [62, 129] on div "I am routing this question to the colleague who is responsible for this topic. …" at bounding box center [68, 133] width 60 height 9
click at [79, 157] on div "c [EMAIL_ADDRESS][DOMAIN_NAME] [DATE] 11:29 K [PERSON_NAME][EMAIL_ADDRESS][DOMA…" at bounding box center [62, 187] width 77 height 173
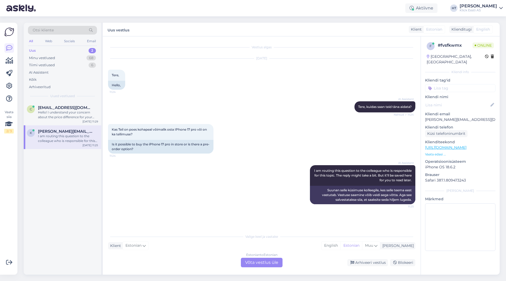
click at [266, 267] on div "Estonian to Estonian Võta vestlus üle" at bounding box center [262, 261] width 42 height 9
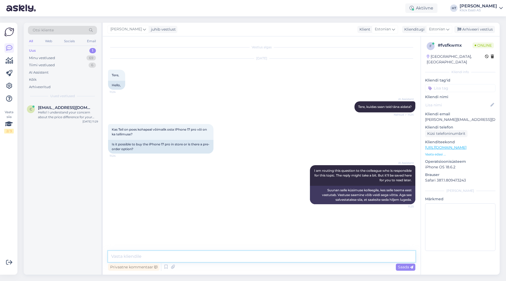
click at [262, 256] on textarea at bounding box center [261, 256] width 307 height 11
paste textarea "Kontrolli saadavust, vajutades nupukesele "Saadavus poodides": - Juhul, kui too…"
type textarea "Kontrolli saadavust, vajutades nupukesele "Saadavus poodides": - Juhul, kui too…"
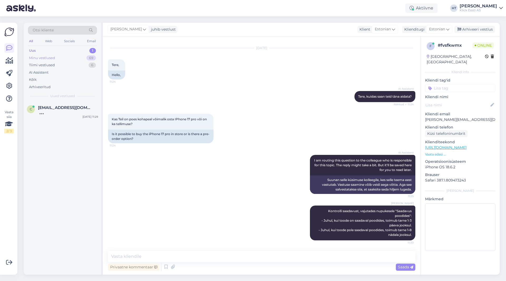
click at [75, 58] on div "Minu vestlused 69" at bounding box center [62, 57] width 69 height 7
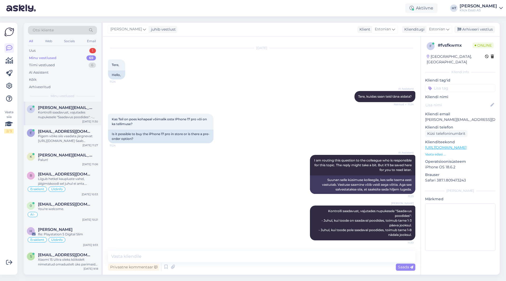
click at [85, 105] on span "[PERSON_NAME][EMAIL_ADDRESS][DOMAIN_NAME]" at bounding box center [65, 107] width 55 height 5
click at [79, 166] on div "K [PERSON_NAME][EMAIL_ADDRESS][DOMAIN_NAME] Palun! [DATE] 11:06" at bounding box center [62, 158] width 77 height 19
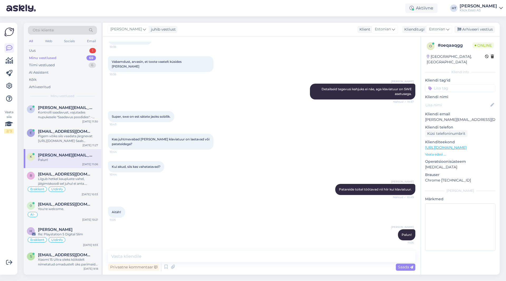
click at [9, 173] on div "Vaata siia 2 / 3" at bounding box center [9, 148] width 10 height 243
click at [8, 173] on div "Vaata siia 2 / 3" at bounding box center [9, 148] width 10 height 243
click at [64, 47] on div "Uus 1" at bounding box center [62, 50] width 69 height 7
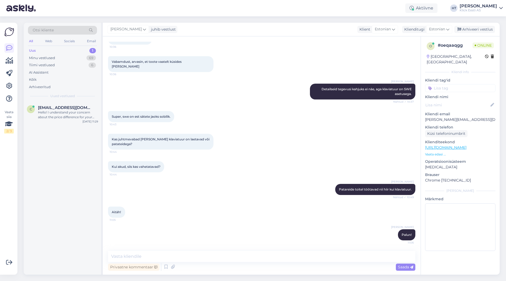
click at [36, 197] on div "c [EMAIL_ADDRESS][DOMAIN_NAME] Hello! I understand your concern about the price…" at bounding box center [62, 187] width 77 height 173
click at [54, 28] on div "Otsi kliente" at bounding box center [62, 30] width 69 height 9
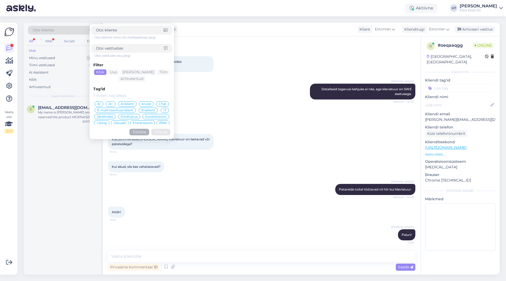
click at [131, 48] on input at bounding box center [130, 49] width 68 height 6
paste input "MW123ZE/A"
type input "MW123ZE/A"
click button "Otsing" at bounding box center [160, 132] width 19 height 7
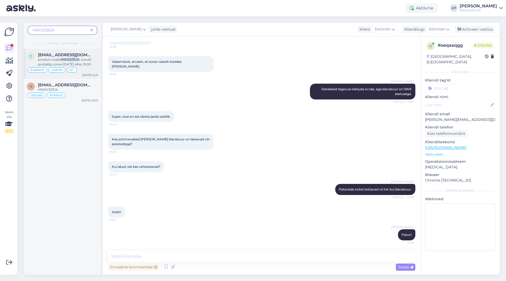
click at [88, 53] on span "[EMAIL_ADDRESS][DOMAIN_NAME]" at bounding box center [65, 54] width 55 height 5
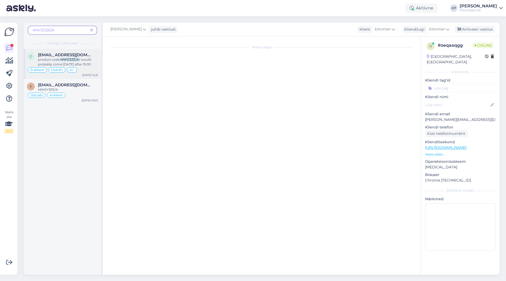
scroll to position [331, 0]
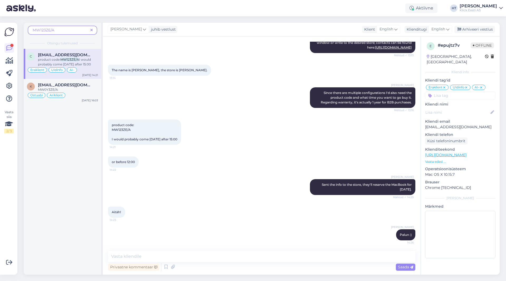
click at [92, 30] on icon at bounding box center [91, 30] width 2 height 4
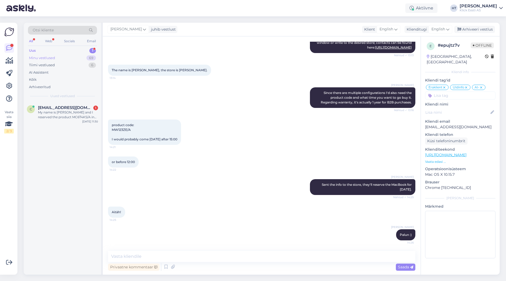
click at [82, 59] on div "Minu vestlused 69" at bounding box center [62, 57] width 69 height 7
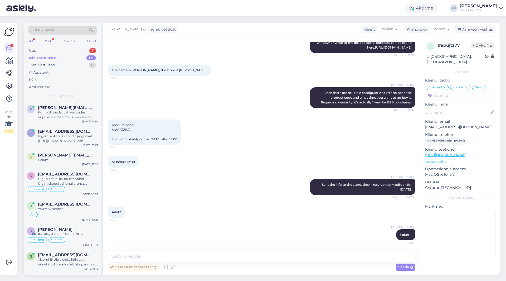
click at [14, 145] on div "Vaata siia 2 / 3" at bounding box center [9, 148] width 10 height 243
click at [78, 51] on div "Uus 1" at bounding box center [62, 50] width 69 height 7
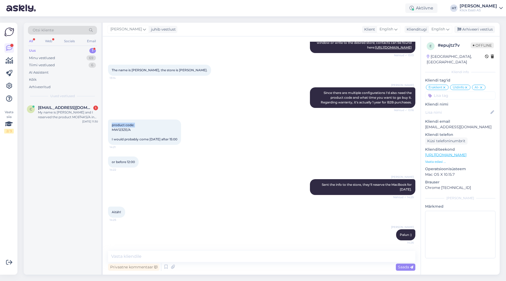
drag, startPoint x: 111, startPoint y: 125, endPoint x: 146, endPoint y: 127, distance: 35.1
click at [146, 127] on div "product code: MW123ZE/A I would probably come [DATE] after 15:00 14:21" at bounding box center [144, 131] width 73 height 25
drag, startPoint x: 111, startPoint y: 129, endPoint x: 147, endPoint y: 130, distance: 36.1
click at [147, 130] on div "product code: MW123ZE/A I would probably come [DATE] after 15:00 14:21" at bounding box center [144, 131] width 73 height 25
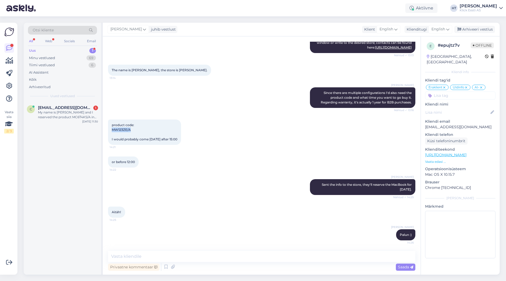
click at [147, 130] on div "product code: MW123ZE/A I would probably come [DATE] after 15:00 14:21" at bounding box center [144, 131] width 73 height 25
drag, startPoint x: 111, startPoint y: 139, endPoint x: 183, endPoint y: 139, distance: 71.7
click at [181, 139] on div "product code: MW123ZE/A I would probably come [DATE] after 15:00 14:21" at bounding box center [144, 131] width 73 height 25
drag, startPoint x: 110, startPoint y: 162, endPoint x: 139, endPoint y: 163, distance: 28.7
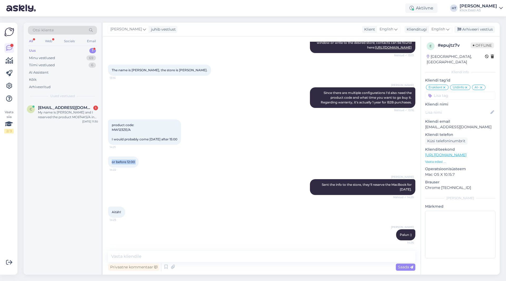
click at [139, 163] on div "or before 12:00 14:22" at bounding box center [123, 161] width 31 height 11
click at [136, 162] on div "or before 12:00 14:22" at bounding box center [123, 161] width 31 height 11
drag, startPoint x: 136, startPoint y: 162, endPoint x: 111, endPoint y: 160, distance: 25.3
click at [111, 160] on div "or before 12:00 14:22" at bounding box center [123, 161] width 31 height 11
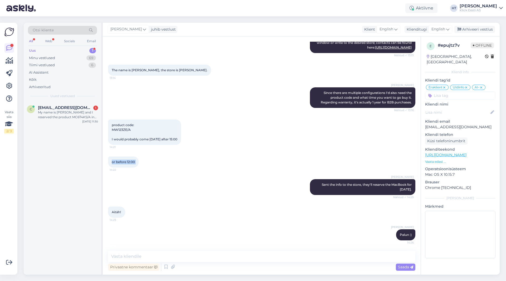
drag, startPoint x: 111, startPoint y: 161, endPoint x: 134, endPoint y: 162, distance: 23.0
click at [134, 162] on div "or before 12:00 14:22" at bounding box center [123, 161] width 31 height 11
click at [134, 162] on span "or before 12:00" at bounding box center [123, 162] width 23 height 4
click at [74, 50] on div "Uus 1" at bounding box center [62, 50] width 69 height 7
click at [73, 118] on div "Re: Tellimuse nr. #200216113, uuerinig sülearvuti Lenovo V330-14, i5-8250U 8GB …" at bounding box center [68, 114] width 60 height 9
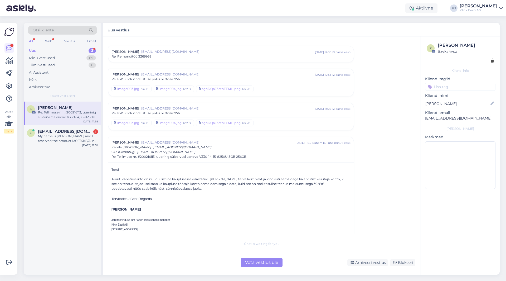
scroll to position [575, 0]
click at [240, 146] on div "[PERSON_NAME] [EMAIL_ADDRESS][DOMAIN_NAME] [DATE] 11:39 ( vähem [PERSON_NAME] m…" at bounding box center [230, 150] width 239 height 19
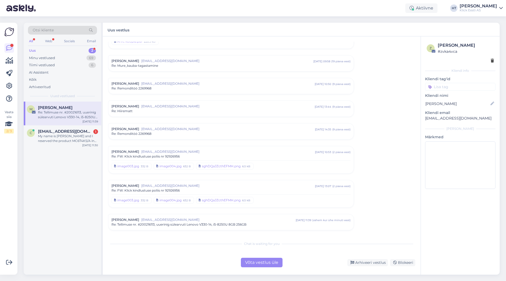
click at [265, 223] on div "Re: Tellimuse nr. #200216113, uuerinig sülearvuti Lenovo V330-14, i5-8250U 8GB …" at bounding box center [230, 224] width 239 height 5
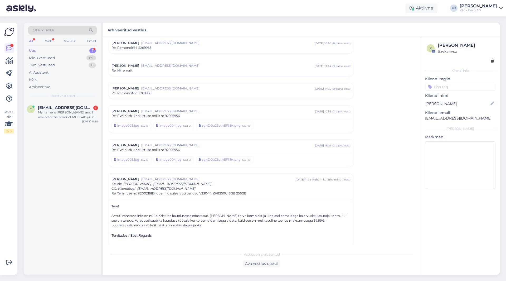
scroll to position [540, 0]
click at [79, 119] on div "My name is [PERSON_NAME] and I reserved the product MC6T4KS/A in Kristiine Kesk…" at bounding box center [68, 114] width 60 height 9
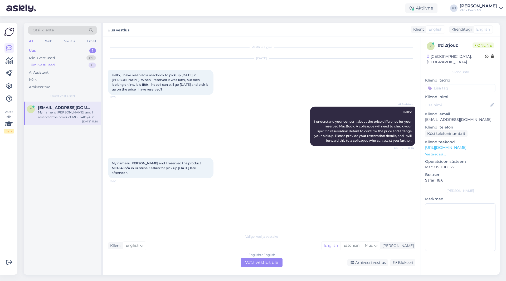
click at [63, 65] on div "Tiimi vestlused 6" at bounding box center [62, 64] width 69 height 7
click at [54, 50] on div "Uus 1" at bounding box center [62, 50] width 69 height 7
click at [31, 41] on div "All" at bounding box center [31, 41] width 6 height 7
click at [52, 67] on div "Tiimi vestlused" at bounding box center [42, 64] width 26 height 5
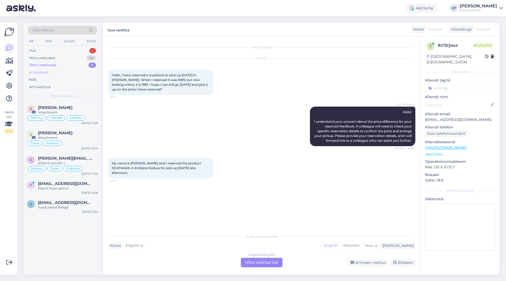
click at [52, 73] on div "AI Assistent" at bounding box center [62, 72] width 69 height 7
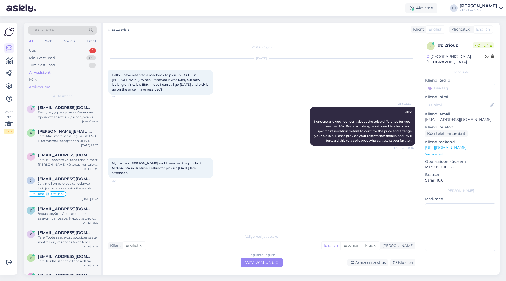
click at [58, 86] on div "Arhiveeritud" at bounding box center [62, 86] width 69 height 7
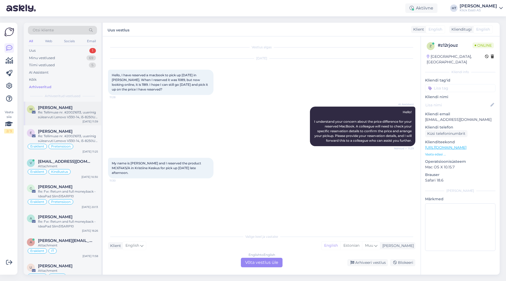
click at [68, 115] on div "Re: Tellimuse nr. #200216113, uuerinig sülearvuti Lenovo V330-14, i5-8250U 8GB …" at bounding box center [68, 114] width 60 height 9
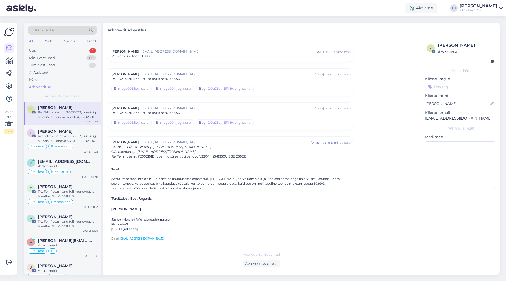
scroll to position [573, 0]
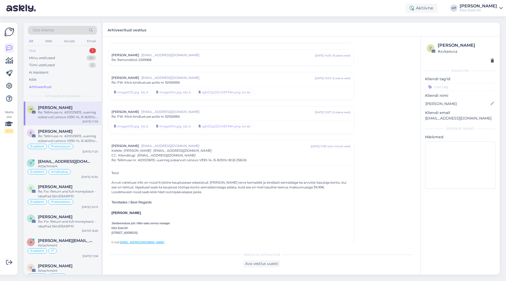
click at [80, 50] on div "Uus 1" at bounding box center [62, 50] width 69 height 7
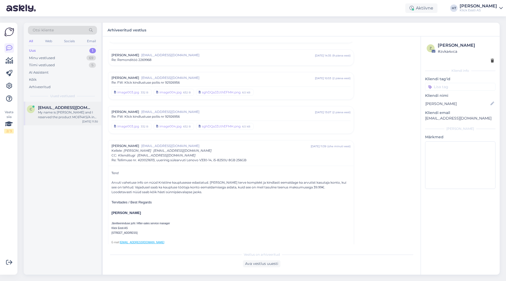
click at [79, 106] on span "[EMAIL_ADDRESS][DOMAIN_NAME]" at bounding box center [65, 107] width 55 height 5
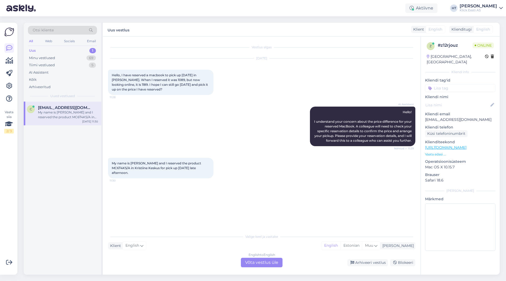
scroll to position [0, 0]
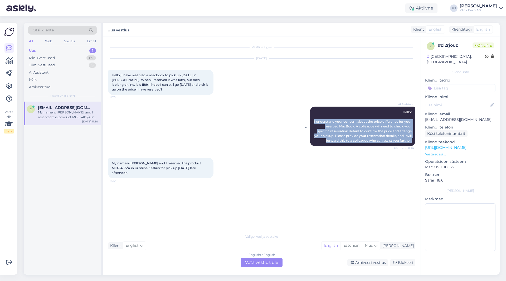
drag, startPoint x: 320, startPoint y: 121, endPoint x: 413, endPoint y: 141, distance: 95.5
click at [316, 141] on div "AI Assistent Hello! I understand your concern about the price difference for yo…" at bounding box center [362, 126] width 105 height 40
drag, startPoint x: 413, startPoint y: 141, endPoint x: 319, endPoint y: 119, distance: 96.3
click at [316, 119] on div "AI Assistent Hello! I understand your concern about the price difference for yo…" at bounding box center [362, 126] width 105 height 40
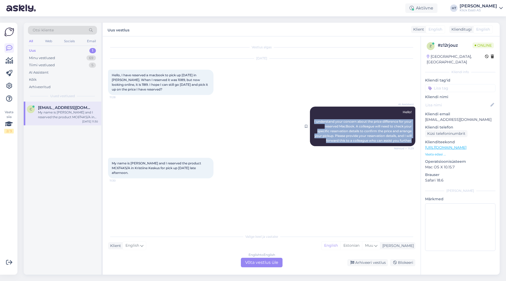
click at [316, 120] on div "AI Assistent Hello! I understand your concern about the price difference for yo…" at bounding box center [362, 126] width 105 height 40
drag, startPoint x: 319, startPoint y: 120, endPoint x: 413, endPoint y: 141, distance: 96.8
click at [316, 141] on div "AI Assistent Hello! I understand your concern about the price difference for yo…" at bounding box center [362, 126] width 105 height 40
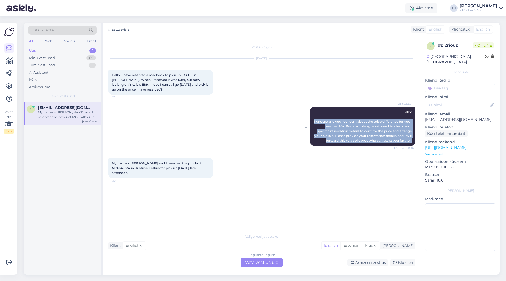
click at [316, 141] on div "AI Assistent Hello! I understand your concern about the price difference for yo…" at bounding box center [362, 126] width 105 height 40
drag, startPoint x: 412, startPoint y: 141, endPoint x: 321, endPoint y: 108, distance: 96.9
click at [316, 108] on div "AI Assistent Hello! I understand your concern about the price difference for yo…" at bounding box center [362, 126] width 105 height 40
drag, startPoint x: 409, startPoint y: 112, endPoint x: 412, endPoint y: 142, distance: 30.1
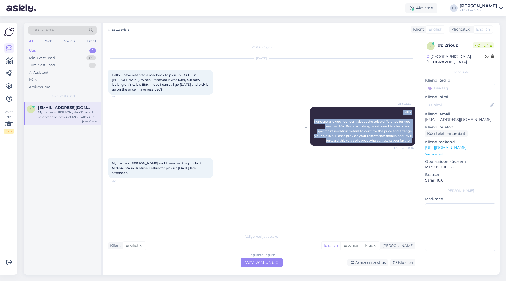
click at [316, 142] on div "AI Assistent Hello! I understand your concern about the price difference for yo…" at bounding box center [362, 126] width 105 height 40
click at [316, 141] on div "AI Assistent Hello! I understand your concern about the price difference for yo…" at bounding box center [362, 126] width 105 height 40
drag, startPoint x: 412, startPoint y: 141, endPoint x: 404, endPoint y: 110, distance: 31.4
click at [316, 110] on div "AI Assistent Hello! I understand your concern about the price difference for yo…" at bounding box center [362, 126] width 105 height 40
click at [316, 111] on span "Hello! I understand your concern about the price difference for your reserved M…" at bounding box center [363, 126] width 98 height 32
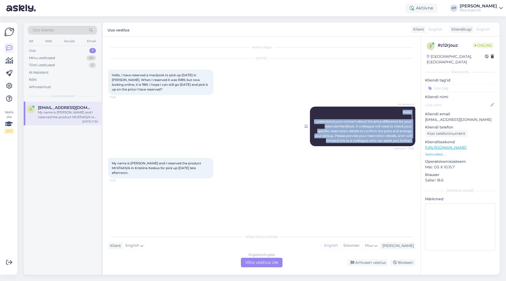
drag, startPoint x: 402, startPoint y: 111, endPoint x: 411, endPoint y: 141, distance: 30.8
click at [316, 141] on span "Hello! I understand your concern about the price difference for your reserved M…" at bounding box center [363, 126] width 98 height 32
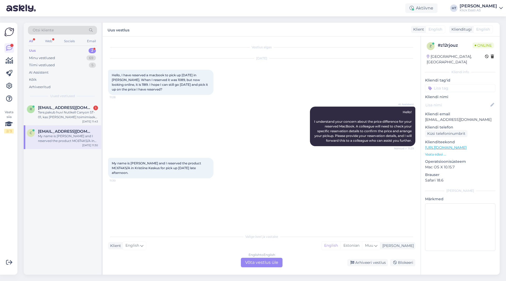
click at [132, 124] on div "AI Assistent Hello! I understand your concern about the price difference for yo…" at bounding box center [261, 126] width 307 height 51
click at [109, 111] on div "AI Assistent Hello! I understand your concern about the price difference for yo…" at bounding box center [261, 126] width 307 height 51
click at [89, 130] on div "[EMAIL_ADDRESS][DOMAIN_NAME]" at bounding box center [68, 131] width 60 height 5
click at [119, 124] on div "AI Assistent Hello! I understand your concern about the price difference for yo…" at bounding box center [261, 126] width 307 height 51
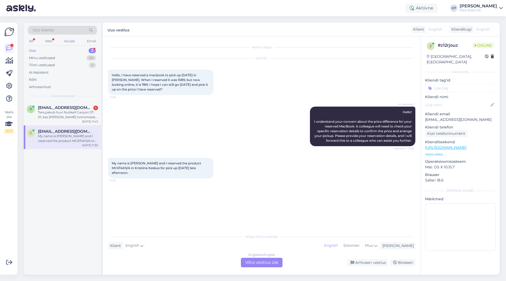
click at [109, 110] on div "AI Assistent Hello! I understand your concern about the price difference for yo…" at bounding box center [261, 126] width 307 height 51
click at [109, 111] on div "AI Assistent Hello! I understand your concern about the price difference for yo…" at bounding box center [261, 126] width 307 height 51
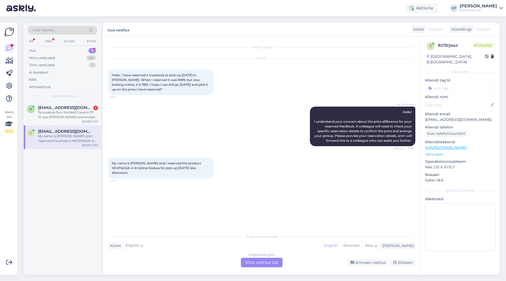
click at [109, 111] on div "AI Assistent Hello! I understand your concern about the price difference for yo…" at bounding box center [261, 126] width 307 height 51
drag, startPoint x: 111, startPoint y: 74, endPoint x: 153, endPoint y: 90, distance: 44.5
click at [153, 90] on div "Hello, I have reserved a macbook to pick up [DATE] in [PERSON_NAME]. When I res…" at bounding box center [160, 82] width 105 height 25
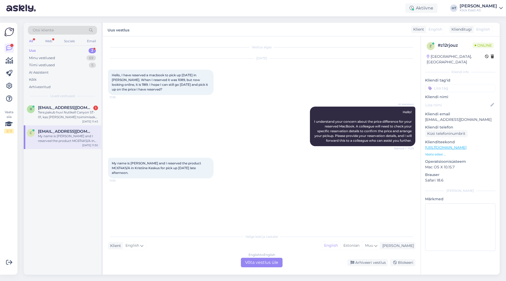
drag, startPoint x: 145, startPoint y: 91, endPoint x: 112, endPoint y: 74, distance: 37.2
click at [112, 74] on div "Hello, I have reserved a macbook to pick up [DATE] in [PERSON_NAME]. When I res…" at bounding box center [160, 82] width 105 height 25
click at [112, 74] on span "Hello, I have reserved a macbook to pick up [DATE] in [PERSON_NAME]. When I res…" at bounding box center [160, 82] width 97 height 18
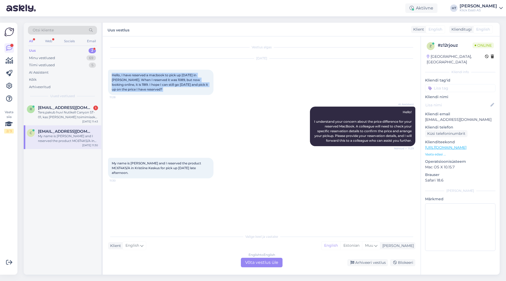
drag, startPoint x: 112, startPoint y: 74, endPoint x: 153, endPoint y: 92, distance: 44.6
click at [153, 92] on div "Hello, I have reserved a macbook to pick up [DATE] in [PERSON_NAME]. When I res…" at bounding box center [160, 82] width 105 height 25
drag, startPoint x: 146, startPoint y: 92, endPoint x: 112, endPoint y: 75, distance: 37.7
click at [112, 75] on div "Hello, I have reserved a macbook to pick up [DATE] in [PERSON_NAME]. When I res…" at bounding box center [160, 82] width 105 height 25
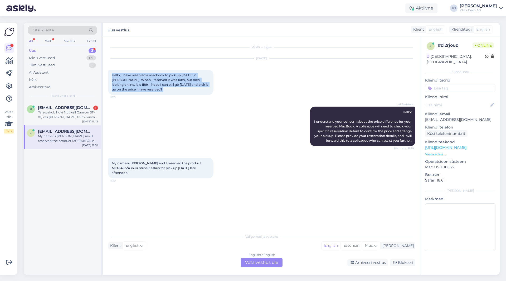
click at [112, 75] on span "Hello, I have reserved a macbook to pick up [DATE] in [PERSON_NAME]. When I res…" at bounding box center [160, 82] width 97 height 18
drag, startPoint x: 112, startPoint y: 75, endPoint x: 153, endPoint y: 92, distance: 44.0
click at [153, 92] on div "Hello, I have reserved a macbook to pick up [DATE] in [PERSON_NAME]. When I res…" at bounding box center [160, 82] width 105 height 25
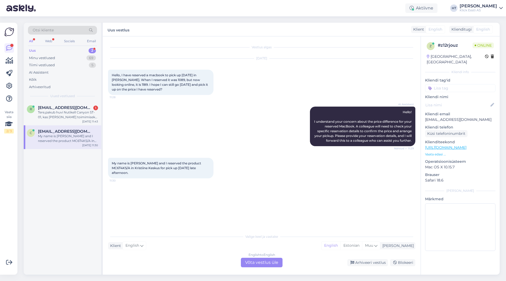
click at [84, 167] on div "r [EMAIL_ADDRESS][DOMAIN_NAME] 1 Tere,pakub huvi Nutikell Canyon ST-01, kas [PE…" at bounding box center [62, 187] width 77 height 173
drag, startPoint x: 111, startPoint y: 75, endPoint x: 148, endPoint y: 92, distance: 41.0
click at [148, 92] on div "Hello, I have reserved a macbook to pick up [DATE] in [PERSON_NAME]. When I res…" at bounding box center [160, 82] width 105 height 25
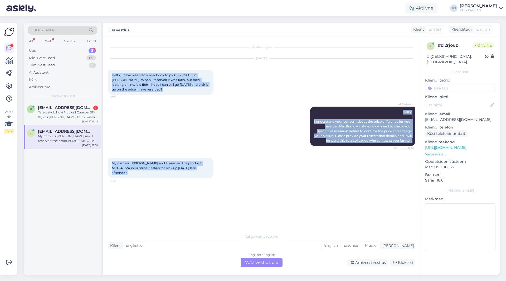
drag, startPoint x: 111, startPoint y: 74, endPoint x: 337, endPoint y: 178, distance: 249.3
click at [316, 178] on div "Vestlus algas [DATE] Hello, I have reserved a macbook to pick up [DATE] in [PER…" at bounding box center [264, 134] width 312 height 184
click at [134, 175] on div "My name is [PERSON_NAME] and I reserved the product MC6T4KS/A in Kristiine Kesk…" at bounding box center [160, 168] width 105 height 21
drag, startPoint x: 131, startPoint y: 174, endPoint x: 110, endPoint y: 73, distance: 103.3
click at [110, 73] on div "Vestlus algas [DATE] Hello, I have reserved a macbook to pick up [DATE] in [PER…" at bounding box center [264, 134] width 312 height 184
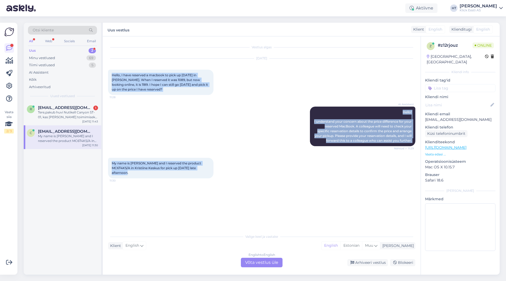
click at [110, 73] on div "Hello, I have reserved a macbook to pick up [DATE] in [PERSON_NAME]. When I res…" at bounding box center [160, 82] width 105 height 25
drag, startPoint x: 112, startPoint y: 75, endPoint x: 183, endPoint y: 182, distance: 128.3
click at [183, 182] on div "Vestlus algas [DATE] Hello, I have reserved a macbook to pick up [DATE] in [PER…" at bounding box center [264, 134] width 312 height 184
click at [133, 175] on div "My name is [PERSON_NAME] and I reserved the product MC6T4KS/A in Kristiine Kesk…" at bounding box center [160, 168] width 105 height 21
drag, startPoint x: 134, startPoint y: 175, endPoint x: 110, endPoint y: 73, distance: 105.3
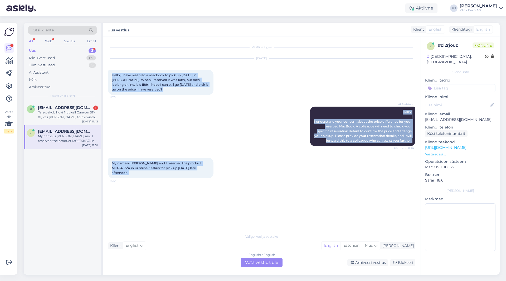
click at [110, 73] on div "Vestlus algas [DATE] Hello, I have reserved a macbook to pick up [DATE] in [PER…" at bounding box center [264, 134] width 312 height 184
click at [110, 73] on div "Hello, I have reserved a macbook to pick up [DATE] in [PERSON_NAME]. When I res…" at bounding box center [160, 82] width 105 height 25
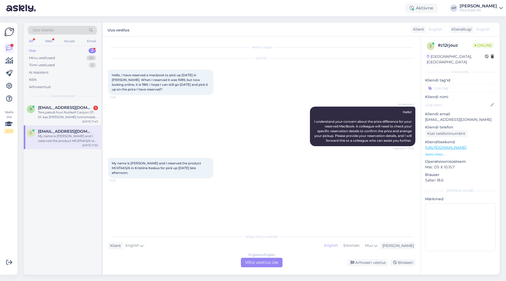
click at [72, 184] on div "r [EMAIL_ADDRESS][DOMAIN_NAME] 1 Tere,pakub huvi Nutikell Canyon ST-01, kas [PE…" at bounding box center [62, 187] width 77 height 173
click at [73, 65] on div "Tiimi vestlused 4" at bounding box center [62, 64] width 69 height 7
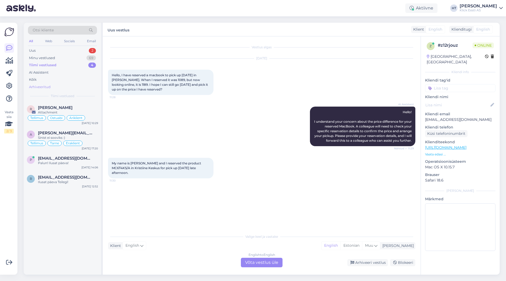
click at [65, 88] on div "Arhiveeritud" at bounding box center [62, 86] width 69 height 7
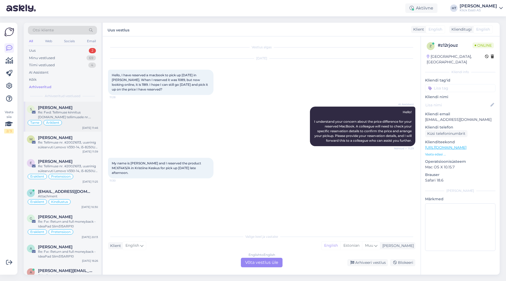
click at [86, 107] on div "[PERSON_NAME]" at bounding box center [68, 107] width 60 height 5
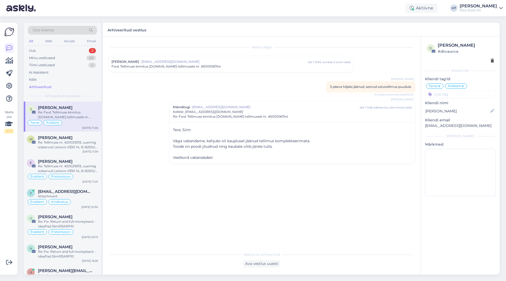
click at [67, 46] on div "Otsi kliente All Web Socials Email Uus 2 Minu vestlused 69 Tiimi vestlused 4 AI…" at bounding box center [62, 62] width 77 height 79
click at [69, 49] on div "Uus 2" at bounding box center [62, 50] width 69 height 7
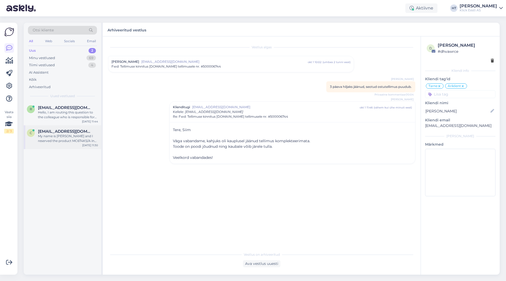
click at [73, 136] on div "My name is [PERSON_NAME] and I reserved the product MC6T4KS/A in Kristiine Kesk…" at bounding box center [68, 138] width 60 height 9
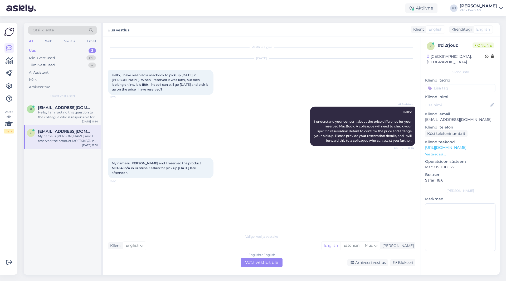
click at [259, 262] on div "English to English Võta vestlus üle" at bounding box center [262, 261] width 42 height 9
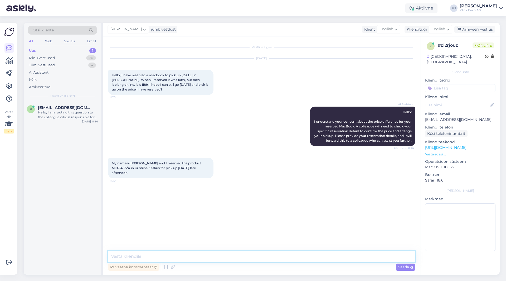
click at [258, 259] on textarea at bounding box center [261, 256] width 307 height 11
paste textarea "MW123ZE/A"
click at [231, 256] on textarea "The product reserved was MW123ZE/A," at bounding box center [261, 256] width 307 height 11
type textarea "The product reserved was MW123ZE/A, unfortunately we can't sell it with the old…"
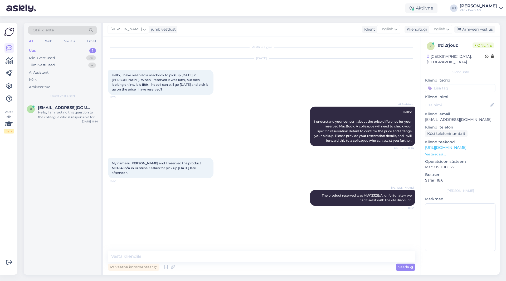
click at [59, 126] on div "r [EMAIL_ADDRESS][DOMAIN_NAME] Hello, I am routing this question to the colleag…" at bounding box center [62, 187] width 77 height 173
click at [61, 118] on div "Hello, I am routing this question to the colleague who is responsible for this …" at bounding box center [68, 114] width 60 height 9
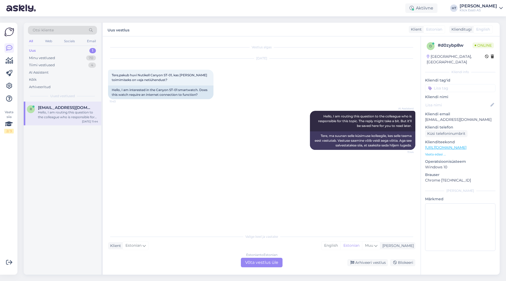
click at [316, 117] on p "[EMAIL_ADDRESS][DOMAIN_NAME]" at bounding box center [460, 120] width 70 height 6
copy p "[EMAIL_ADDRESS][DOMAIN_NAME]"
click at [179, 141] on div "AI Assistent Hello, I am routing this question to the colleague who is responsi…" at bounding box center [261, 130] width 307 height 51
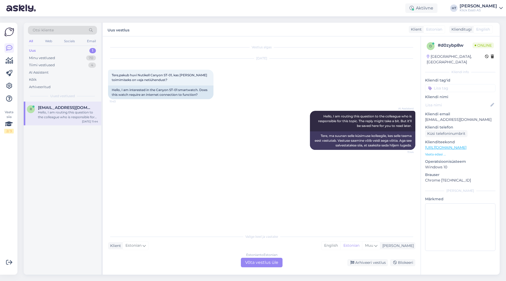
click at [67, 31] on div "Otsi kliente" at bounding box center [62, 30] width 69 height 9
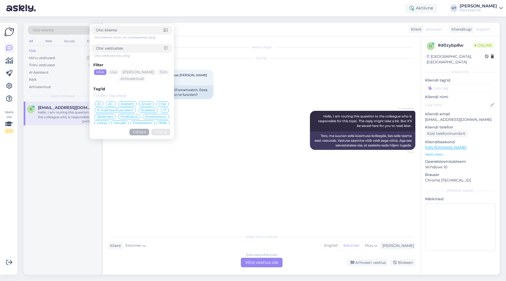
click at [129, 34] on div at bounding box center [131, 30] width 81 height 9
click at [128, 30] on input at bounding box center [129, 30] width 67 height 6
paste input "[EMAIL_ADDRESS][DOMAIN_NAME]"
type input "[EMAIL_ADDRESS][DOMAIN_NAME]"
click button "Otsing" at bounding box center [160, 132] width 19 height 7
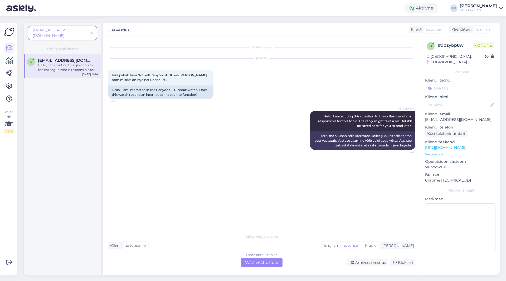
click at [91, 31] on icon at bounding box center [91, 33] width 2 height 4
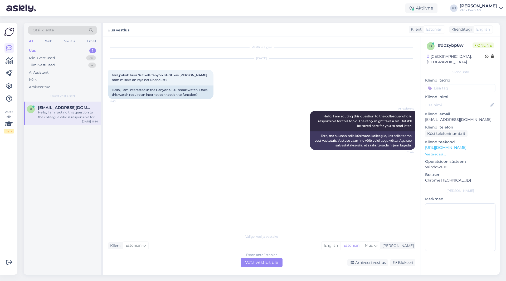
click at [264, 263] on div "Estonian to Estonian Võta vestlus üle" at bounding box center [262, 261] width 42 height 9
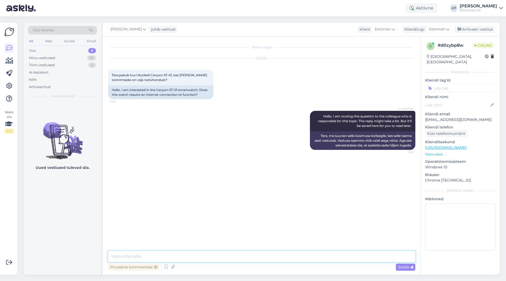
click at [262, 260] on textarea at bounding box center [261, 256] width 307 height 11
type textarea "Antud kella pole rohkem saadaval."
click at [78, 57] on div "Minu vestlused 71" at bounding box center [62, 57] width 69 height 7
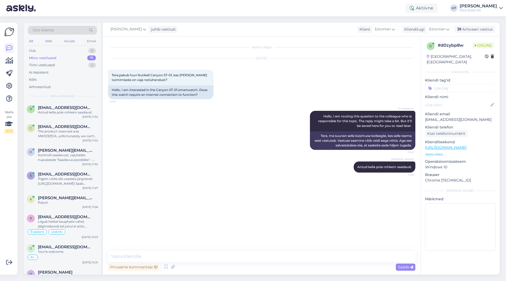
click at [90, 151] on span "[PERSON_NAME][EMAIL_ADDRESS][DOMAIN_NAME]" at bounding box center [65, 150] width 55 height 5
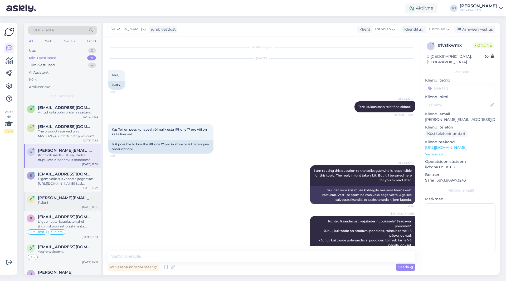
scroll to position [10, 0]
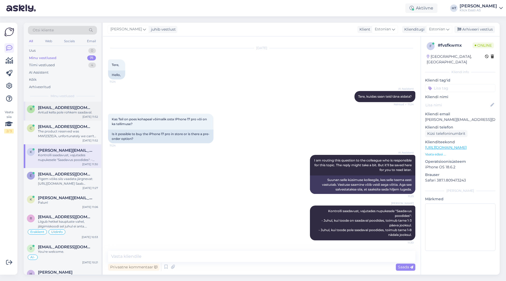
click at [55, 117] on div "r [EMAIL_ADDRESS][DOMAIN_NAME] Antud kella pole rohkem saadaval. [DATE] 11:52" at bounding box center [62, 110] width 77 height 19
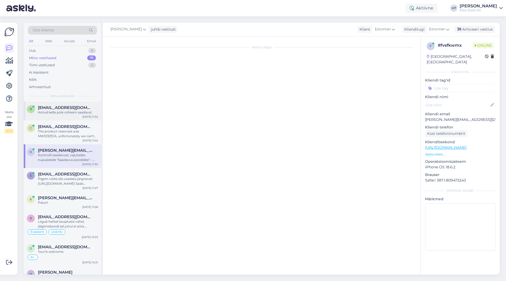
scroll to position [0, 0]
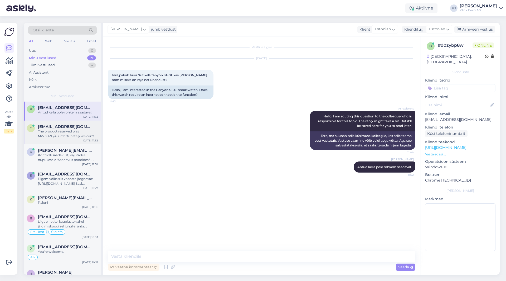
click at [58, 131] on div "The product reserved was MW123ZE/A, unfortunately we can't sell it with the old…" at bounding box center [68, 133] width 60 height 9
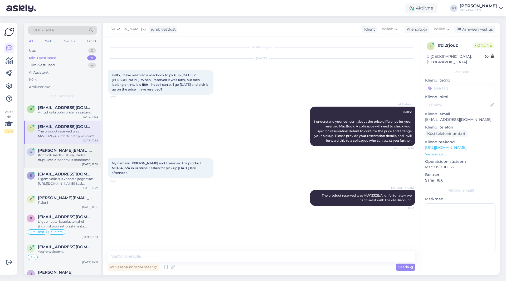
click at [64, 153] on div "Kontrolli saadavust, vajutades nupukesele "Saadavus poodides": - Juhul, kui too…" at bounding box center [68, 157] width 60 height 9
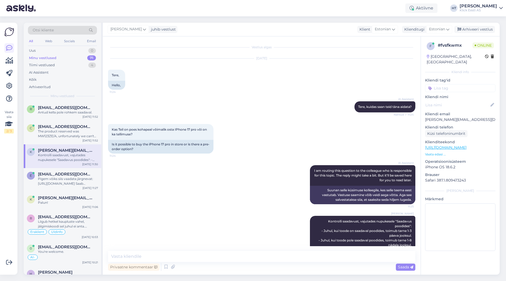
scroll to position [10, 0]
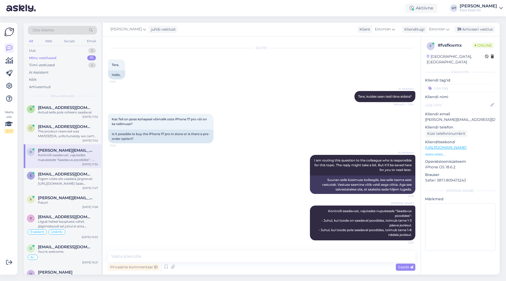
click at [9, 153] on div "Vaata siia 2 / 3" at bounding box center [9, 148] width 10 height 243
click at [8, 154] on div "Vaata siia 2 / 3" at bounding box center [9, 148] width 10 height 243
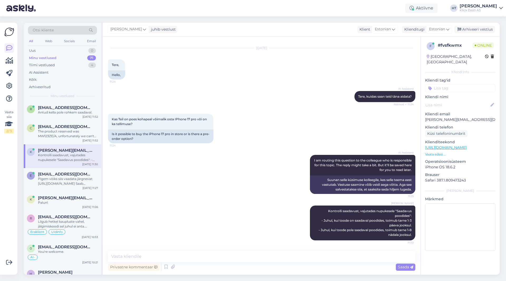
click at [8, 154] on div "Vaata siia 2 / 3" at bounding box center [9, 148] width 10 height 243
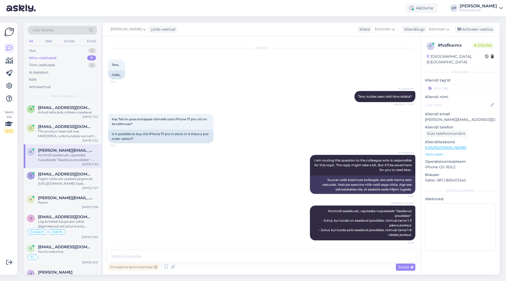
click at [9, 154] on div "Vaata siia 2 / 3" at bounding box center [9, 148] width 10 height 243
click at [8, 154] on div "Vaata siia 2 / 3" at bounding box center [9, 148] width 10 height 243
click at [53, 40] on div "Web" at bounding box center [48, 41] width 9 height 7
click at [73, 109] on span "[EMAIL_ADDRESS][DOMAIN_NAME]" at bounding box center [65, 107] width 55 height 5
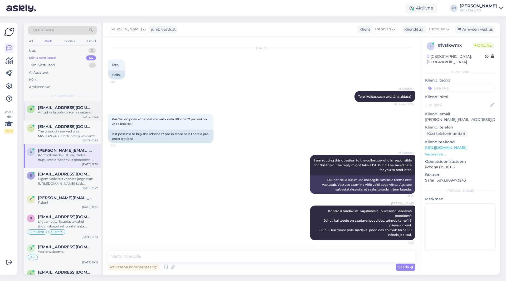
scroll to position [0, 0]
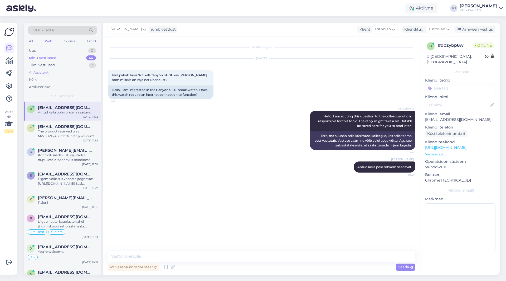
click at [74, 71] on div "AI Assistent" at bounding box center [62, 72] width 69 height 7
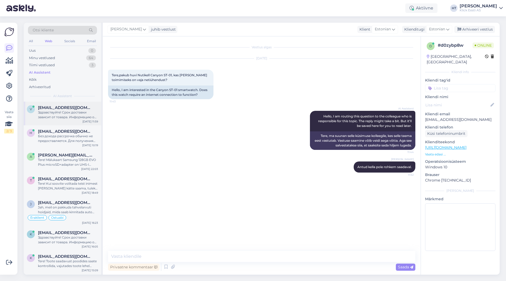
click at [80, 116] on div "Здравствуйте! Срок доставки зависит от товара. Информацию о сроках доставки инт…" at bounding box center [68, 114] width 60 height 9
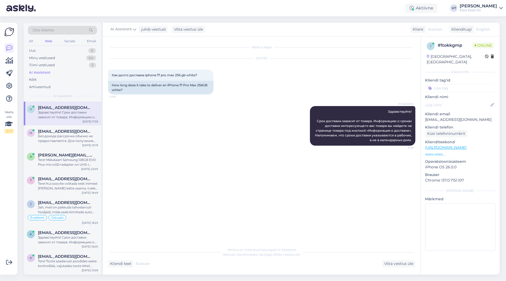
click at [156, 124] on div "AI Assistent Здравствуйте! Срок доставки зависит от товара. Информацию о сроках…" at bounding box center [261, 125] width 307 height 51
click at [60, 187] on div "Tere! Kui soovite volitada teist inimest [PERSON_NAME] kätte saama, tuleks tell…" at bounding box center [68, 185] width 60 height 9
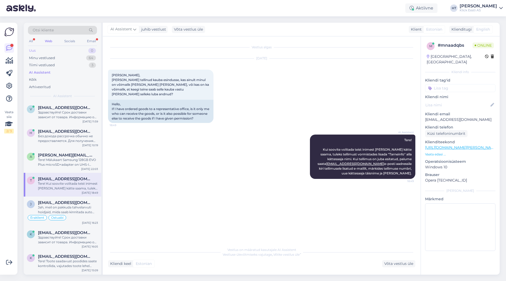
click at [53, 51] on div "Uus 0" at bounding box center [62, 50] width 69 height 7
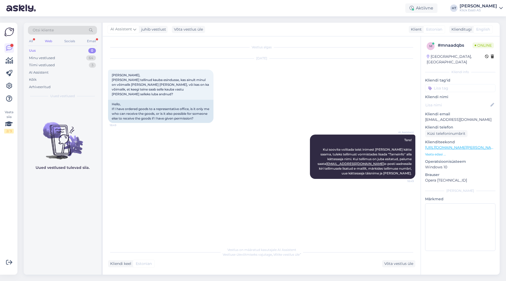
click at [85, 41] on div "All Web Socials Email" at bounding box center [62, 42] width 69 height 8
click at [89, 40] on div "Email" at bounding box center [91, 41] width 11 height 7
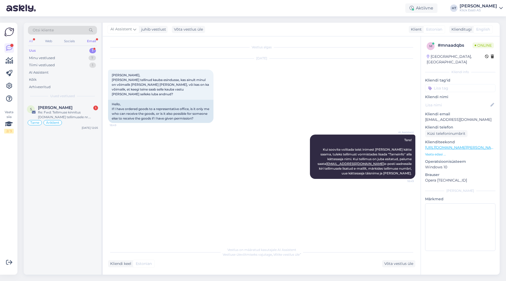
click at [31, 39] on div "All" at bounding box center [31, 41] width 6 height 7
click at [62, 108] on span "[PERSON_NAME]" at bounding box center [55, 107] width 35 height 5
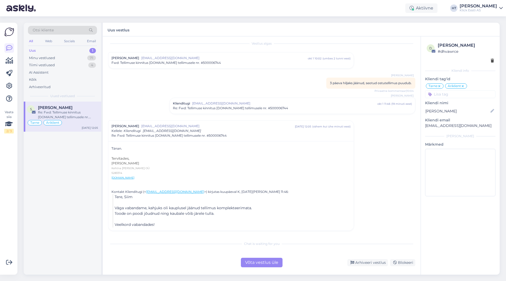
scroll to position [4, 0]
click at [291, 107] on div "Re: Fwd: Tellimuse kinnitus [DOMAIN_NAME] tellimusele nr. #500006744" at bounding box center [292, 107] width 239 height 5
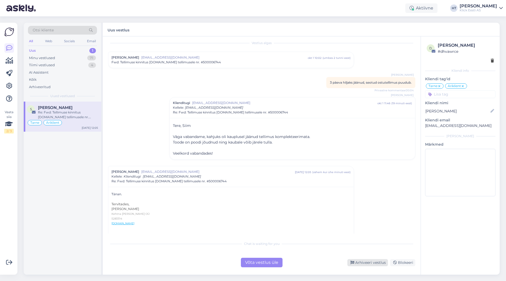
click at [316, 265] on div "Arhiveeri vestlus" at bounding box center [367, 262] width 41 height 7
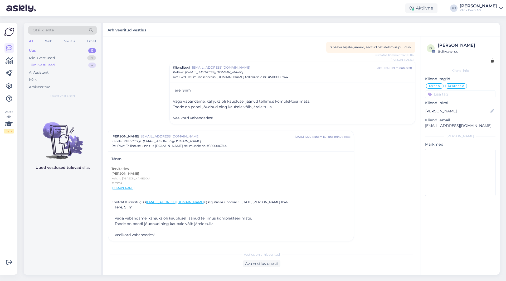
click at [79, 62] on div "Tiimi vestlused 4" at bounding box center [62, 64] width 69 height 7
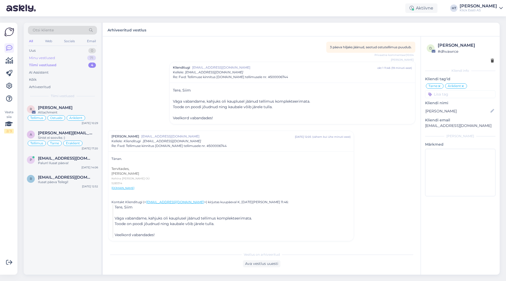
click at [79, 60] on div "Minu vestlused 71" at bounding box center [62, 57] width 69 height 7
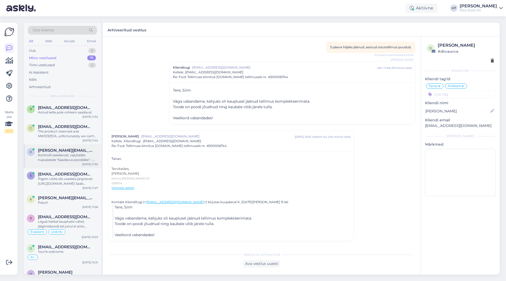
click at [59, 162] on div "Kontrolli saadavust, vajutades nupukesele "Saadavus poodides": - Juhul, kui too…" at bounding box center [68, 157] width 60 height 9
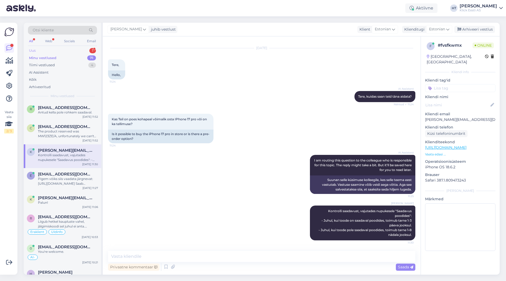
click at [90, 50] on div "1" at bounding box center [92, 50] width 7 height 5
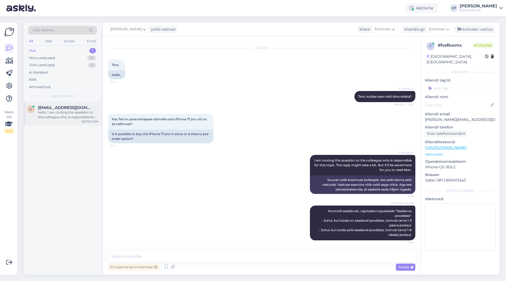
click at [78, 112] on div "Hello, I am routing this question to the colleague who is responsible for this …" at bounding box center [68, 114] width 60 height 9
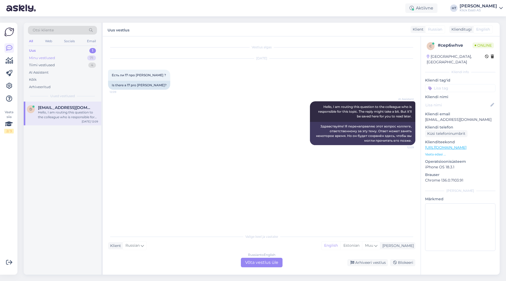
click at [82, 60] on div "Minu vestlused 71" at bounding box center [62, 57] width 69 height 7
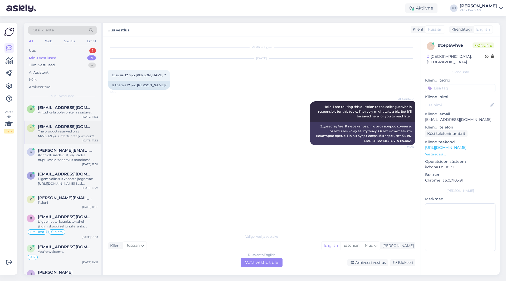
click at [83, 134] on div "The product reserved was MW123ZE/A, unfortunately we can't sell it with the old…" at bounding box center [68, 133] width 60 height 9
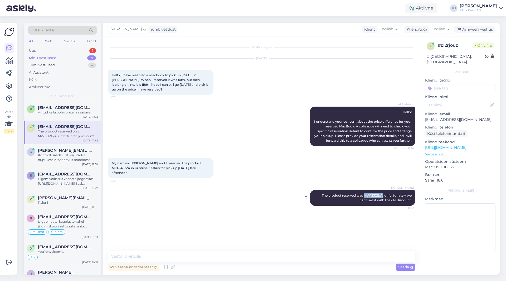
drag, startPoint x: 364, startPoint y: 194, endPoint x: 382, endPoint y: 194, distance: 17.4
click at [316, 194] on span "The product reserved was MW123ZE/A, unfortunately we can't sell it with the old…" at bounding box center [367, 197] width 91 height 9
copy span "MW123ZE/A"
click at [248, 184] on div "My name is [PERSON_NAME] and I reserved the product MC6T4KS/A in Kristiine Kesk…" at bounding box center [261, 168] width 307 height 32
click at [61, 116] on div "r [EMAIL_ADDRESS][DOMAIN_NAME] Antud kella pole rohkem saadaval. [DATE] 11:52" at bounding box center [62, 110] width 77 height 19
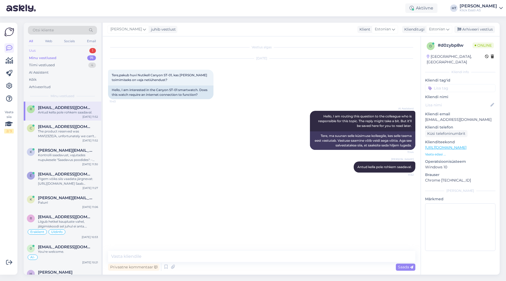
click at [79, 47] on div "Uus 1" at bounding box center [62, 50] width 69 height 7
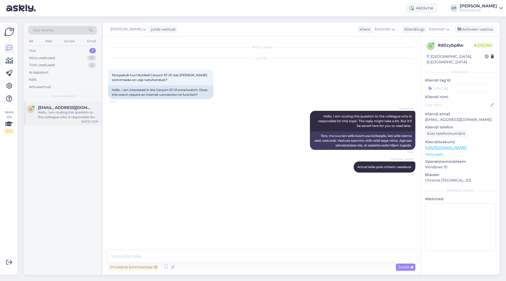
click at [75, 104] on div "d [EMAIL_ADDRESS][DOMAIN_NAME] Hello, I am routing this question to the colleag…" at bounding box center [62, 113] width 77 height 24
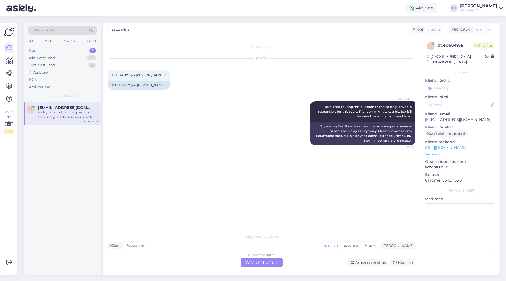
click at [271, 263] on div "Russian to English Võta vestlus üle" at bounding box center [262, 261] width 42 height 9
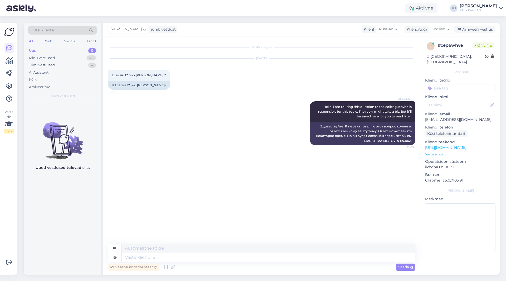
click at [257, 262] on div "Privaatne kommentaar Saada" at bounding box center [261, 267] width 307 height 10
click at [257, 261] on textarea at bounding box center [268, 257] width 293 height 9
type textarea "Availability c"
type textarea "Доступность"
type textarea "Availability can b"
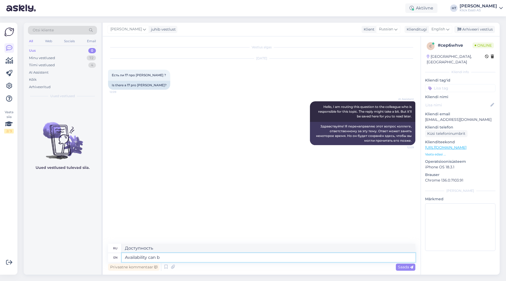
type textarea "Доступность может"
type textarea "Availability can be"
type textarea "Доступность может быть"
type textarea "Availability can be checked w"
type textarea "Наличие можно проверить"
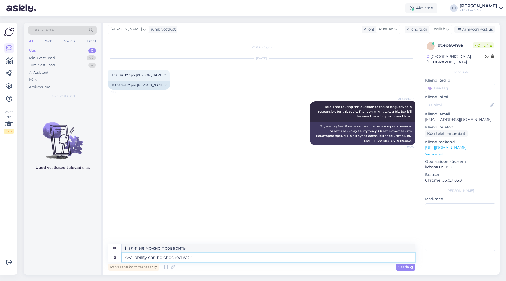
type textarea "Availability can be checked with t"
type textarea "Наличие можно проверить с помощью"
type textarea "Availability can be checked with the "Saadavus p"
type textarea "Наличие можно проверить с помощью "Saadavus"
type textarea "Availability can be checked with the "Saadavus poodides""
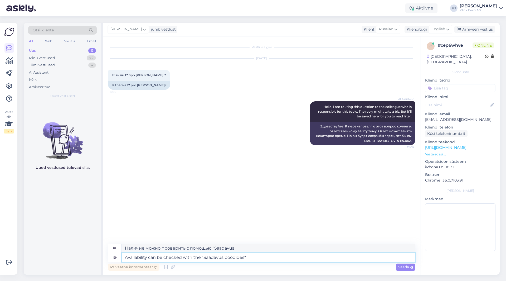
type textarea "Наличие можно проверить с помощью "Saadavus poodides"."
type textarea "Availability can be checked with the "Saadavus poodides" button."
type textarea "Наличие можно проверить с помощью кнопки «Saadavus poodides»."
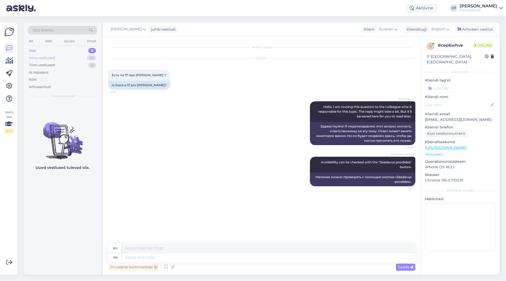
click at [88, 59] on div "72" at bounding box center [91, 57] width 9 height 5
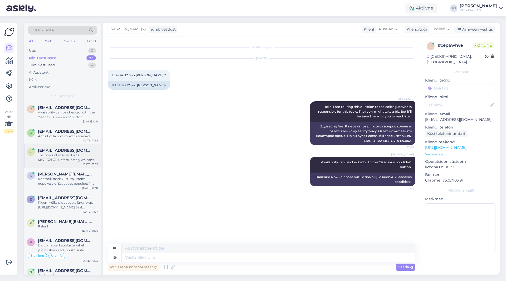
click at [75, 158] on div "The product reserved was MW123ZE/A, unfortunately we can't sell it with the old…" at bounding box center [68, 157] width 60 height 9
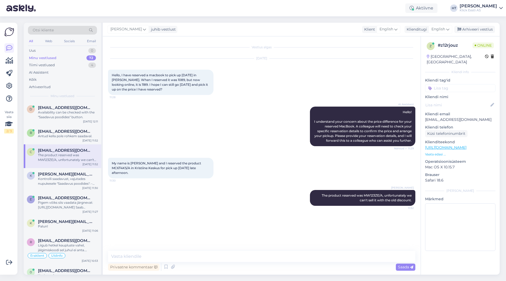
click at [275, 162] on div "My name is [PERSON_NAME] and I reserved the product MC6T4KS/A in Kristiine Kesk…" at bounding box center [261, 168] width 307 height 32
click at [316, 17] on div "Otsi kliente All Web Socials Email Uus 0 Minu vestlused 72 Tiimi vestlused 4 AI…" at bounding box center [263, 148] width 485 height 264
click at [316, 6] on div "Aktiivne HT [PERSON_NAME] [PERSON_NAME] Eesti AS" at bounding box center [253, 8] width 506 height 16
click at [316, 9] on icon at bounding box center [411, 8] width 4 height 4
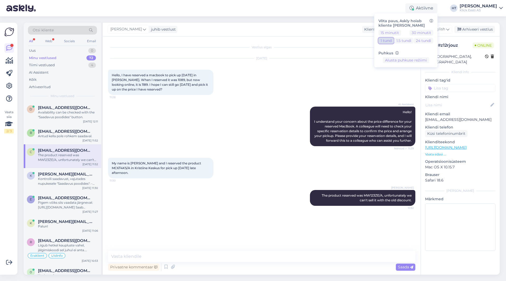
click at [316, 41] on button "1 tund" at bounding box center [385, 41] width 15 height 6
click at [316, 24] on div "[PERSON_NAME] juhib vestlust Klient English Klienditugi English Arhiveeri vestl…" at bounding box center [301, 30] width 397 height 14
click at [75, 70] on div "AI Assistent" at bounding box center [62, 72] width 69 height 7
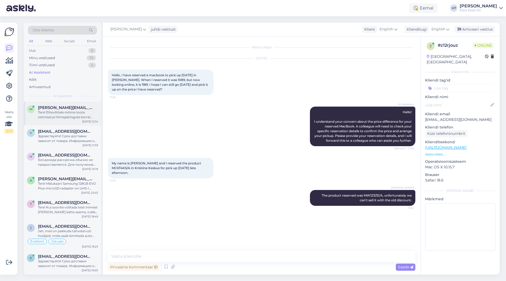
click at [79, 104] on div "m [PERSON_NAME][EMAIL_ADDRESS][DOMAIN_NAME] Tere! Ettevõttele mitme toote ostmi…" at bounding box center [62, 113] width 77 height 24
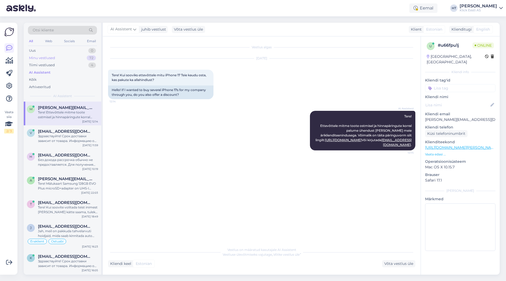
click at [85, 56] on div "Minu vestlused 72" at bounding box center [62, 57] width 69 height 7
